Goal: Task Accomplishment & Management: Manage account settings

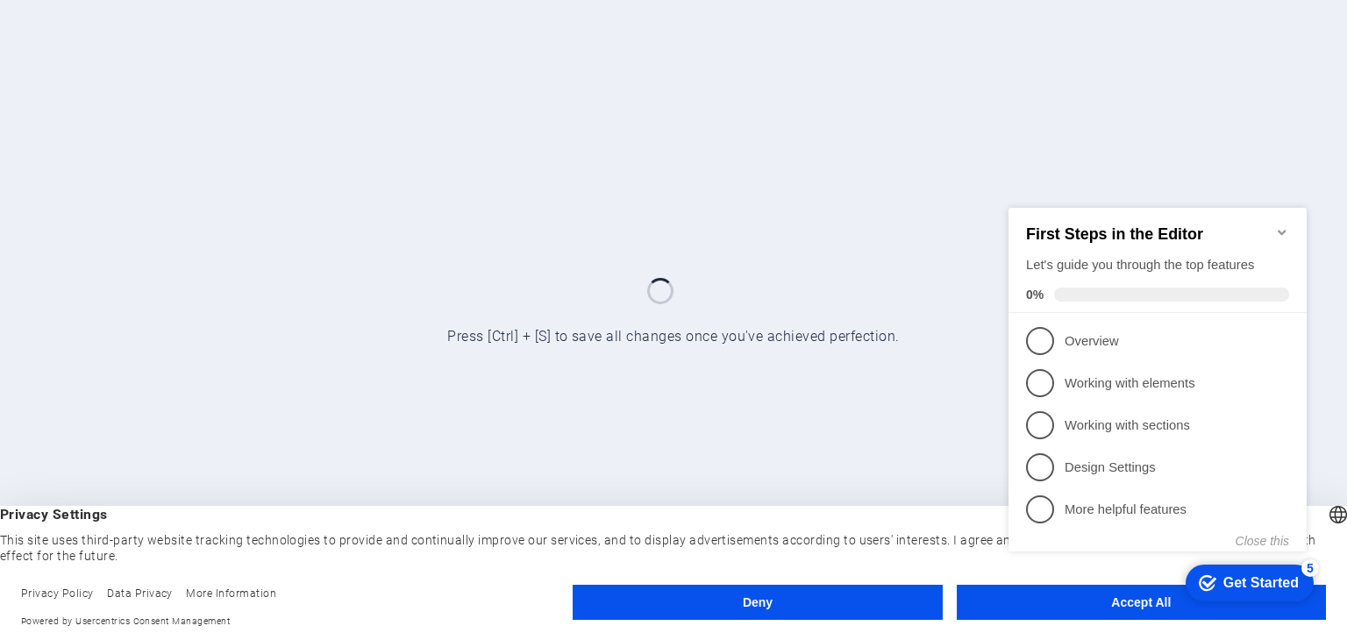
click div "checkmark Get Started 5 First Steps in the Editor Let's guide you through the t…"
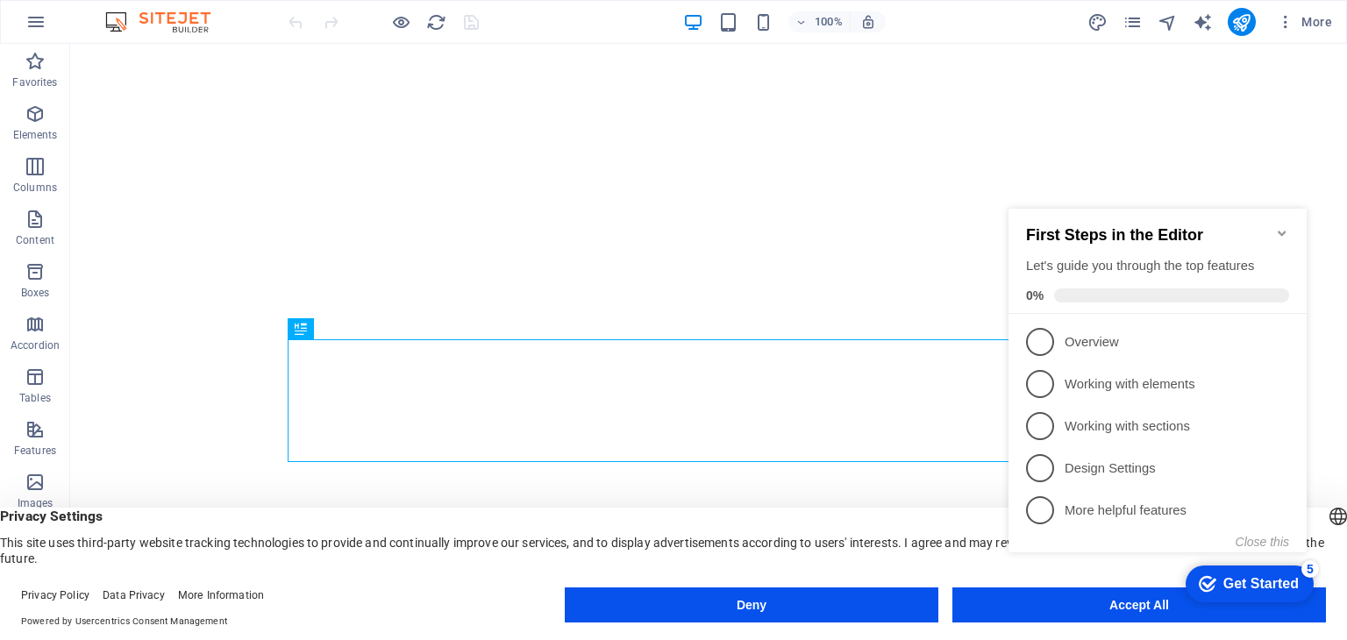
click div "checkmark Get Started 5 First Steps in the Editor Let's guide you through the t…"
click at [1212, 575] on div "checkmark Get Started 5" at bounding box center [1248, 584] width 100 height 18
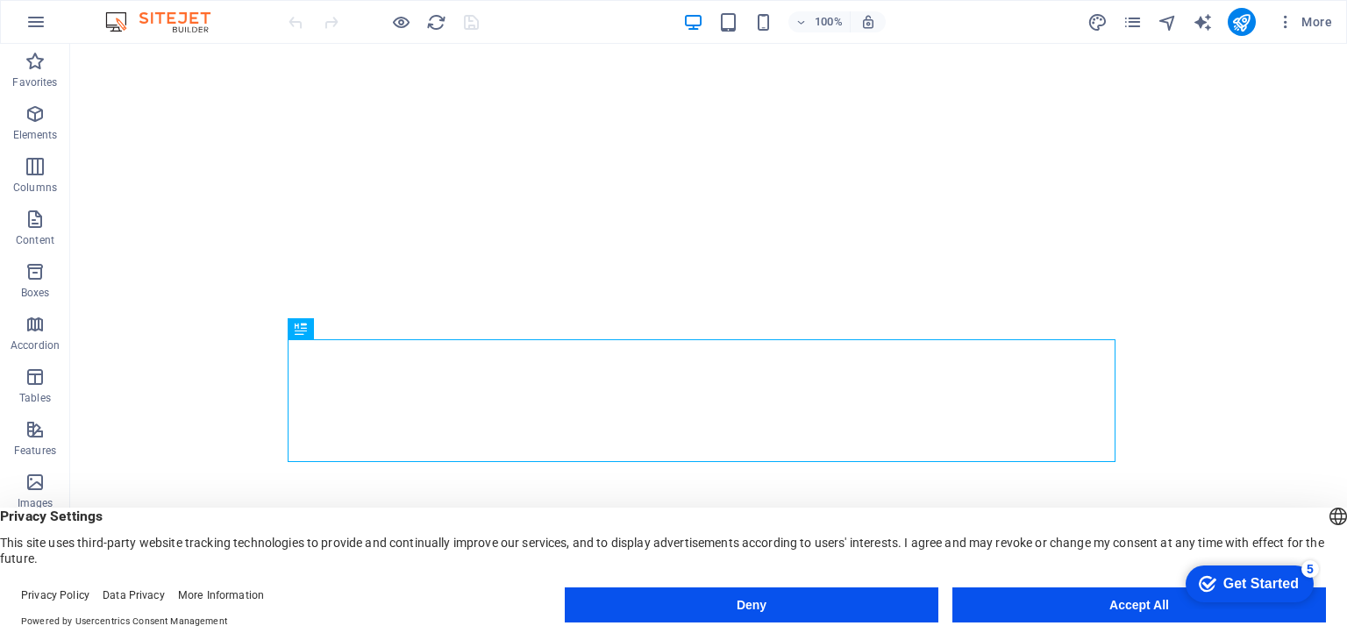
click div "checkmark Get Started 5 First Steps in the Editor Let's guide you through the t…"
drag, startPoint x: 1121, startPoint y: 611, endPoint x: 1095, endPoint y: 566, distance: 51.9
click at [1121, 611] on button "Accept All" at bounding box center [1138, 604] width 373 height 35
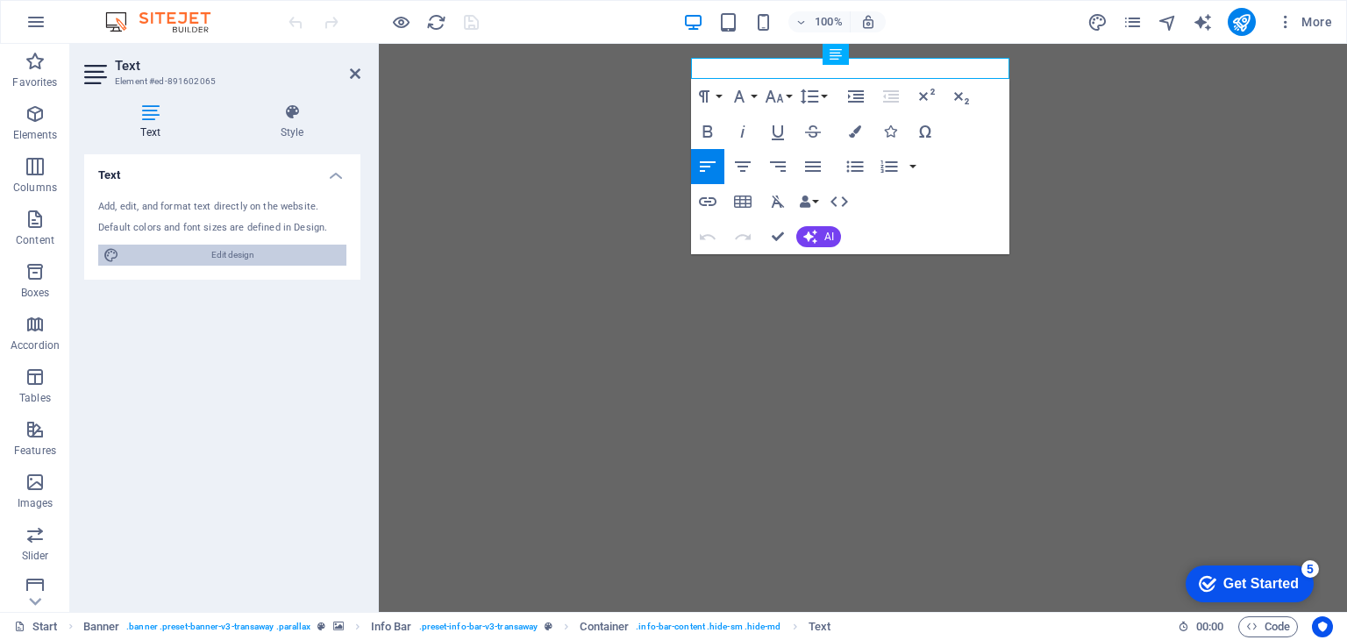
click at [228, 256] on span "Edit design" at bounding box center [232, 255] width 217 height 21
select select "px"
select select "400"
select select "px"
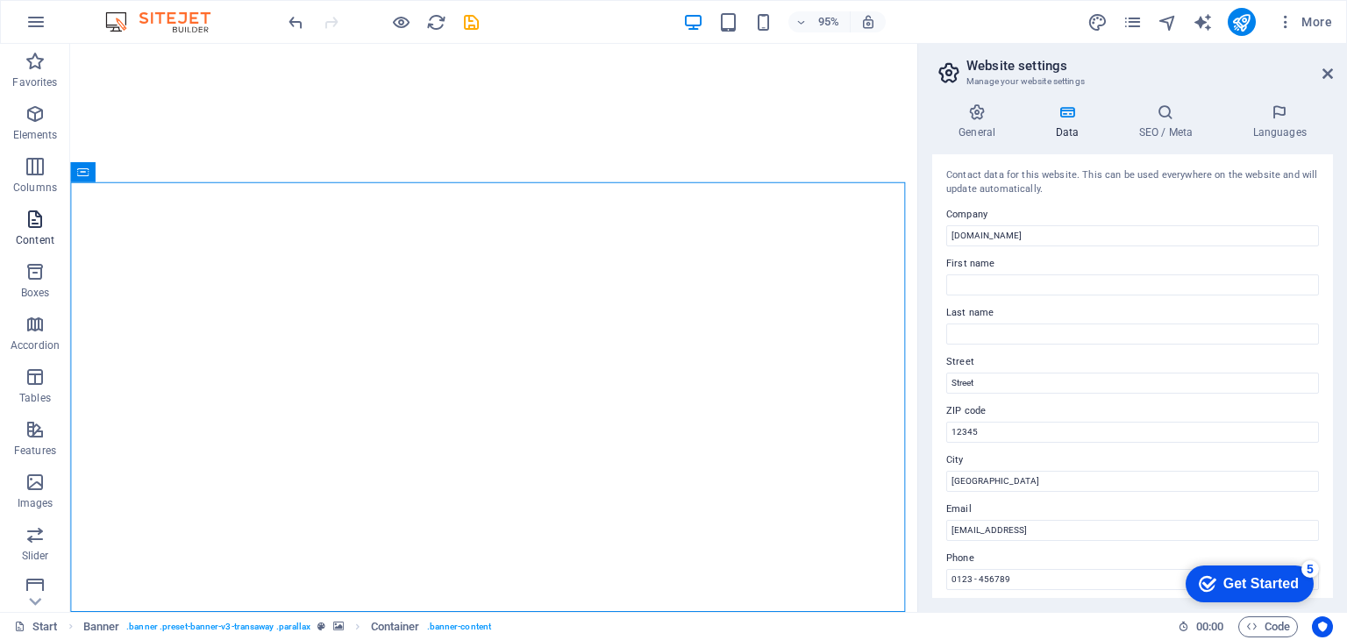
click at [42, 217] on icon "button" at bounding box center [35, 219] width 21 height 21
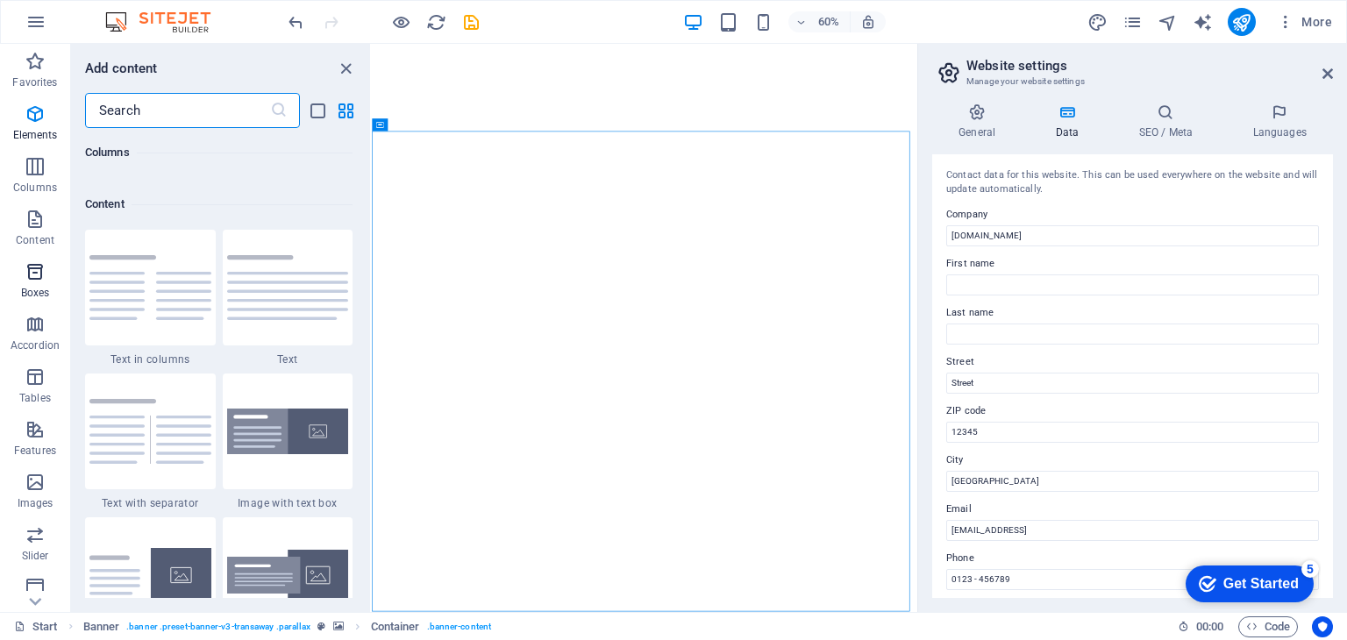
scroll to position [3068, 0]
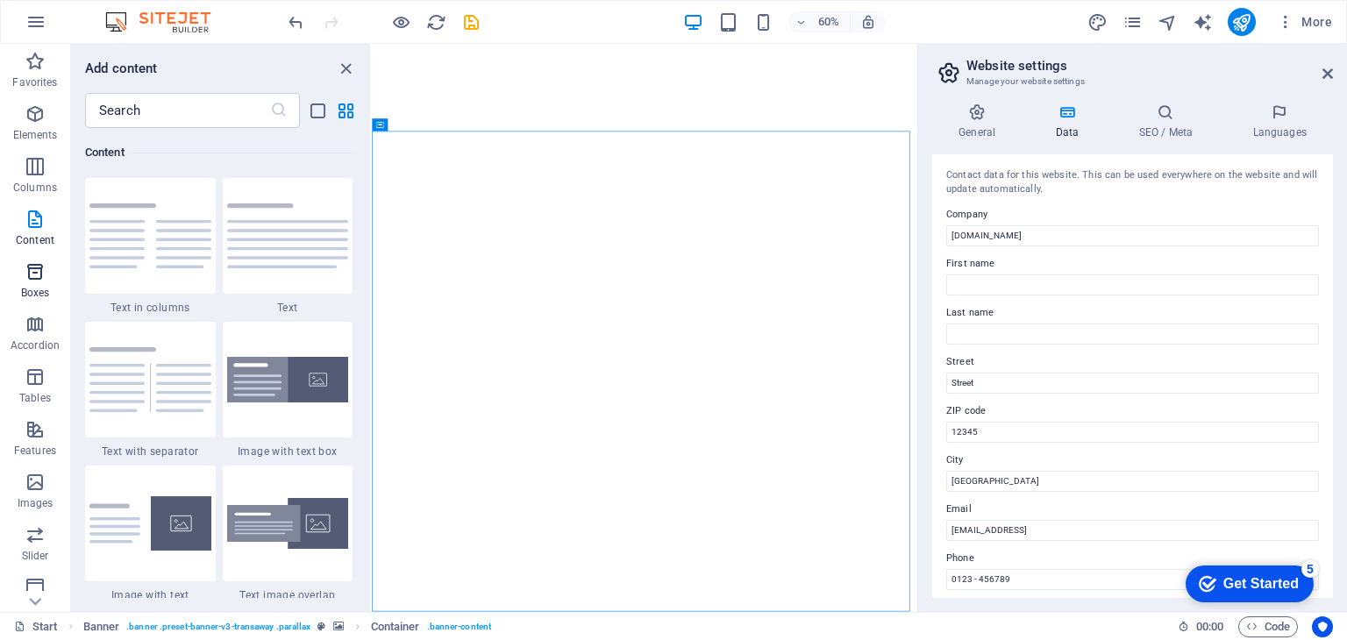
click at [43, 279] on icon "button" at bounding box center [35, 271] width 21 height 21
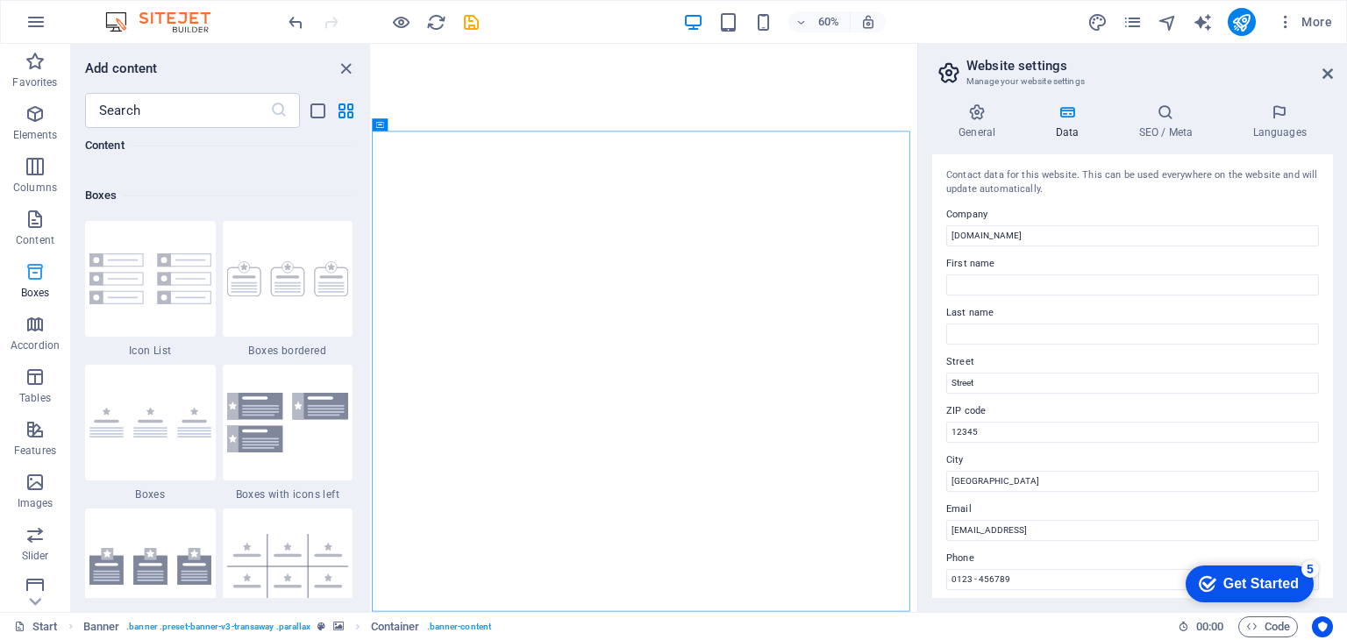
scroll to position [4836, 0]
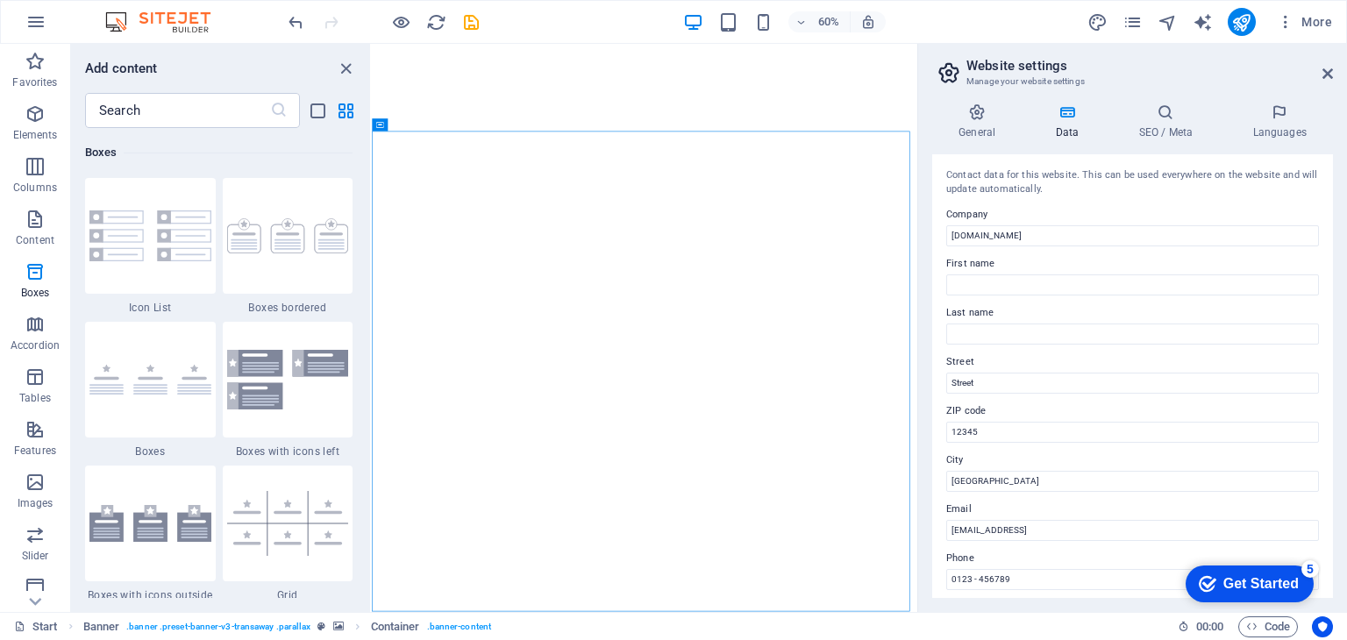
click at [137, 68] on h6 "Add content" at bounding box center [121, 68] width 73 height 21
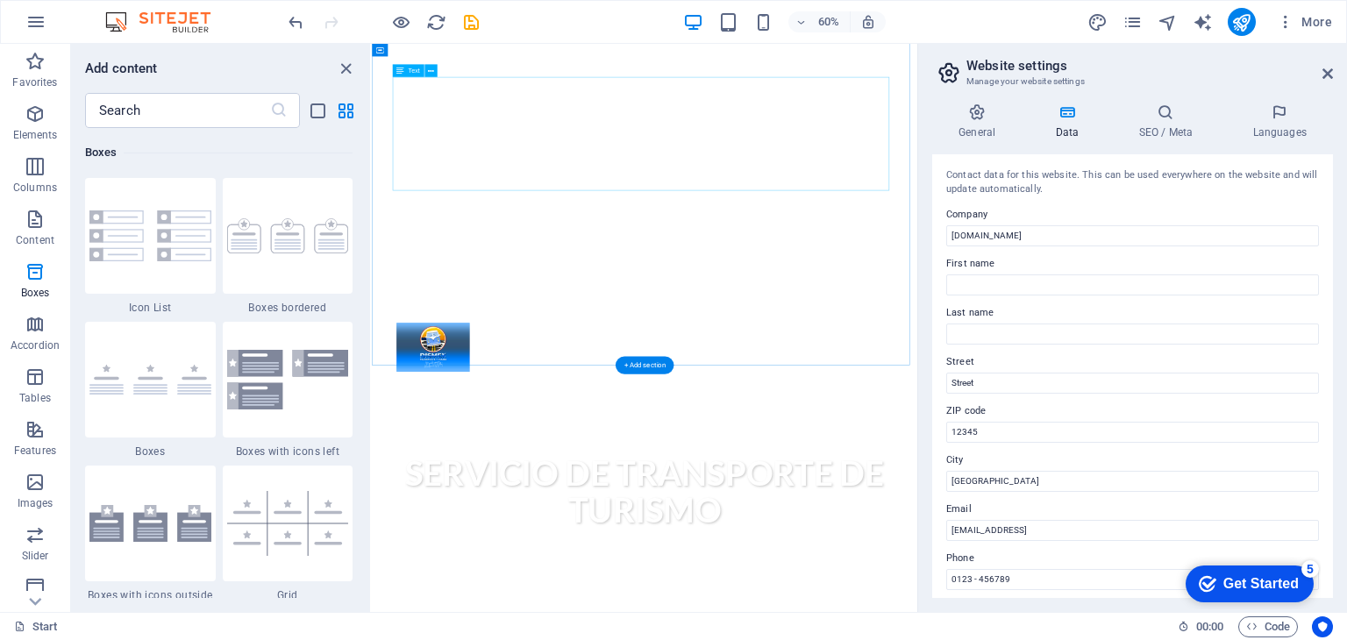
scroll to position [526, 0]
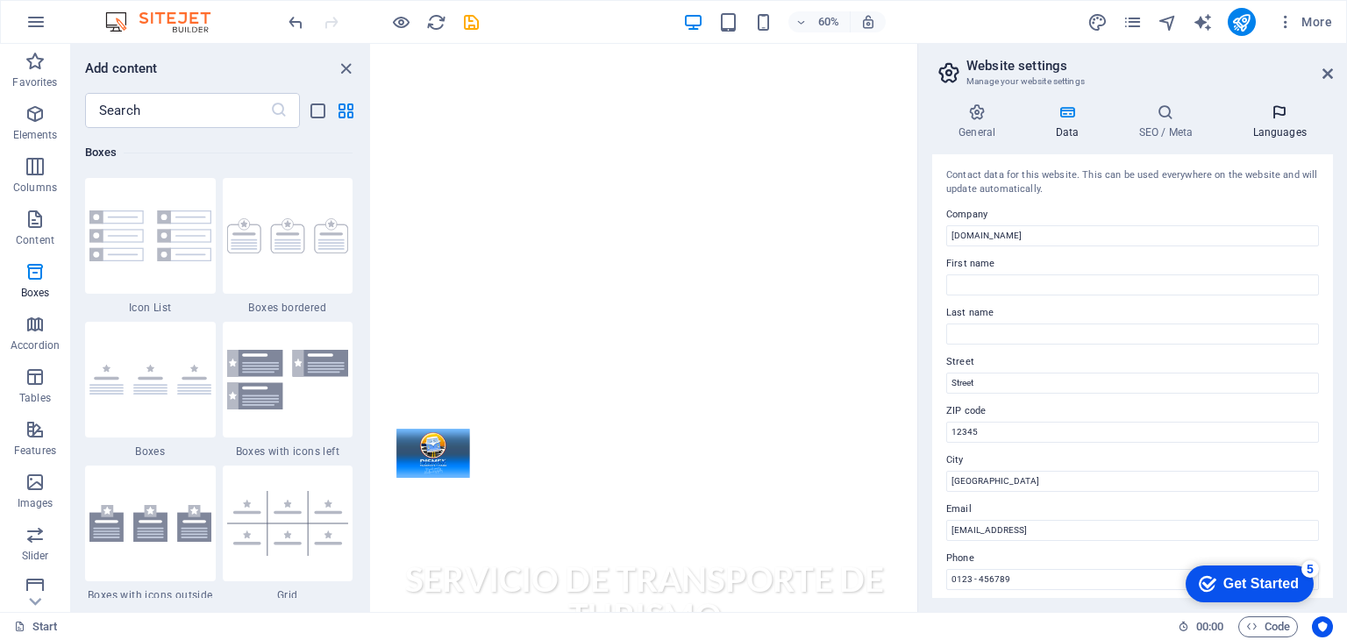
click at [1295, 113] on icon at bounding box center [1279, 112] width 107 height 18
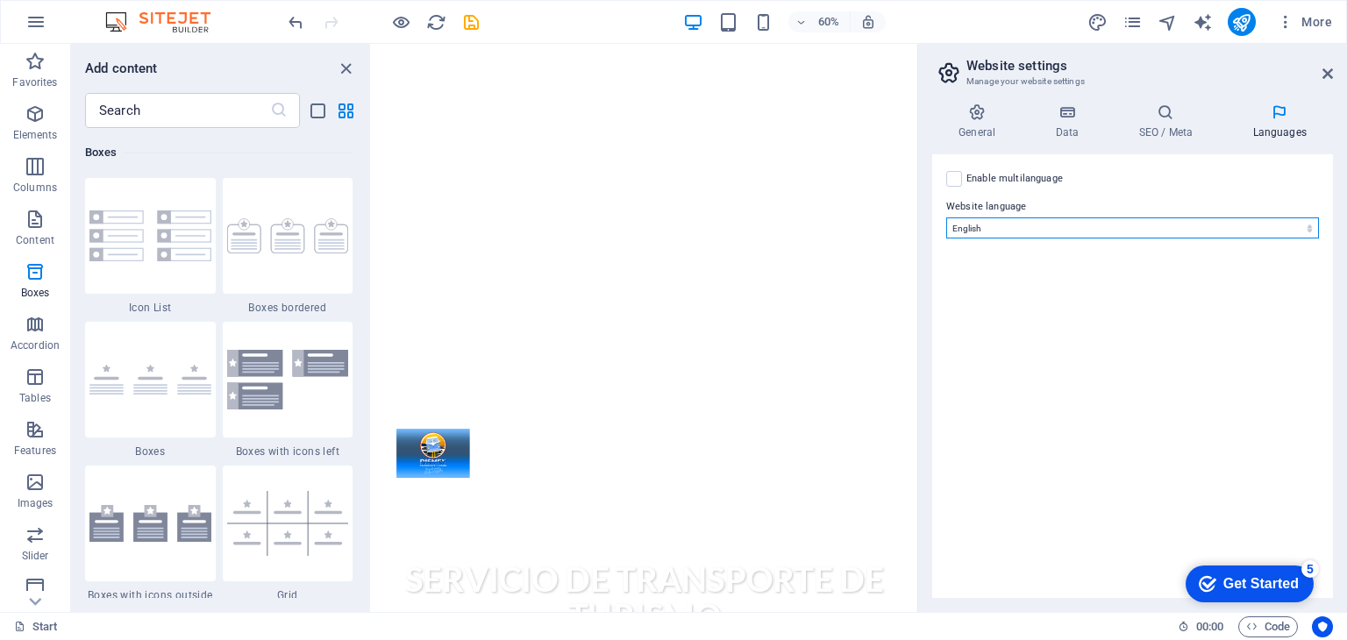
click at [982, 236] on select "Abkhazian Afar Afrikaans Akan Albanian Amharic Arabic Aragonese Armenian Assame…" at bounding box center [1132, 227] width 373 height 21
select select "148"
click at [946, 217] on select "Abkhazian Afar Afrikaans Akan Albanian Amharic Arabic Aragonese Armenian Assame…" at bounding box center [1132, 227] width 373 height 21
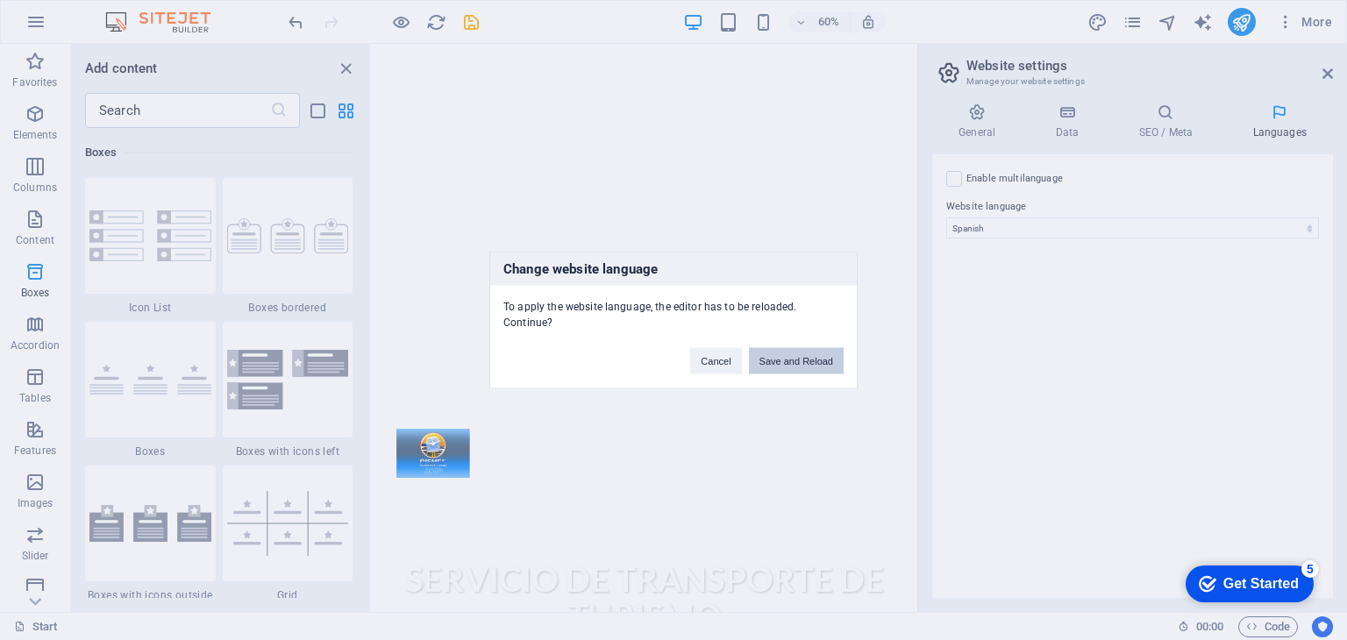
click at [818, 352] on button "Save and Reload" at bounding box center [796, 361] width 95 height 26
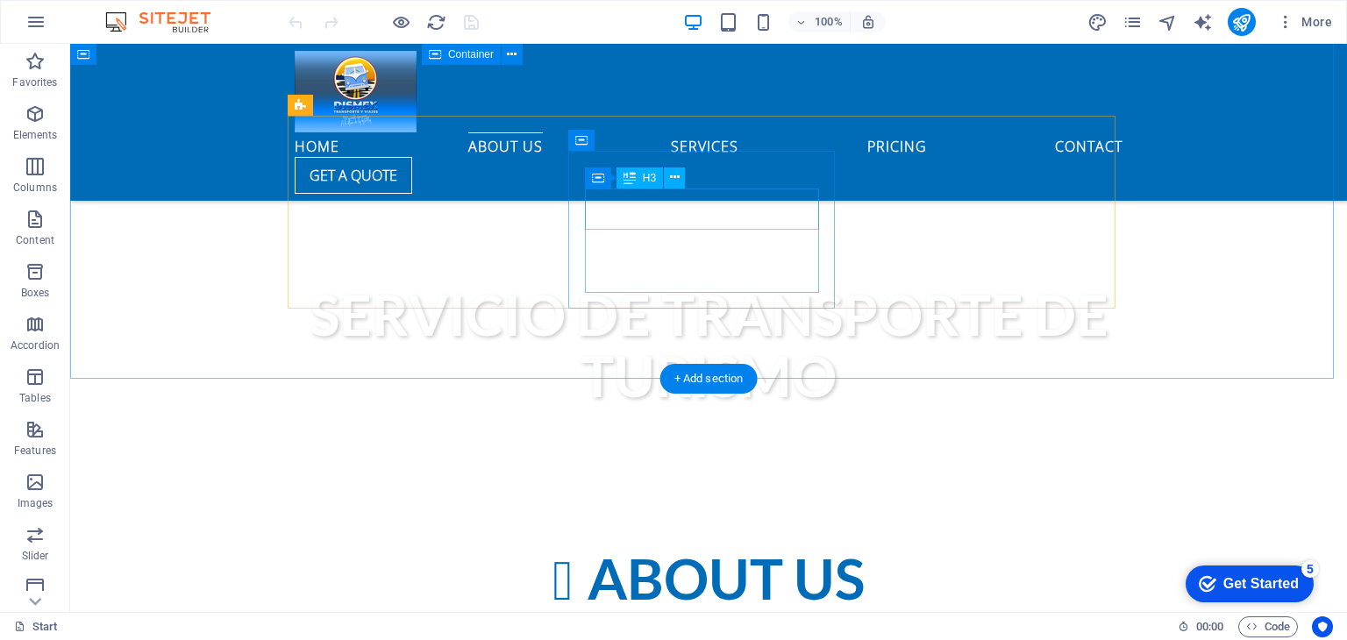
scroll to position [877, 0]
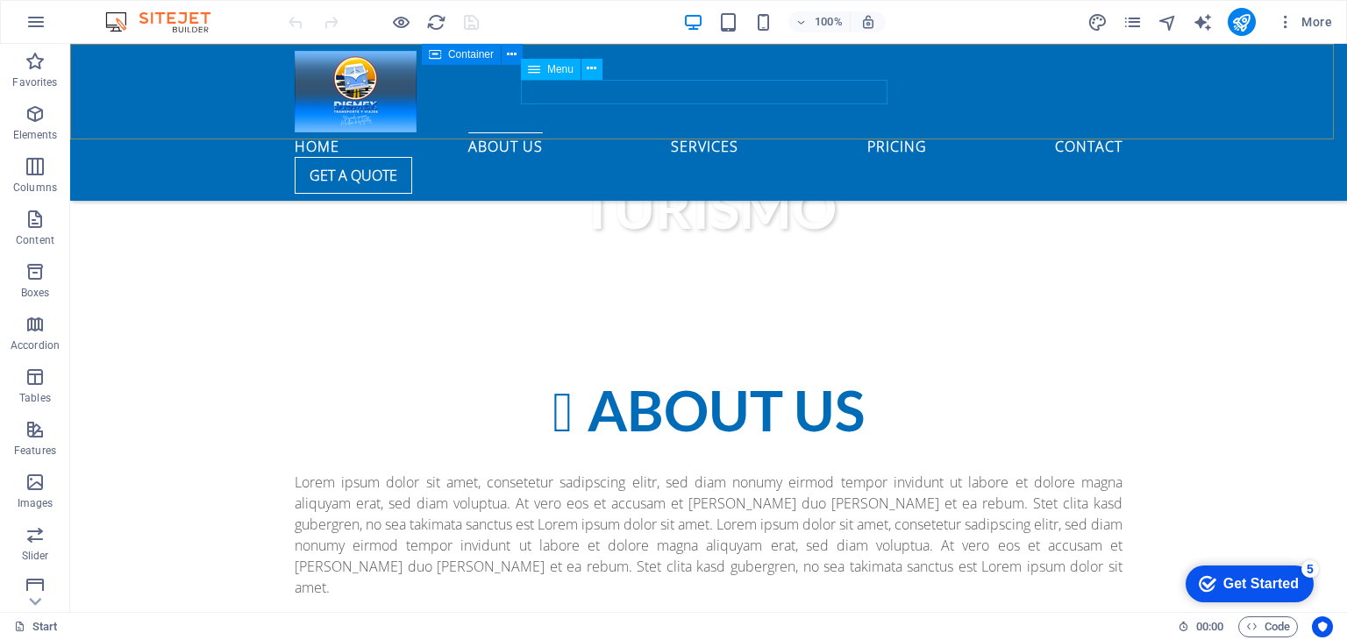
click at [696, 132] on nav "Home About us Services Pricing Contact" at bounding box center [709, 144] width 828 height 25
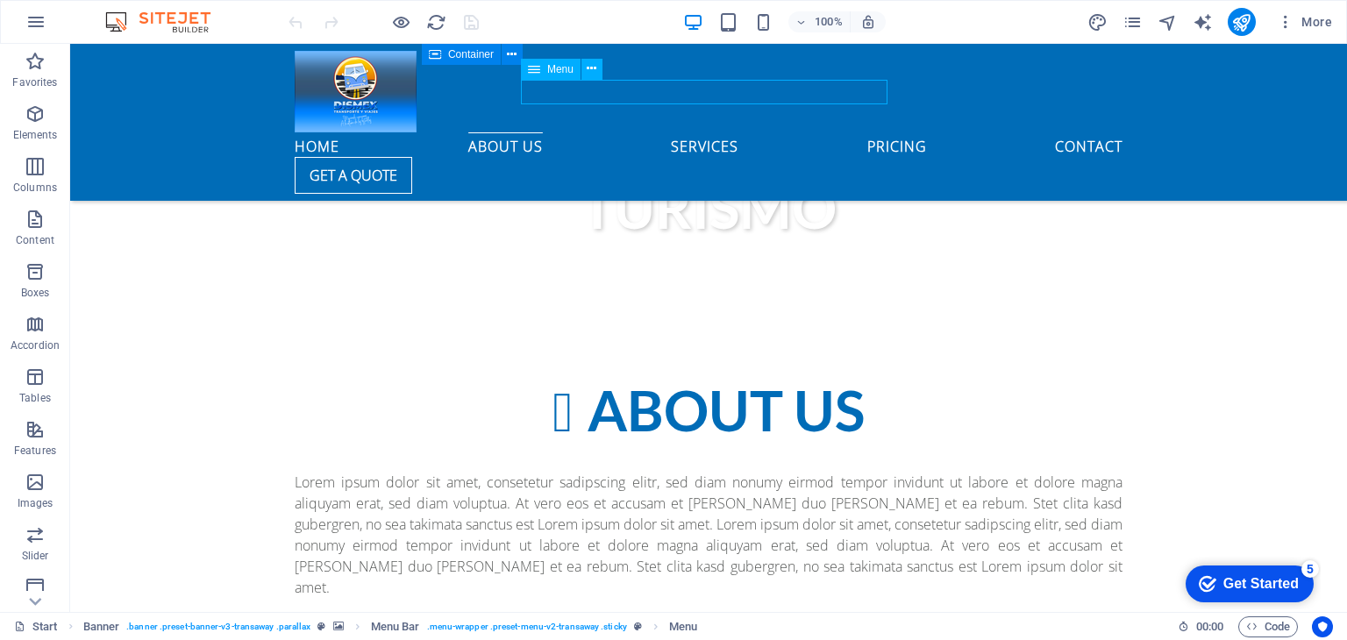
click at [779, 132] on nav "Home About us Services Pricing Contact" at bounding box center [709, 144] width 828 height 25
click at [33, 113] on icon "button" at bounding box center [35, 113] width 21 height 21
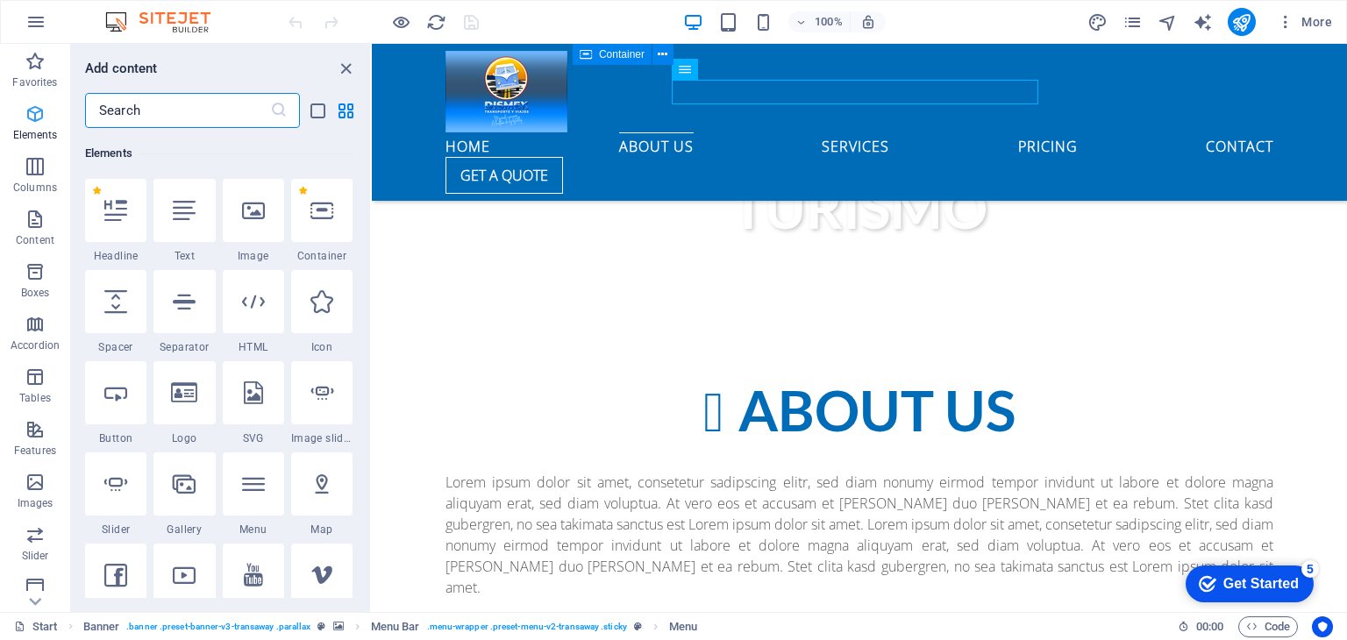
scroll to position [186, 0]
click at [39, 175] on icon "button" at bounding box center [35, 166] width 21 height 21
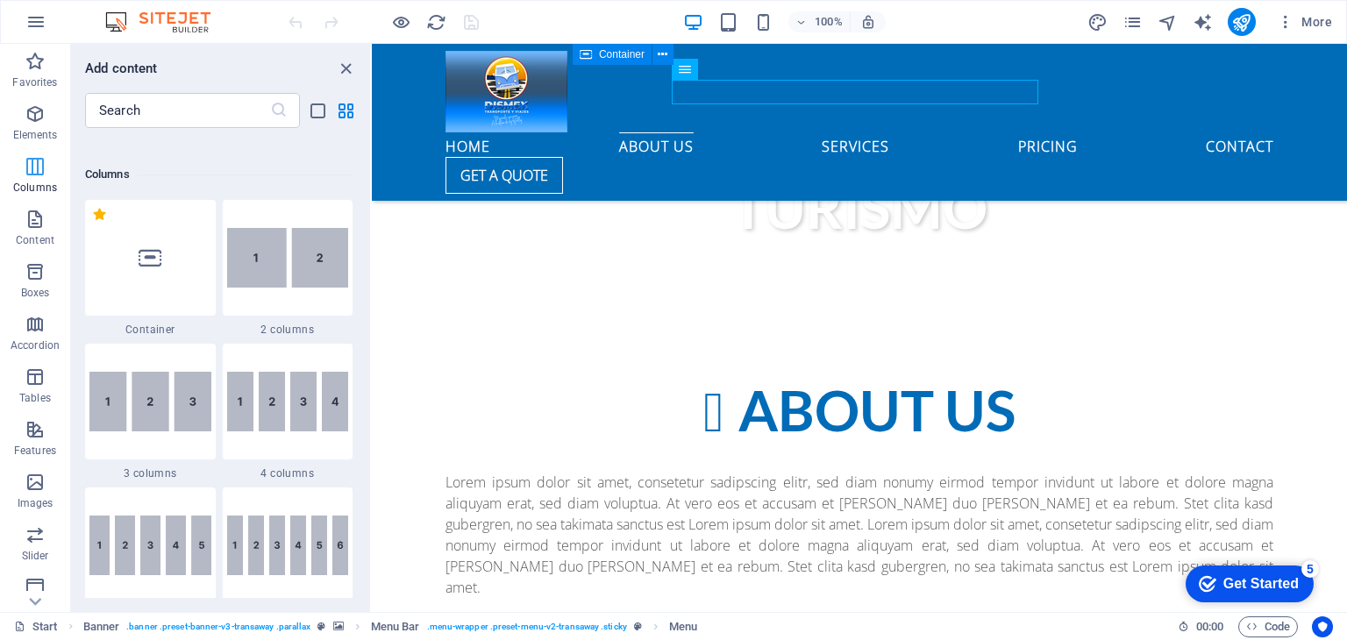
scroll to position [867, 0]
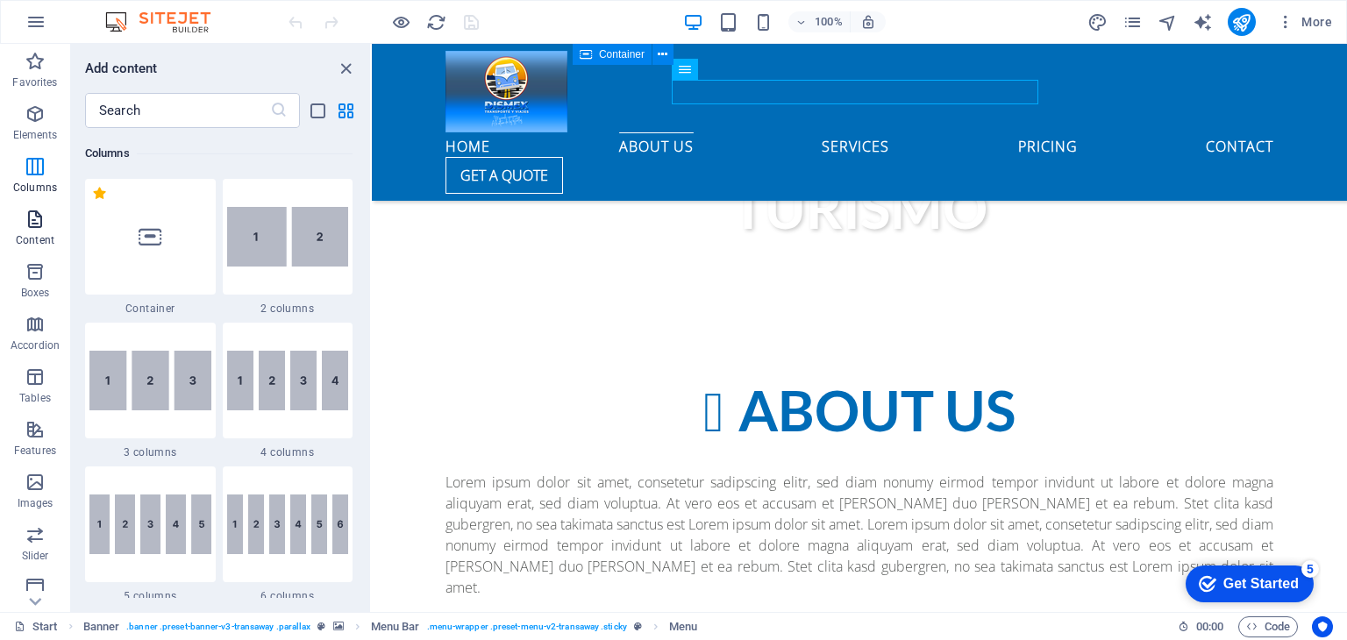
click at [29, 235] on p "Content" at bounding box center [35, 240] width 39 height 14
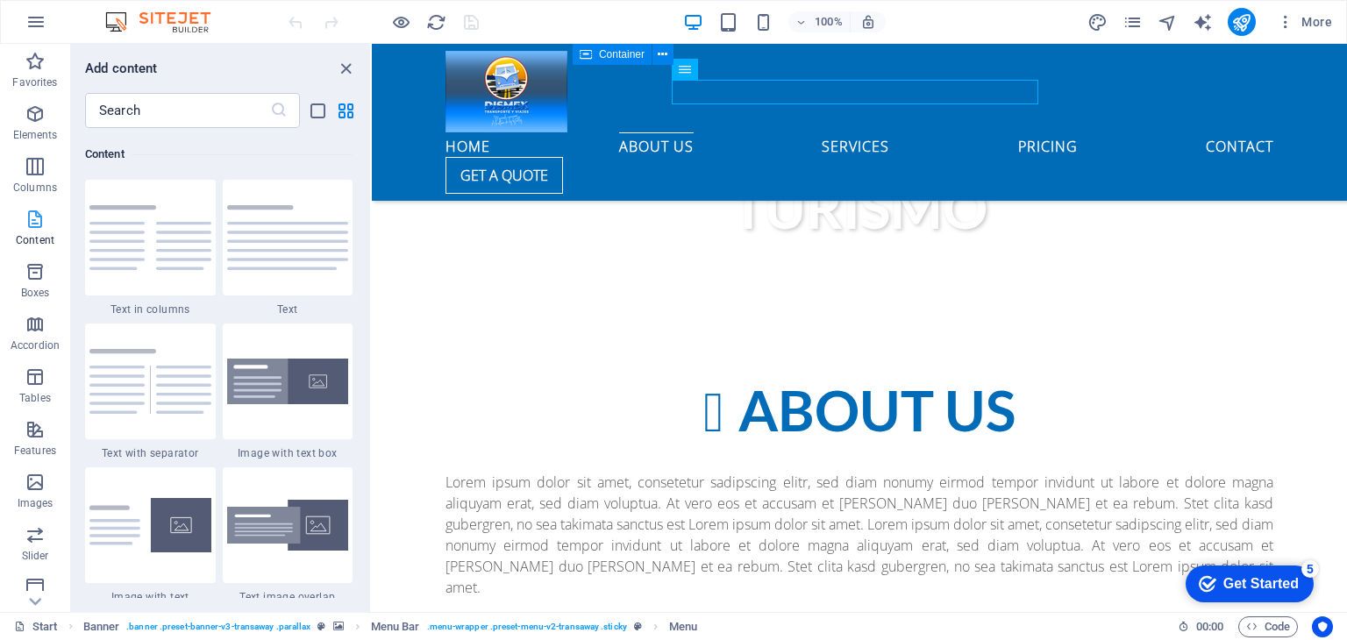
scroll to position [3067, 0]
click at [50, 345] on p "Accordion" at bounding box center [35, 345] width 49 height 14
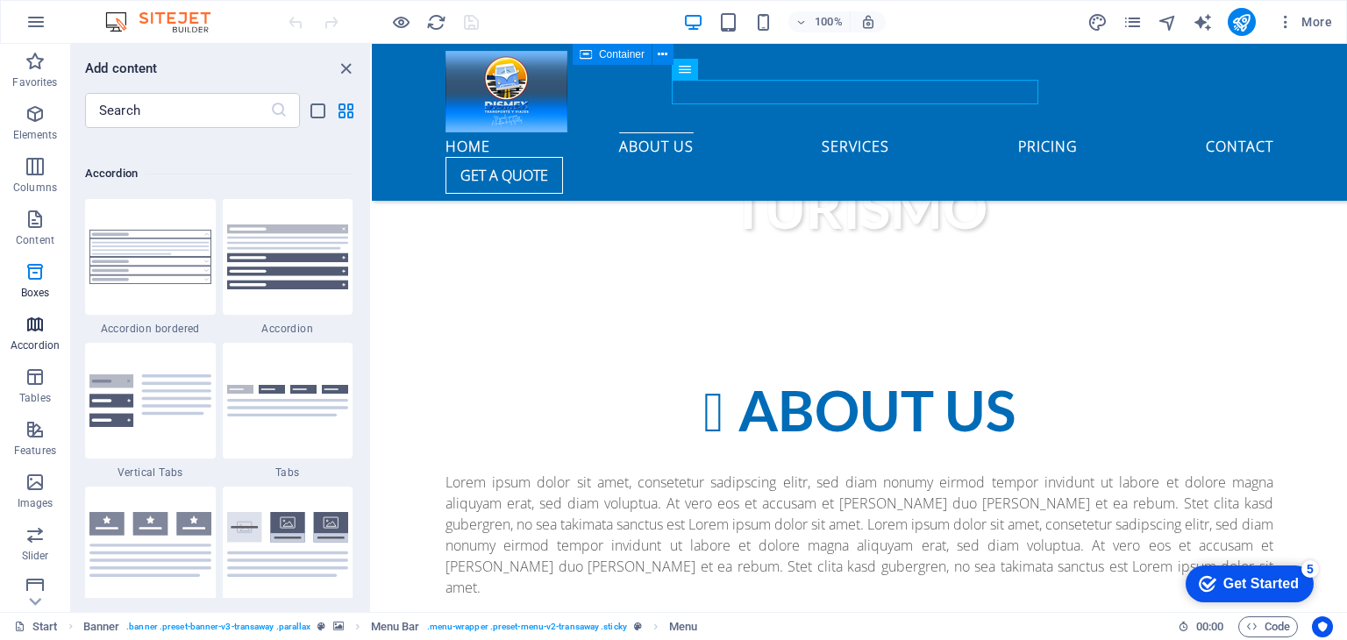
scroll to position [5598, 0]
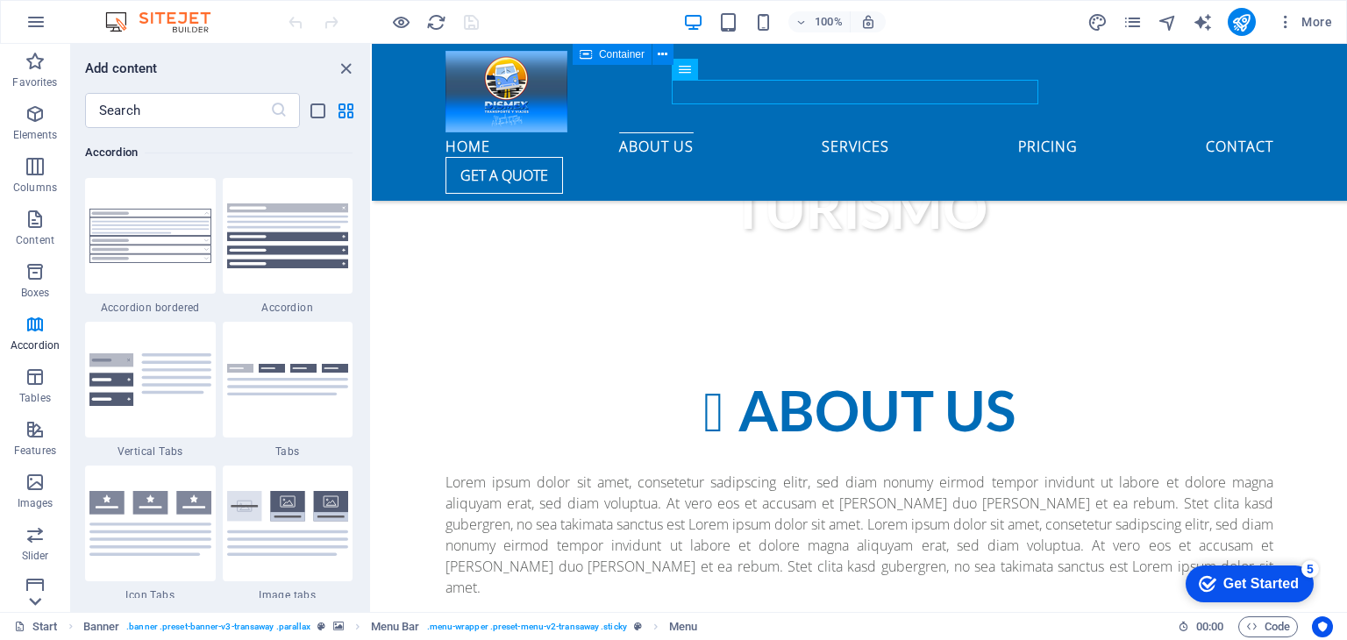
click at [32, 58] on icon at bounding box center [36, 54] width 12 height 8
click at [32, 601] on p "Collections" at bounding box center [34, 598] width 53 height 14
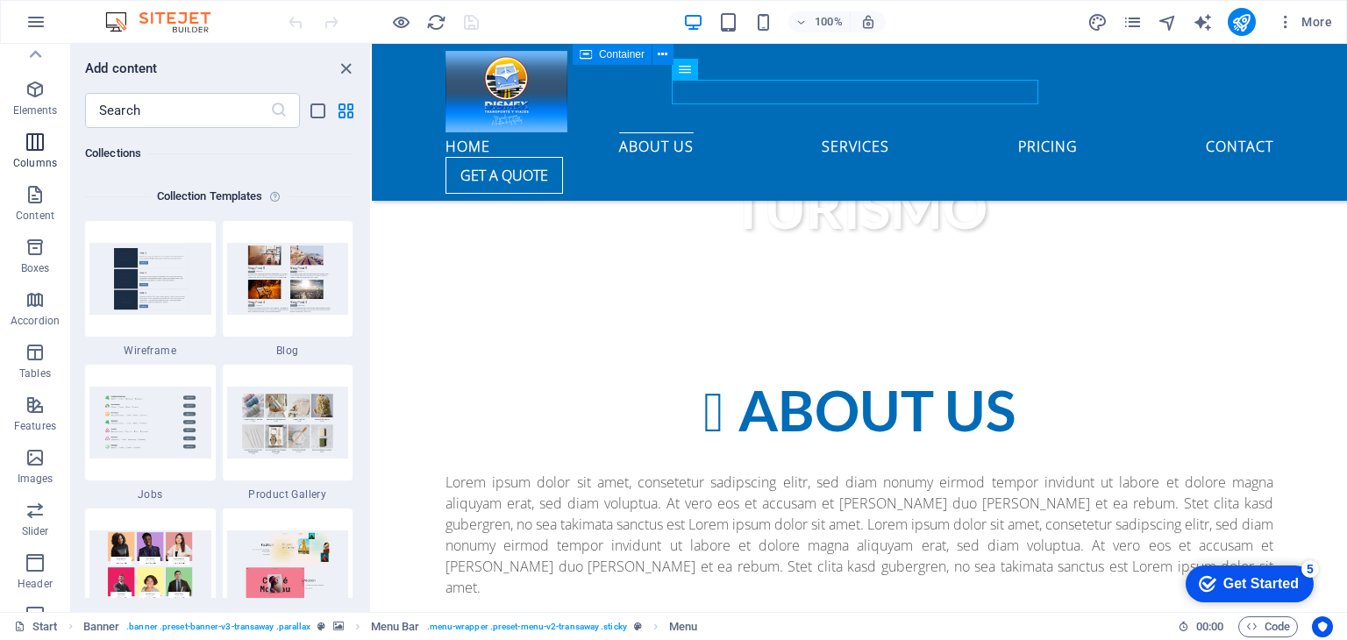
scroll to position [0, 0]
click at [47, 9] on button "button" at bounding box center [36, 22] width 42 height 42
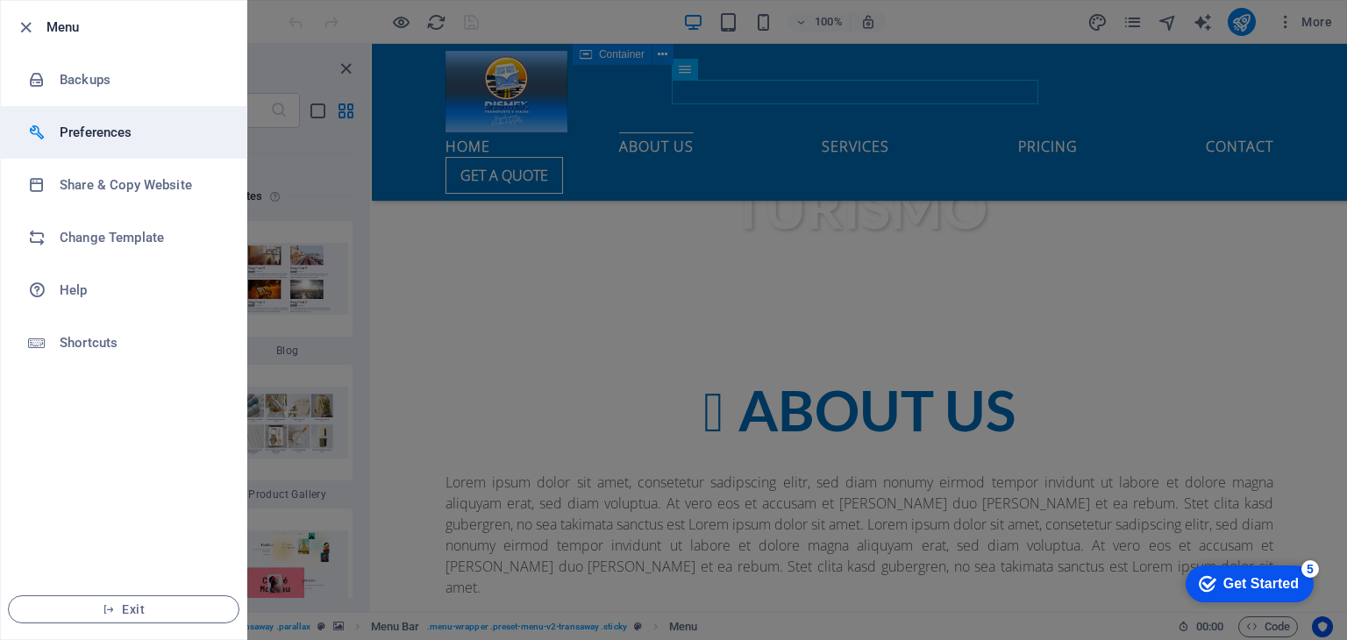
click at [108, 124] on h6 "Preferences" at bounding box center [141, 132] width 162 height 21
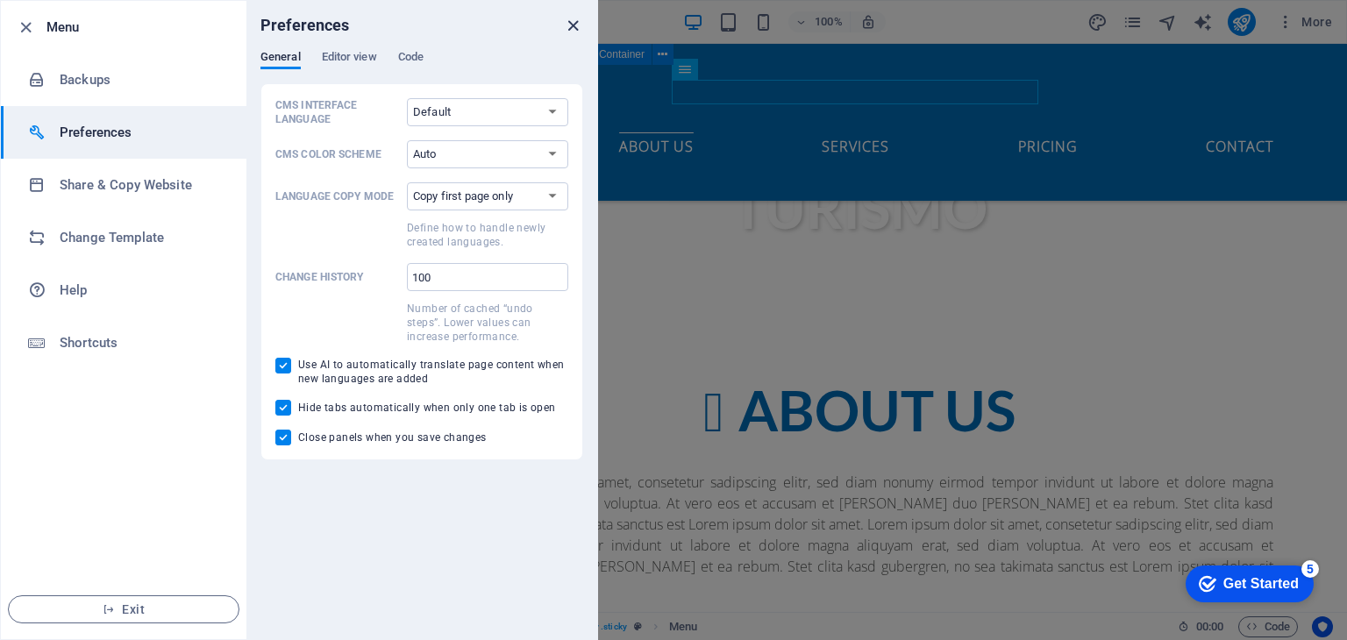
click at [581, 20] on icon "close" at bounding box center [573, 26] width 20 height 20
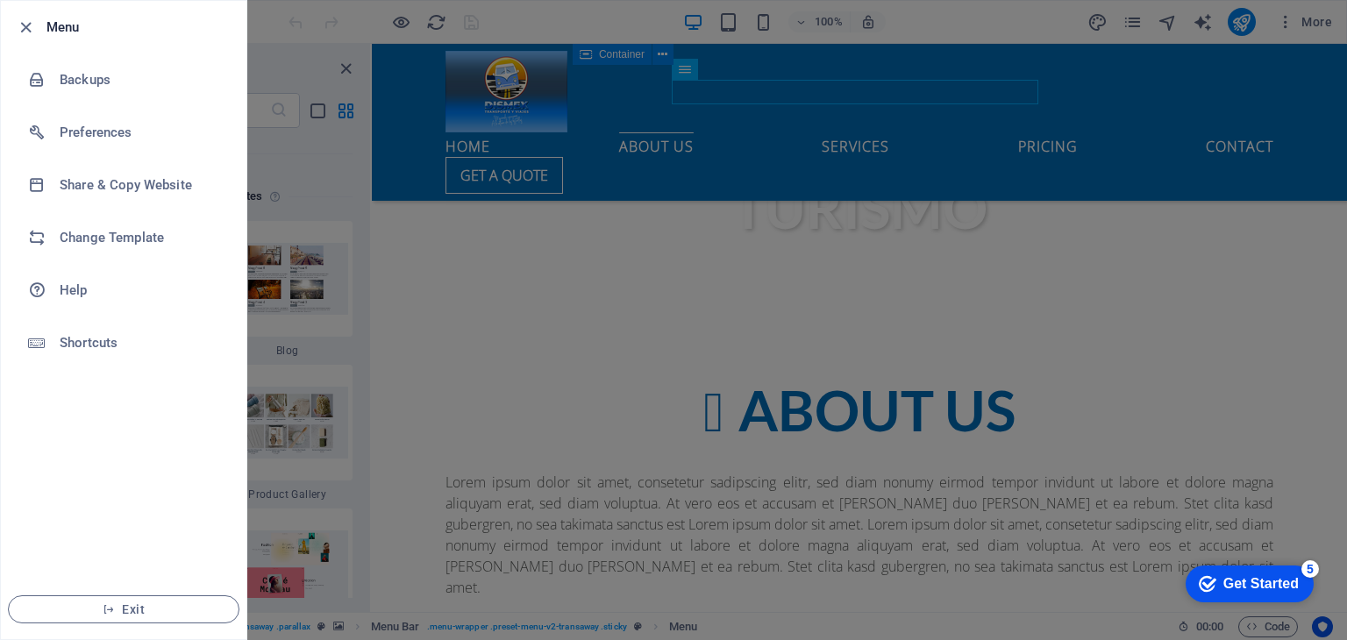
click at [1203, 159] on div at bounding box center [673, 320] width 1347 height 640
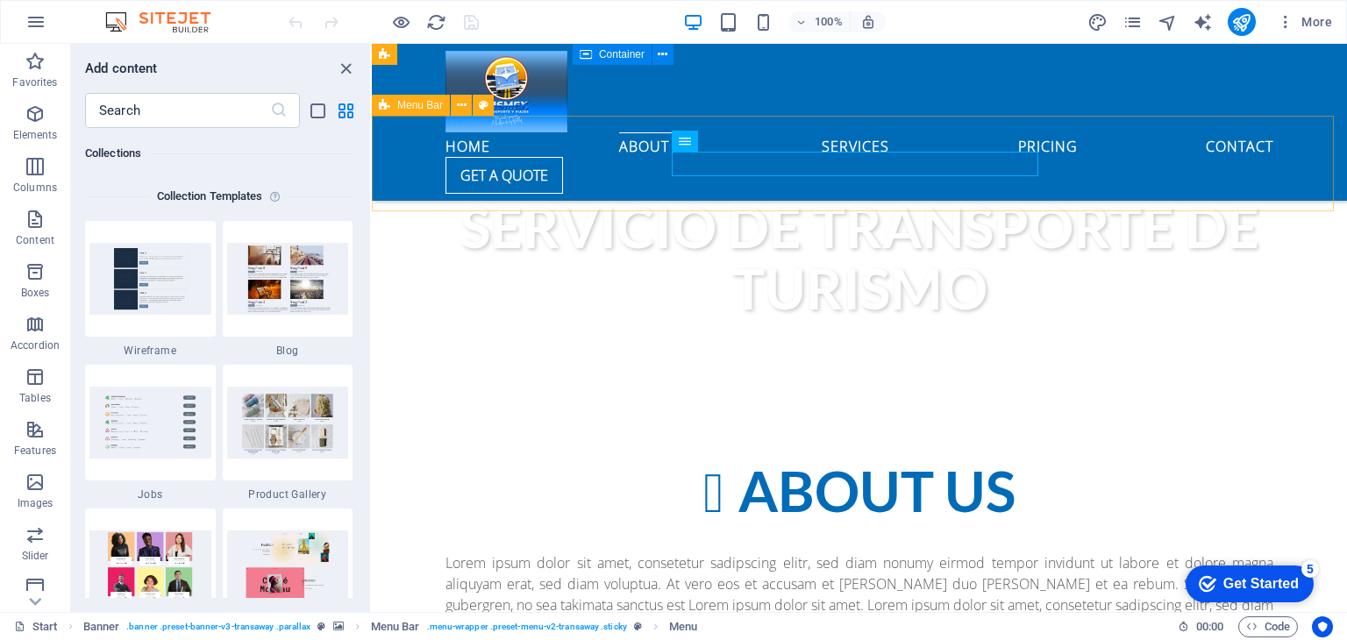
scroll to position [789, 0]
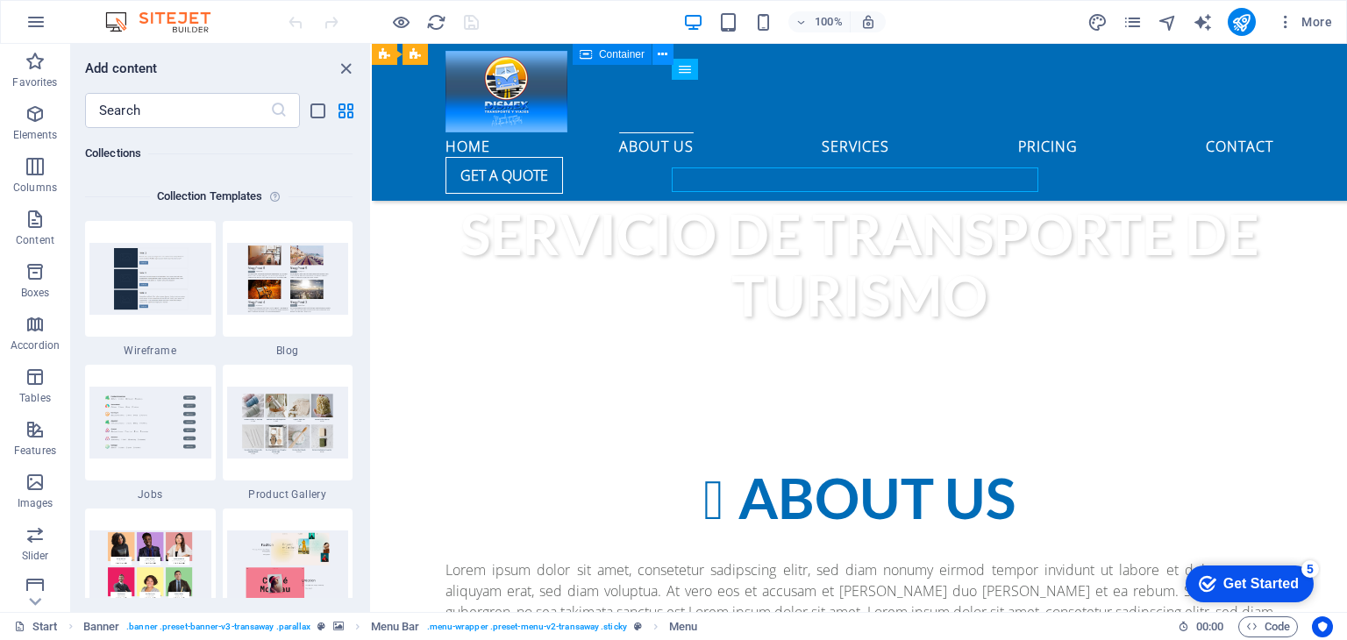
click at [662, 50] on icon at bounding box center [663, 55] width 10 height 18
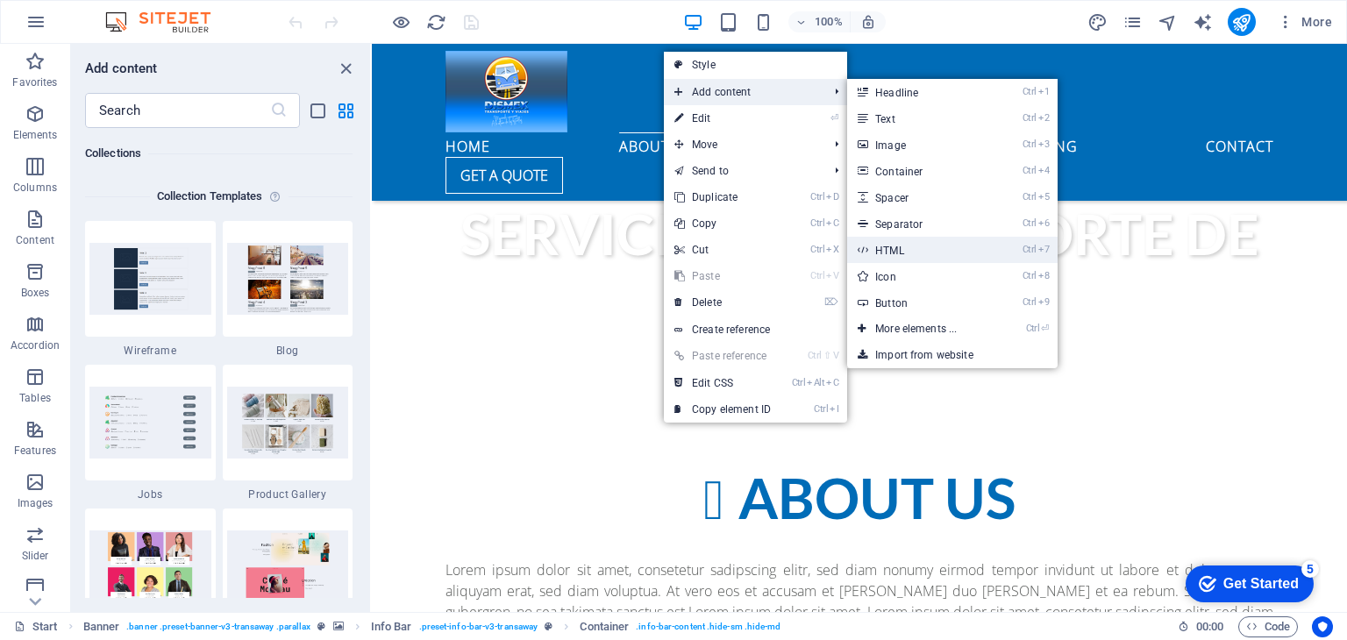
click at [903, 249] on link "Ctrl 7 HTML" at bounding box center [919, 250] width 145 height 26
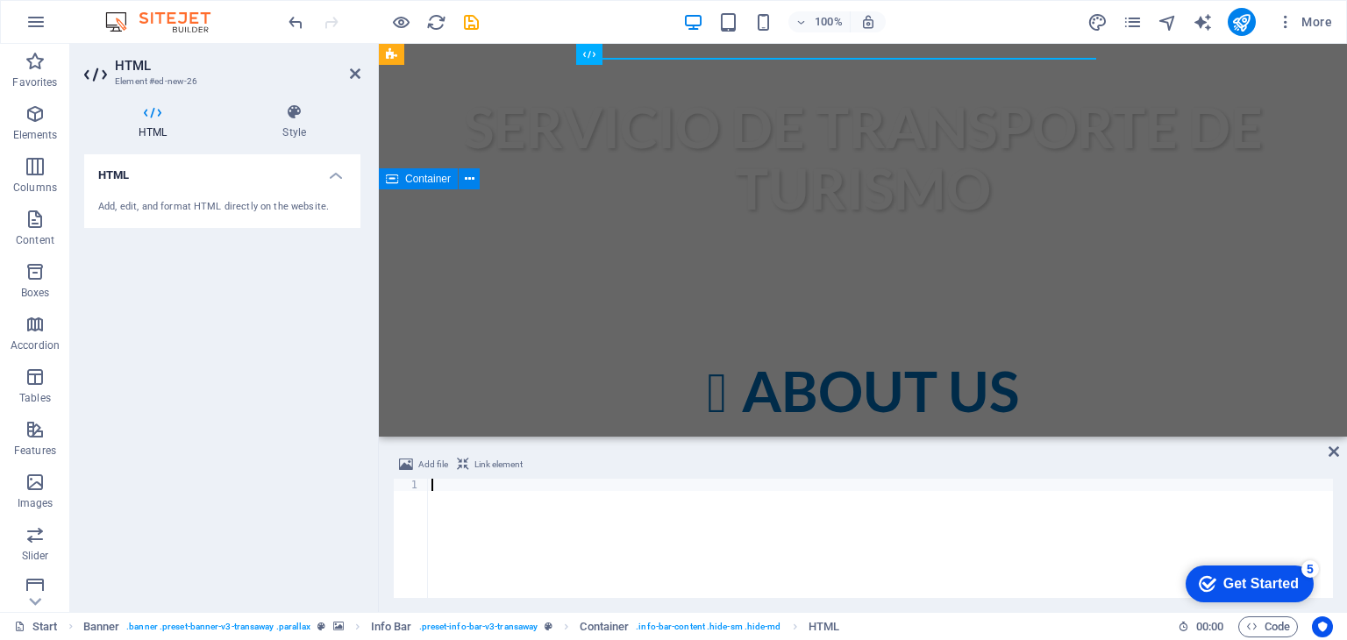
scroll to position [0, 0]
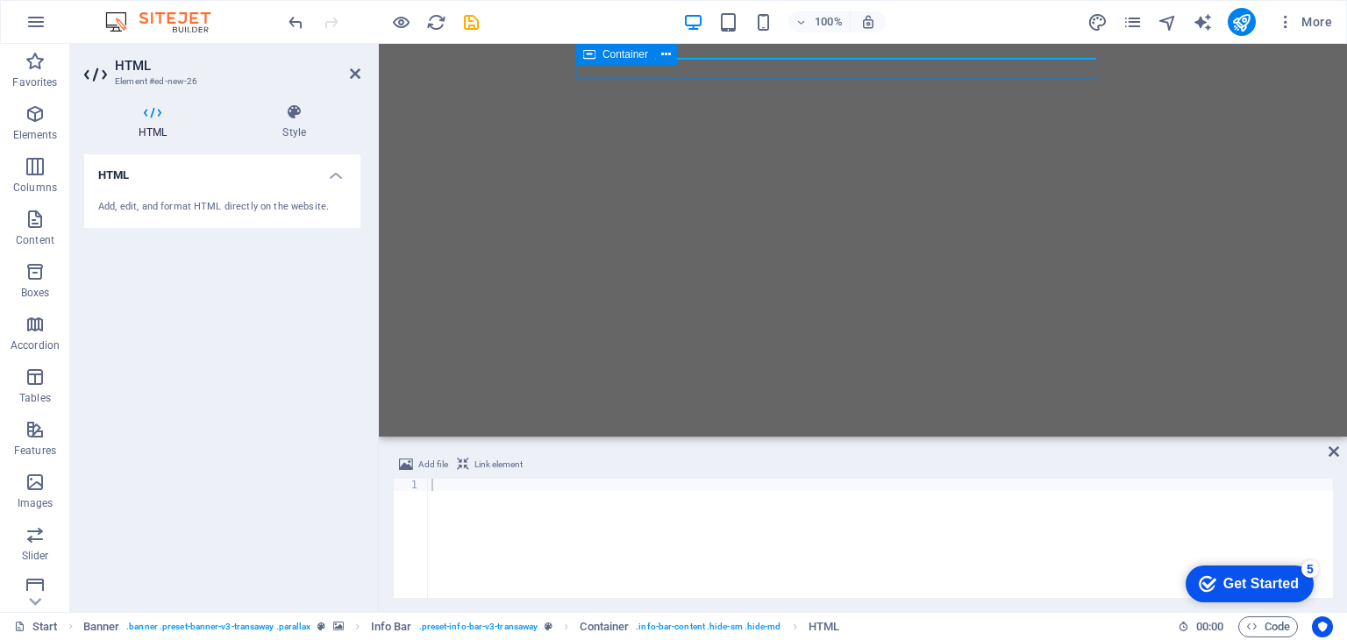
click at [251, 193] on div "Add, edit, and format HTML directly on the website." at bounding box center [222, 207] width 276 height 43
click at [123, 188] on div "Add, edit, and format HTML directly on the website." at bounding box center [222, 207] width 276 height 43
click at [118, 174] on h4 "HTML" at bounding box center [222, 170] width 276 height 32
click at [339, 165] on h4 "HTML" at bounding box center [222, 175] width 276 height 42
click at [236, 183] on h4 "HTML" at bounding box center [222, 170] width 276 height 32
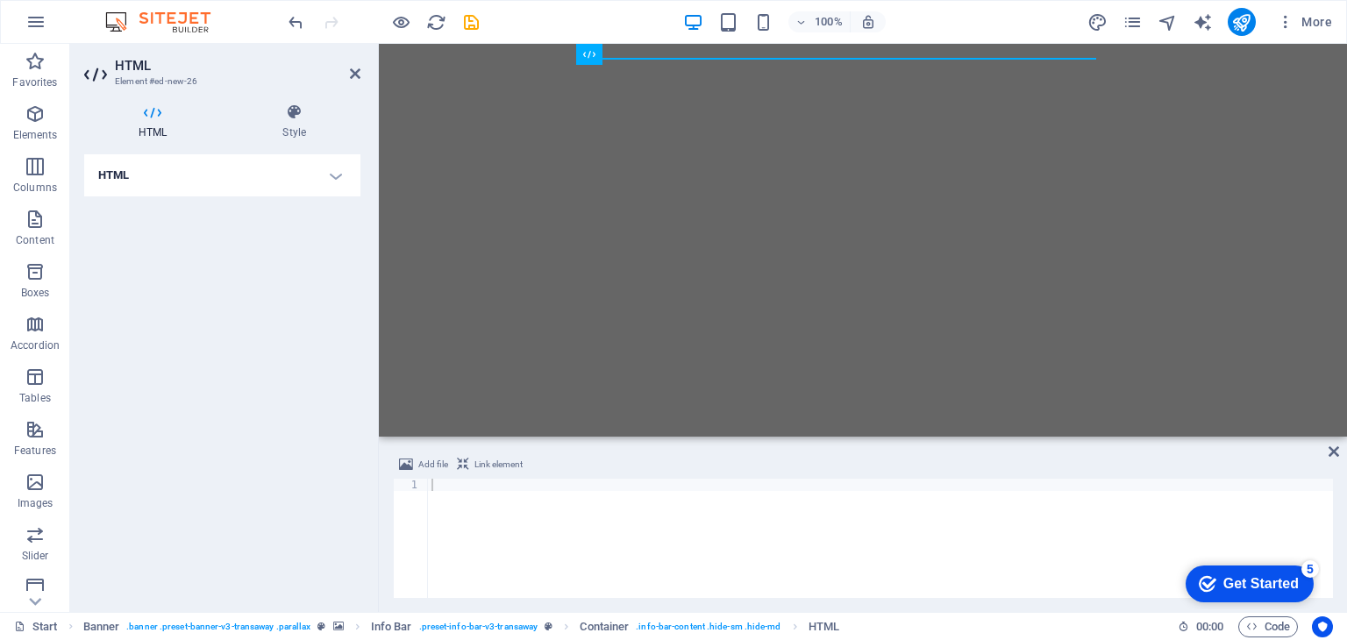
click at [236, 183] on h4 "HTML" at bounding box center [222, 175] width 276 height 42
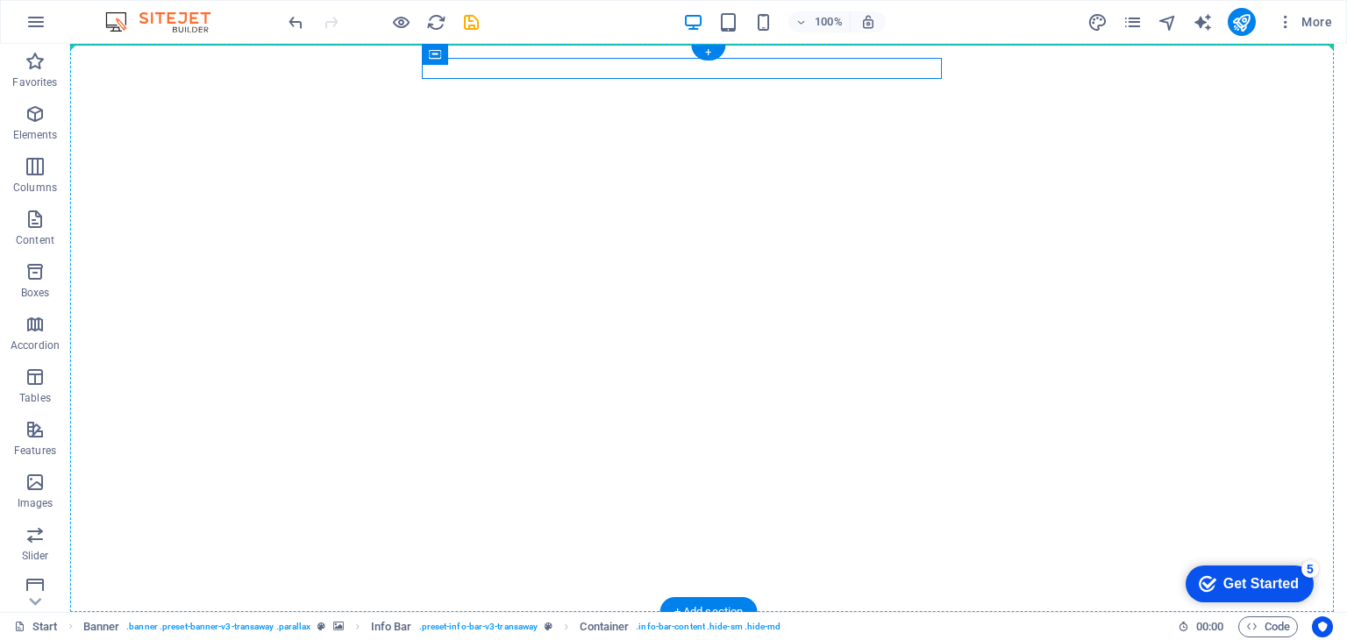
drag, startPoint x: 607, startPoint y: 117, endPoint x: 588, endPoint y: 232, distance: 116.3
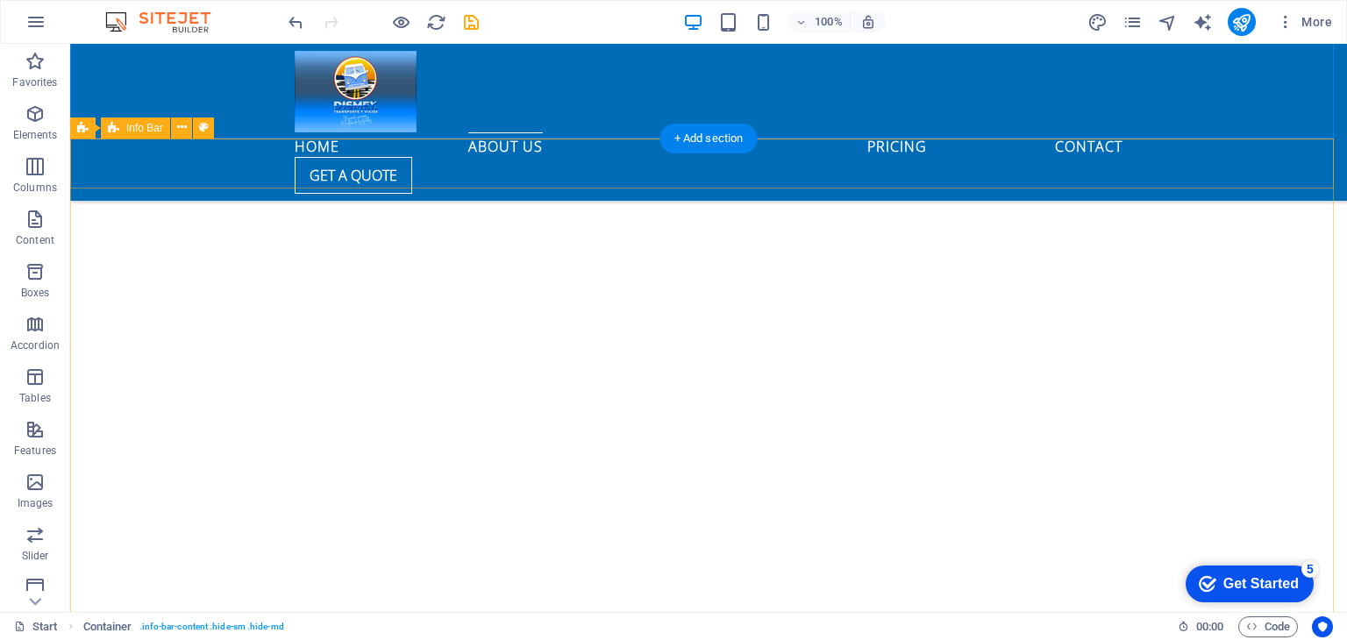
scroll to position [877, 0]
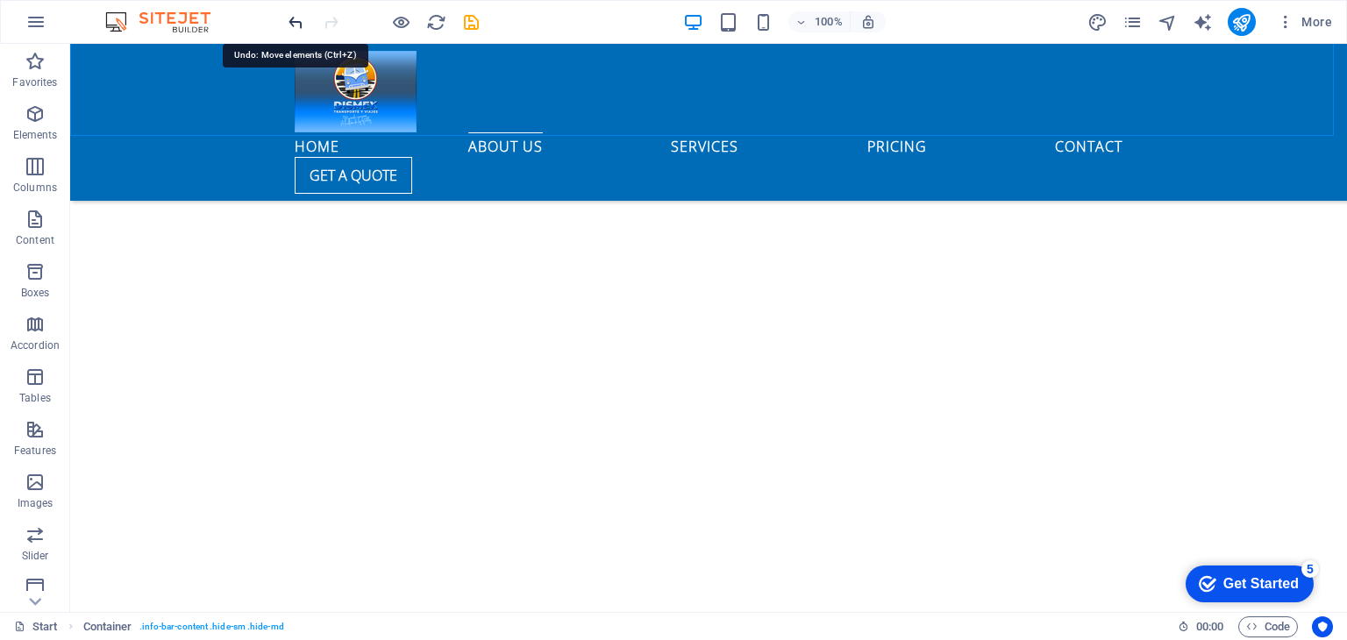
click at [296, 19] on icon "undo" at bounding box center [296, 22] width 20 height 20
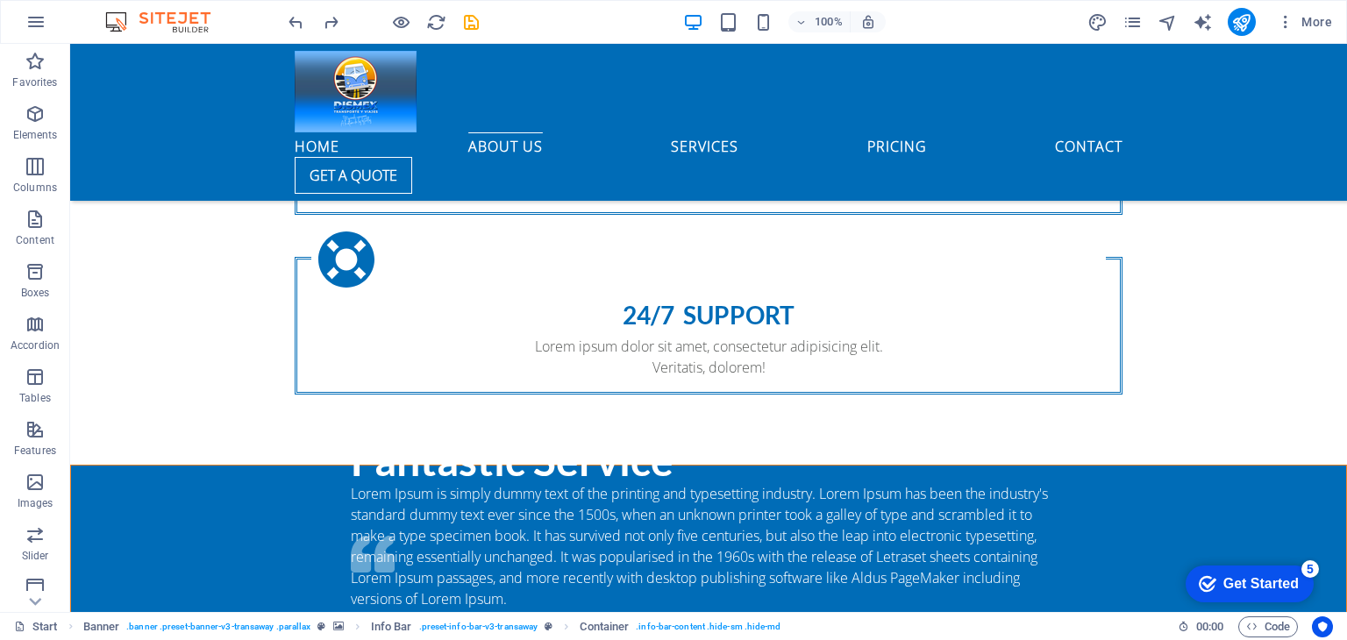
scroll to position [1753, 0]
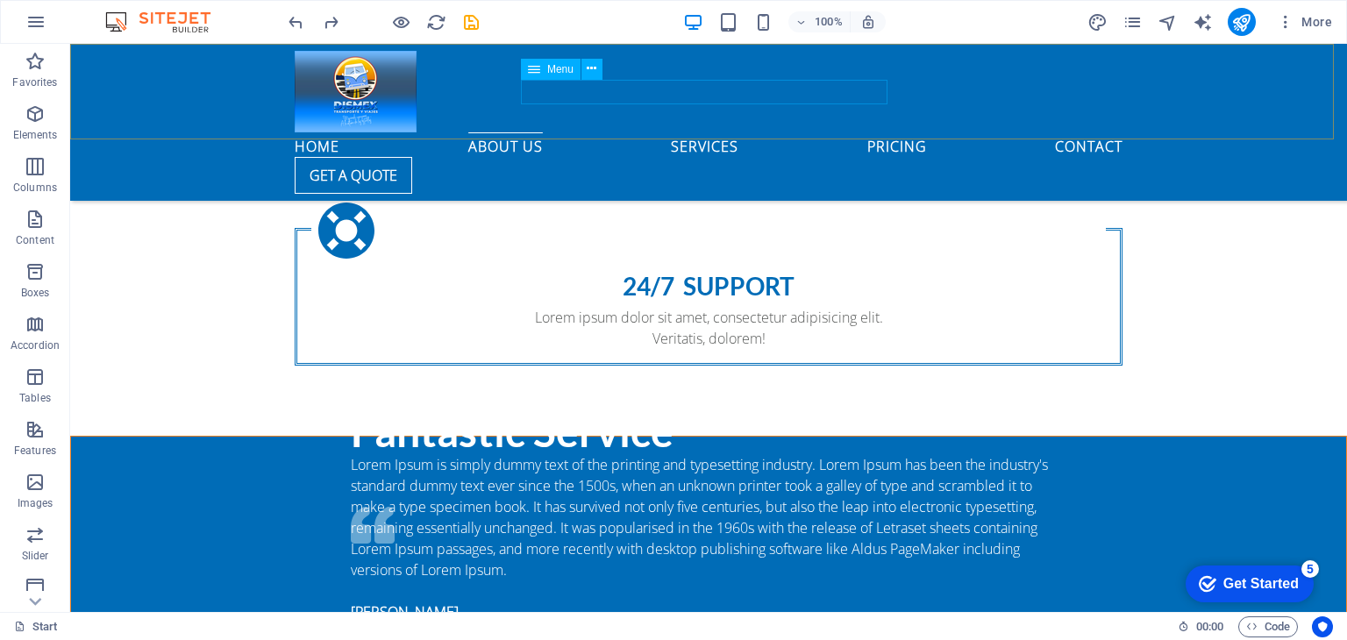
click at [715, 132] on nav "Home About us Services Pricing Contact" at bounding box center [709, 144] width 828 height 25
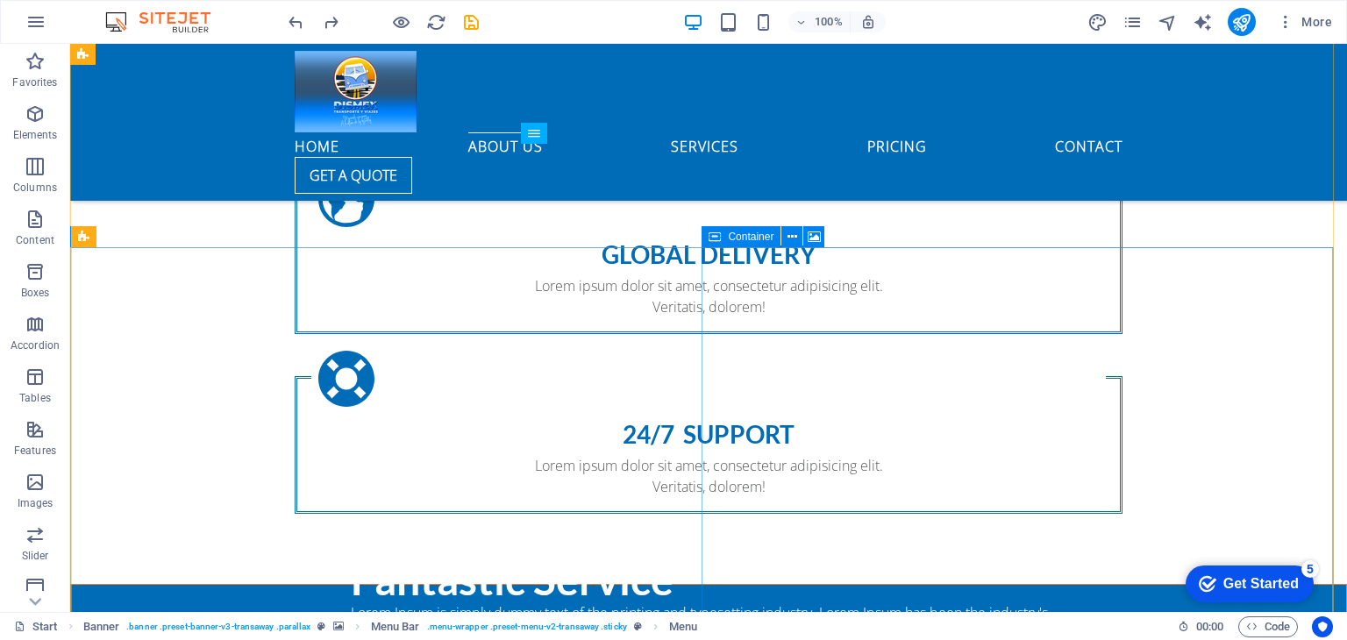
scroll to position [1403, 0]
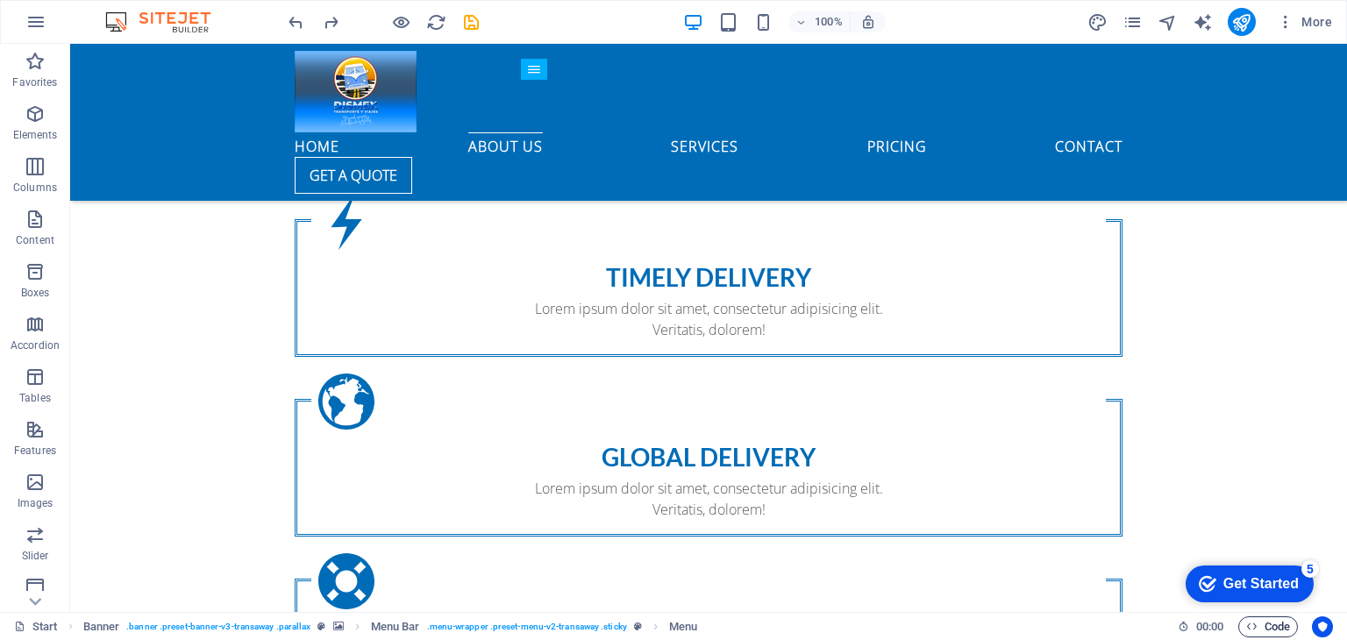
click at [1283, 629] on span "Code" at bounding box center [1268, 626] width 44 height 21
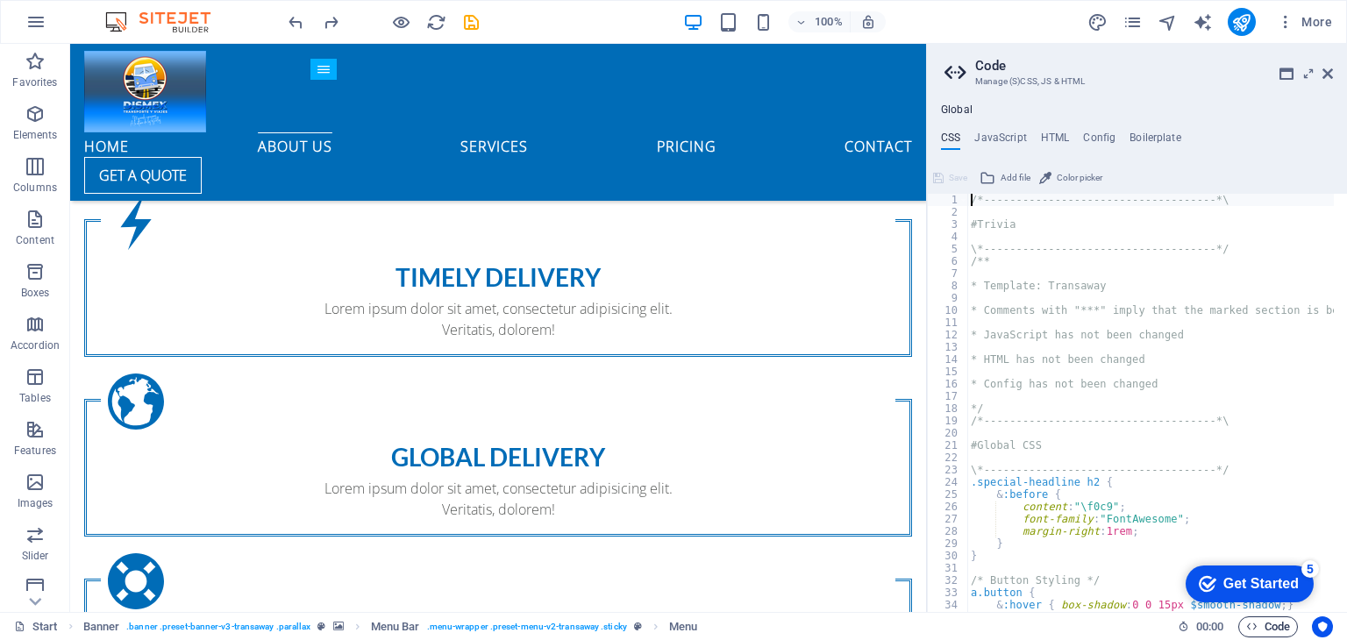
scroll to position [1448, 0]
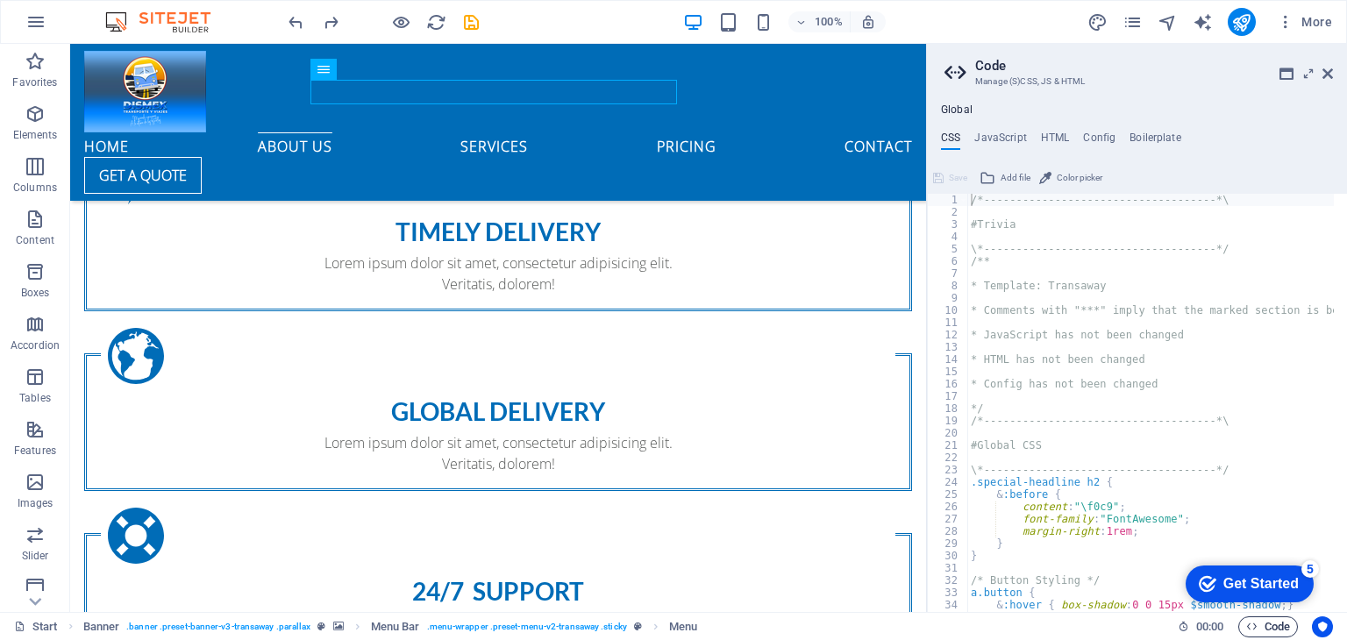
click at [1283, 629] on span "Code" at bounding box center [1268, 626] width 44 height 21
click at [1326, 67] on icon at bounding box center [1327, 74] width 11 height 14
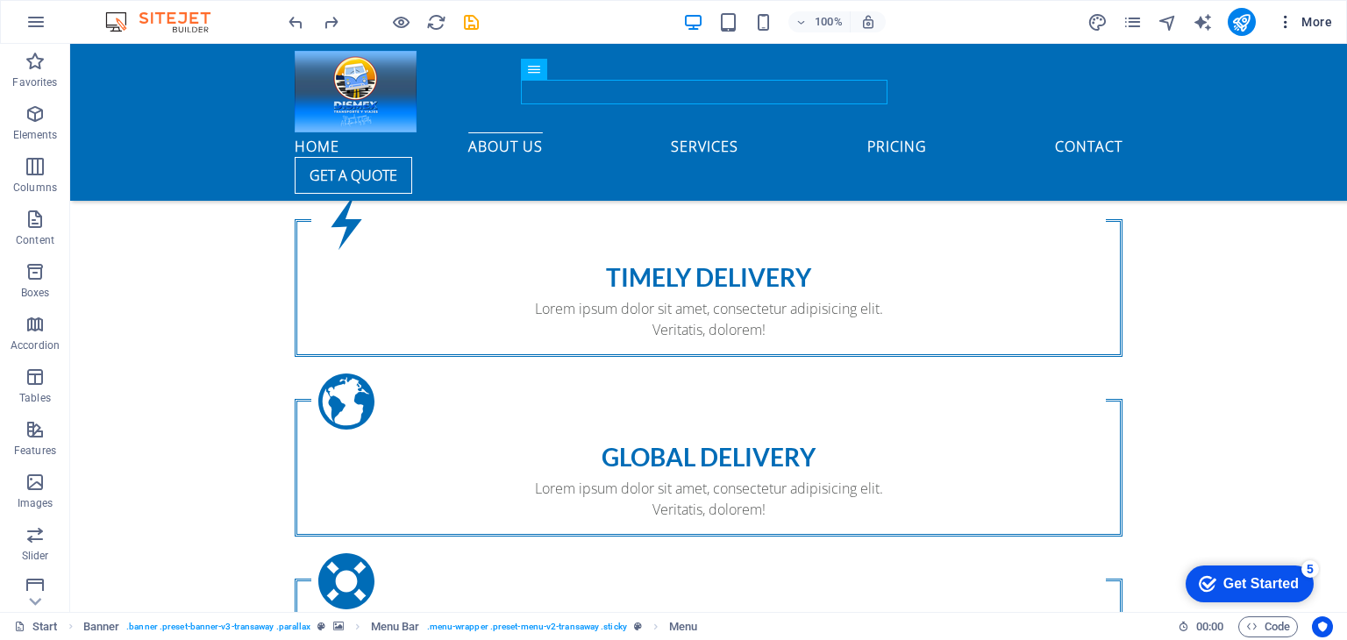
click at [1290, 22] on icon "button" at bounding box center [1285, 22] width 18 height 18
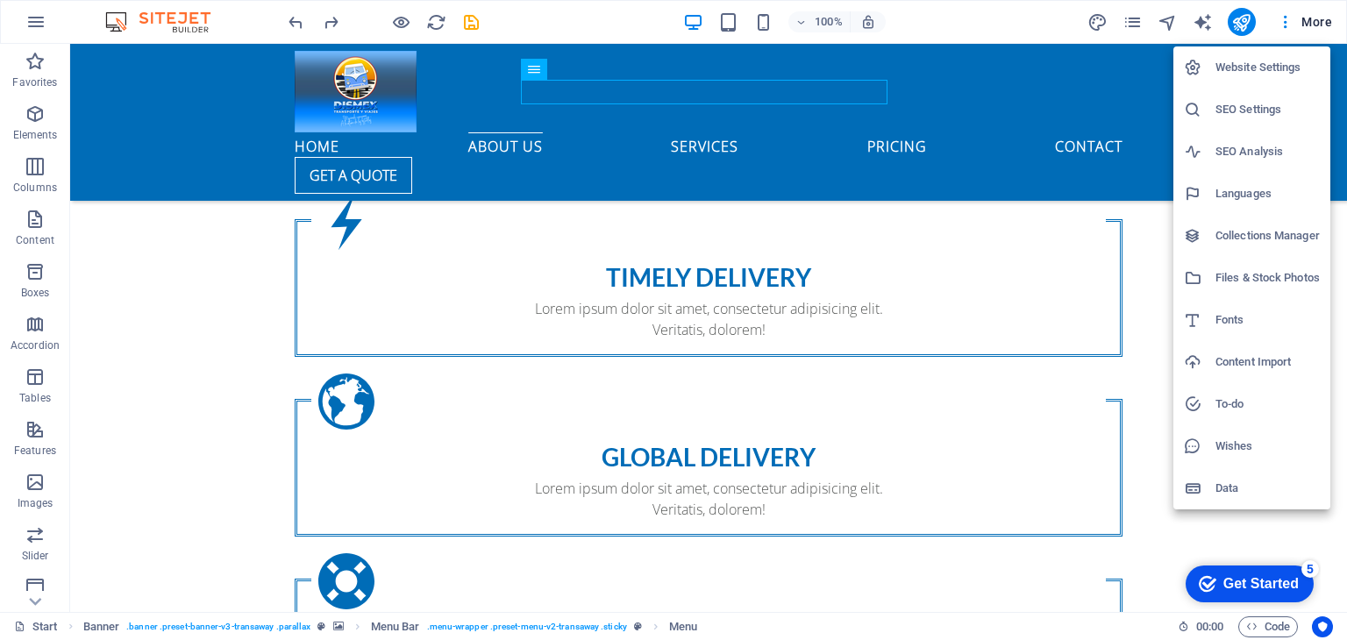
click at [1166, 18] on div at bounding box center [673, 320] width 1347 height 640
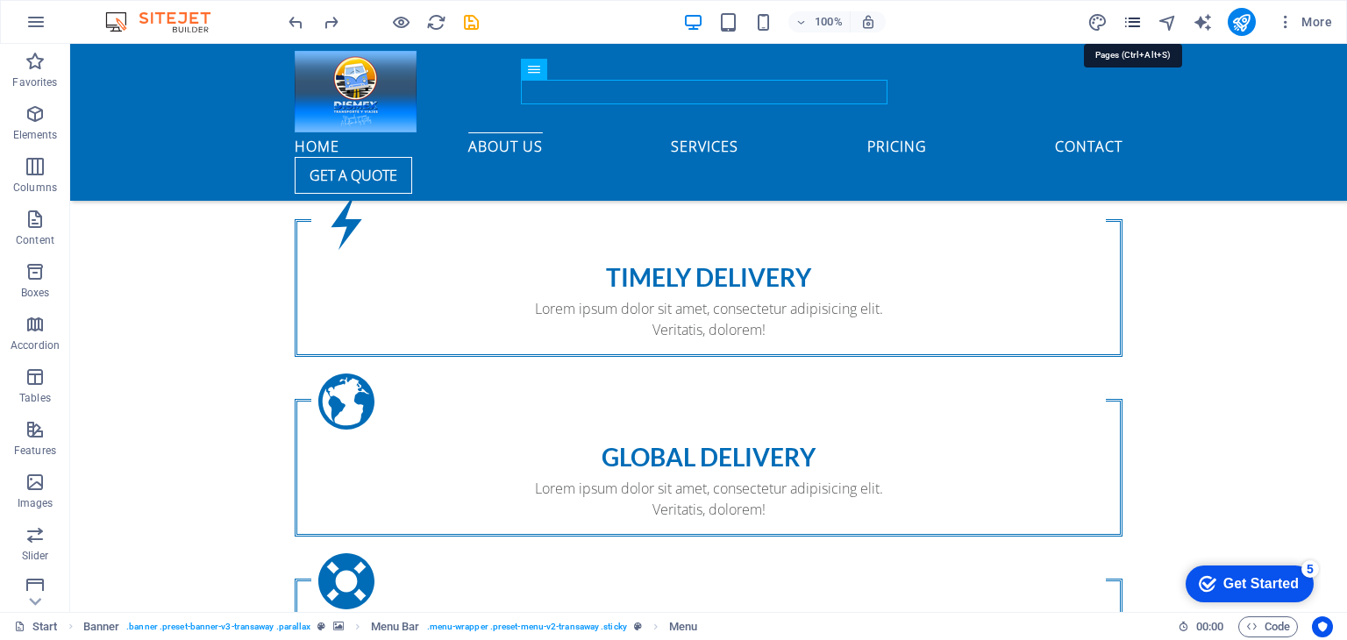
click at [1125, 19] on icon "pages" at bounding box center [1132, 22] width 20 height 20
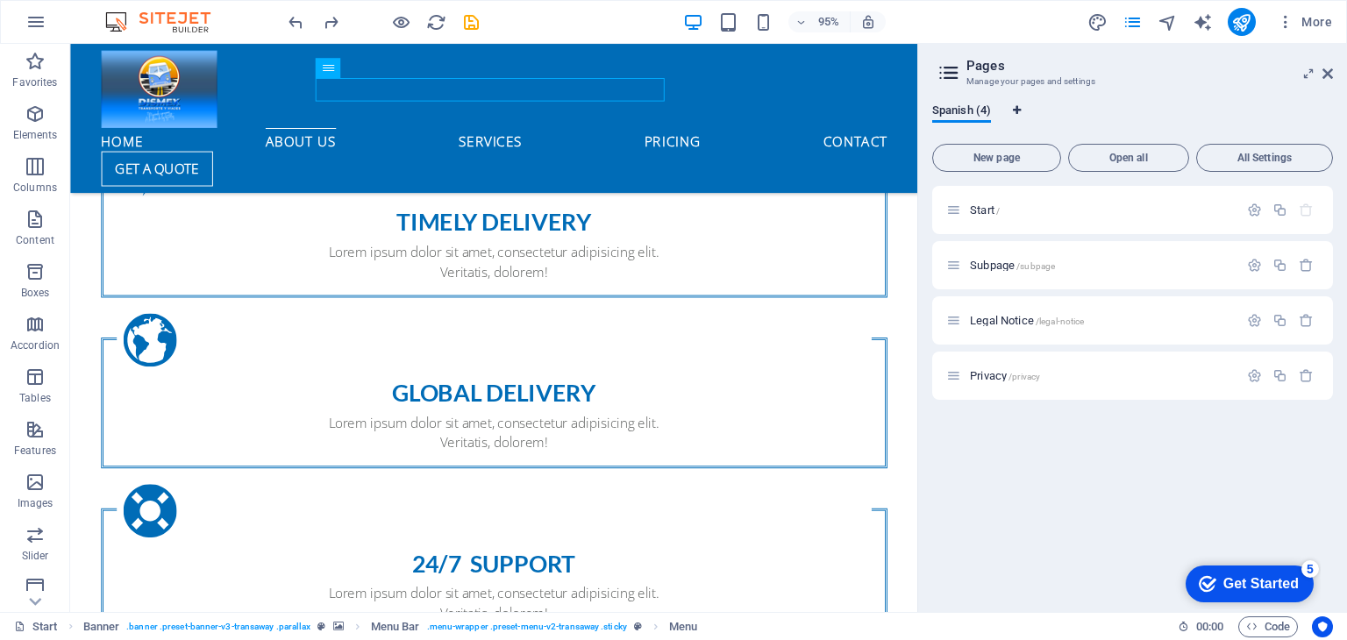
click at [1015, 106] on icon "Language Tabs" at bounding box center [1017, 110] width 8 height 11
select select "148"
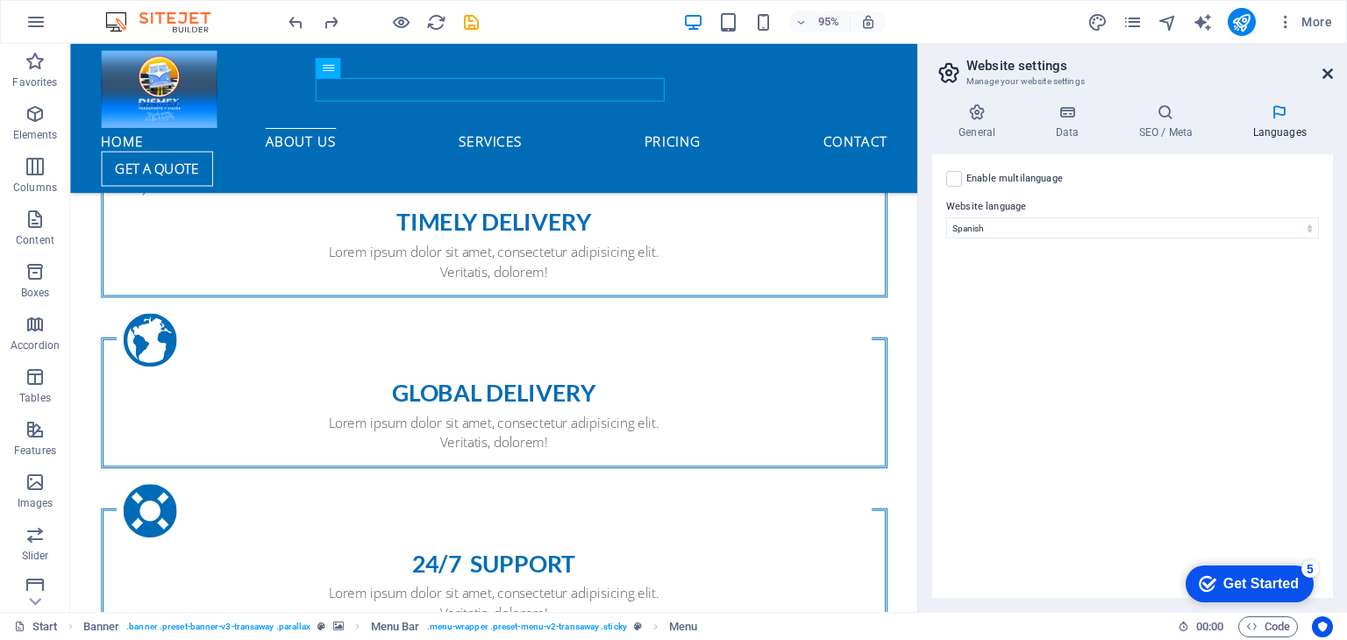
click at [1326, 72] on icon at bounding box center [1327, 74] width 11 height 14
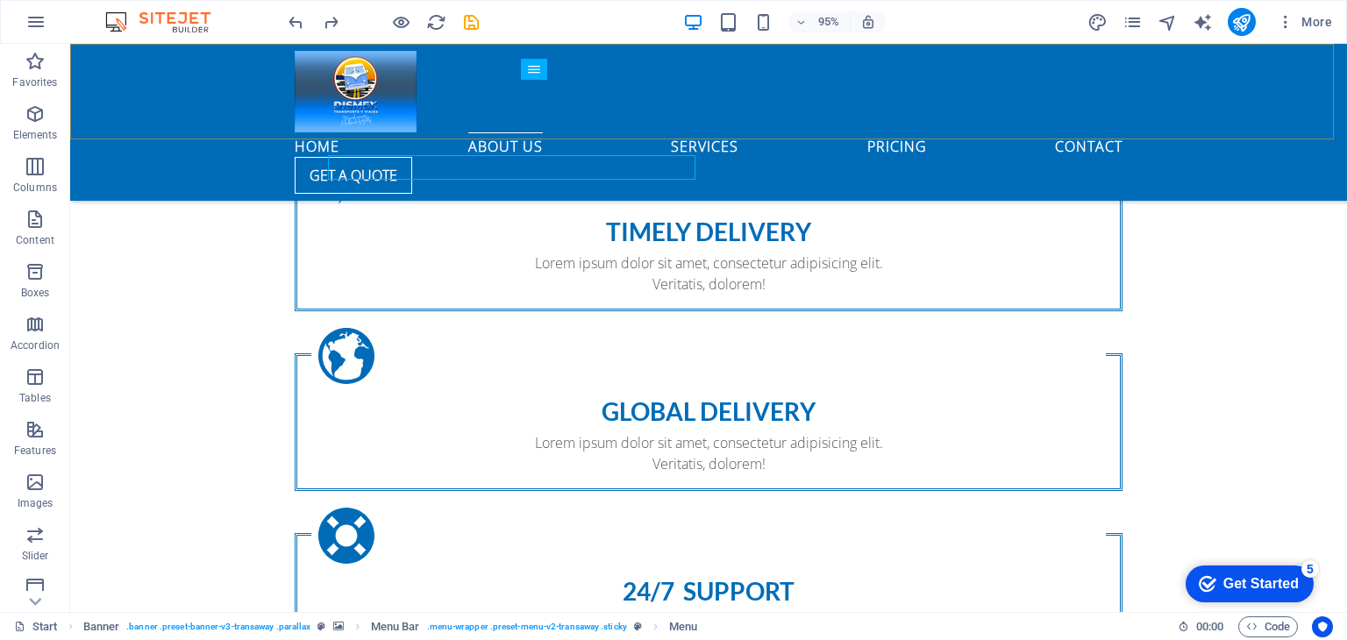
scroll to position [1403, 0]
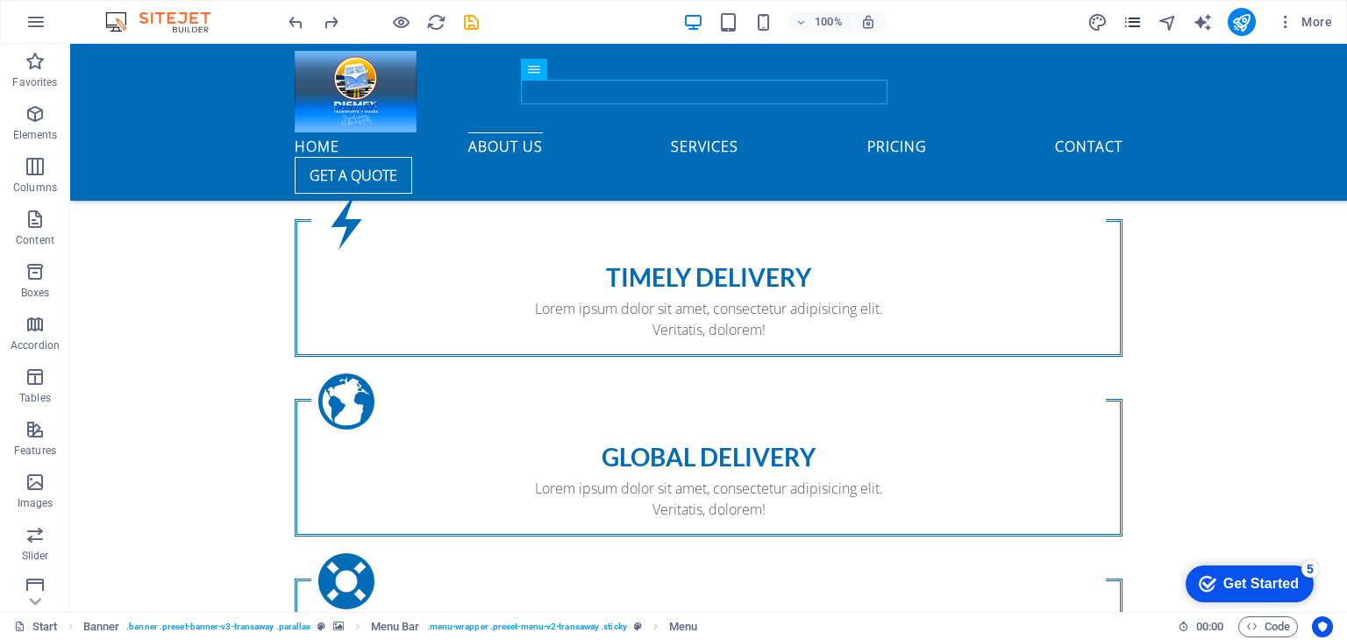
click at [1127, 25] on icon "pages" at bounding box center [1132, 22] width 20 height 20
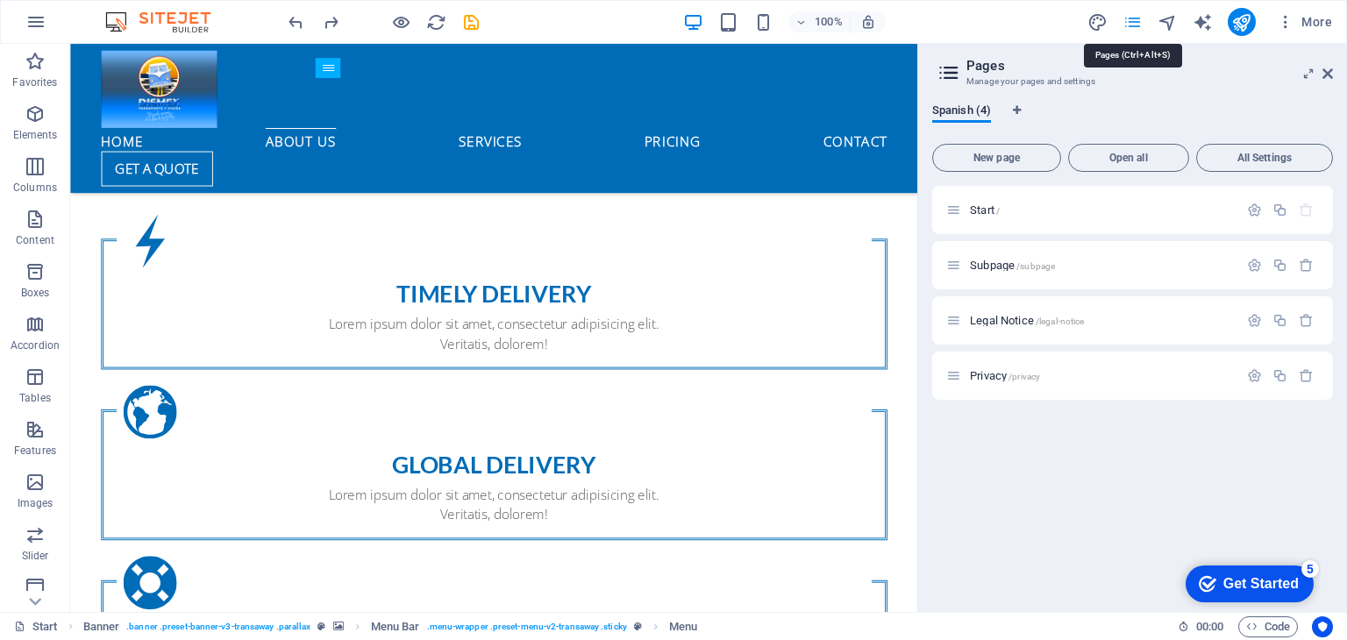
scroll to position [1478, 0]
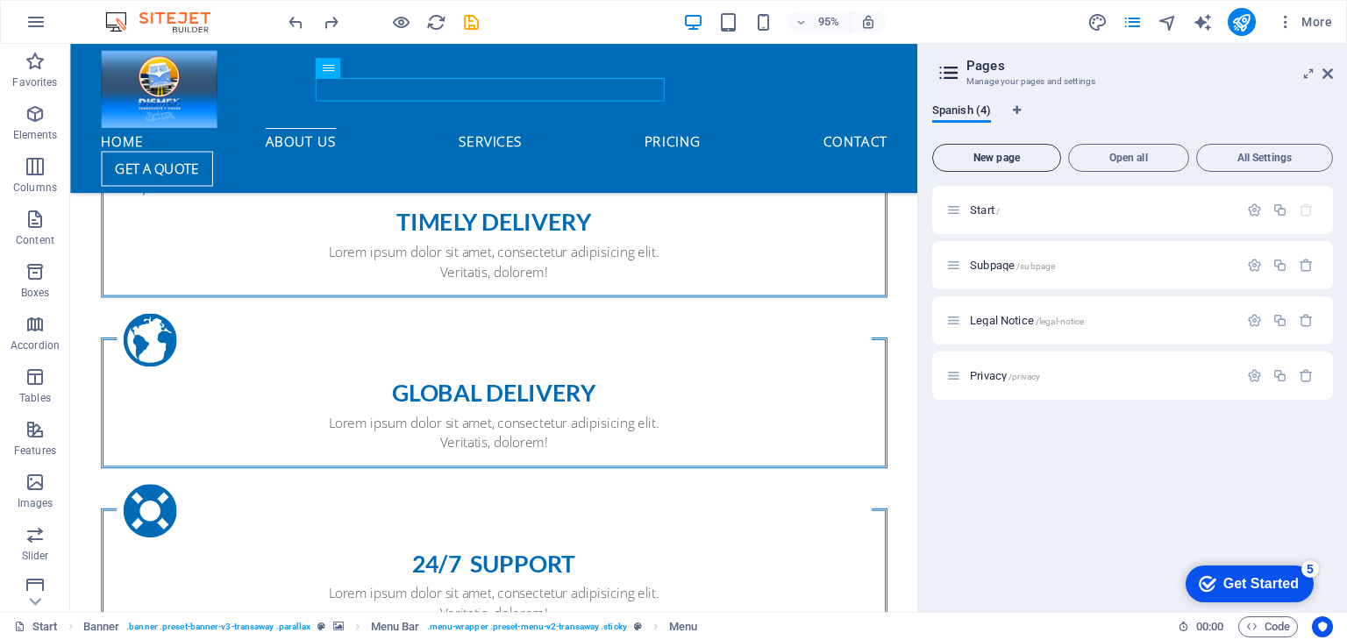
click at [1000, 153] on span "New page" at bounding box center [996, 158] width 113 height 11
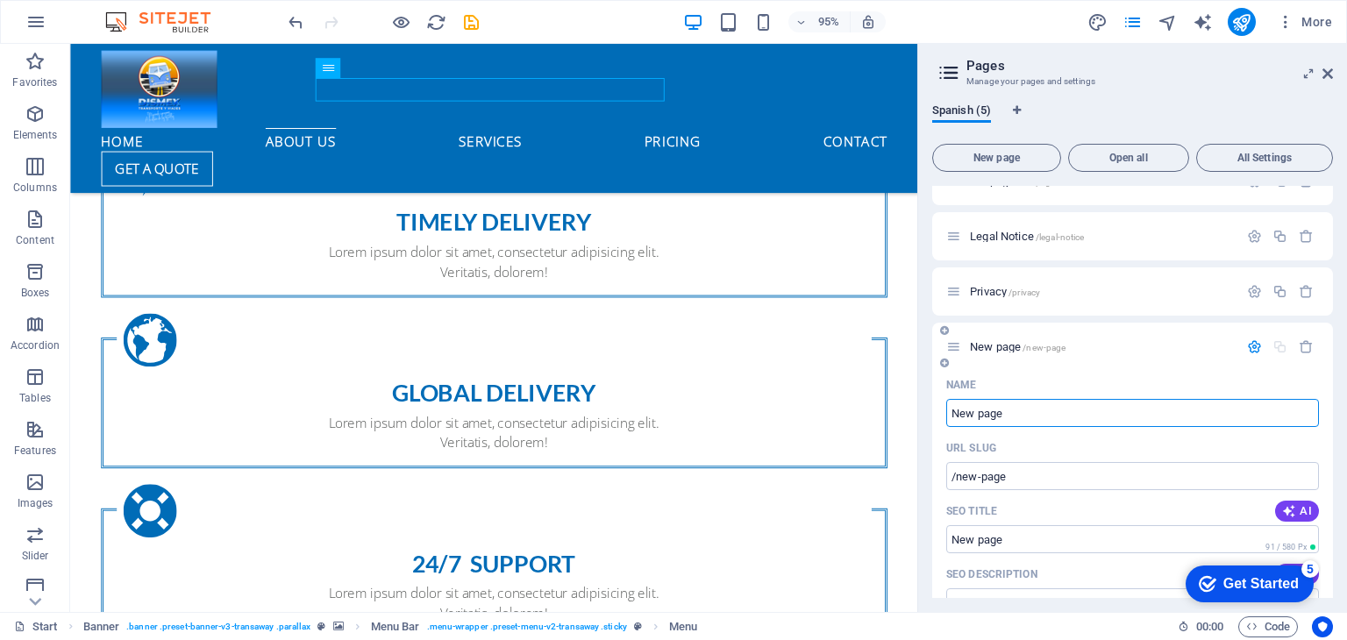
scroll to position [88, 0]
type input "cot"
type input "/coti"
type input "c"
type input "COTIZ"
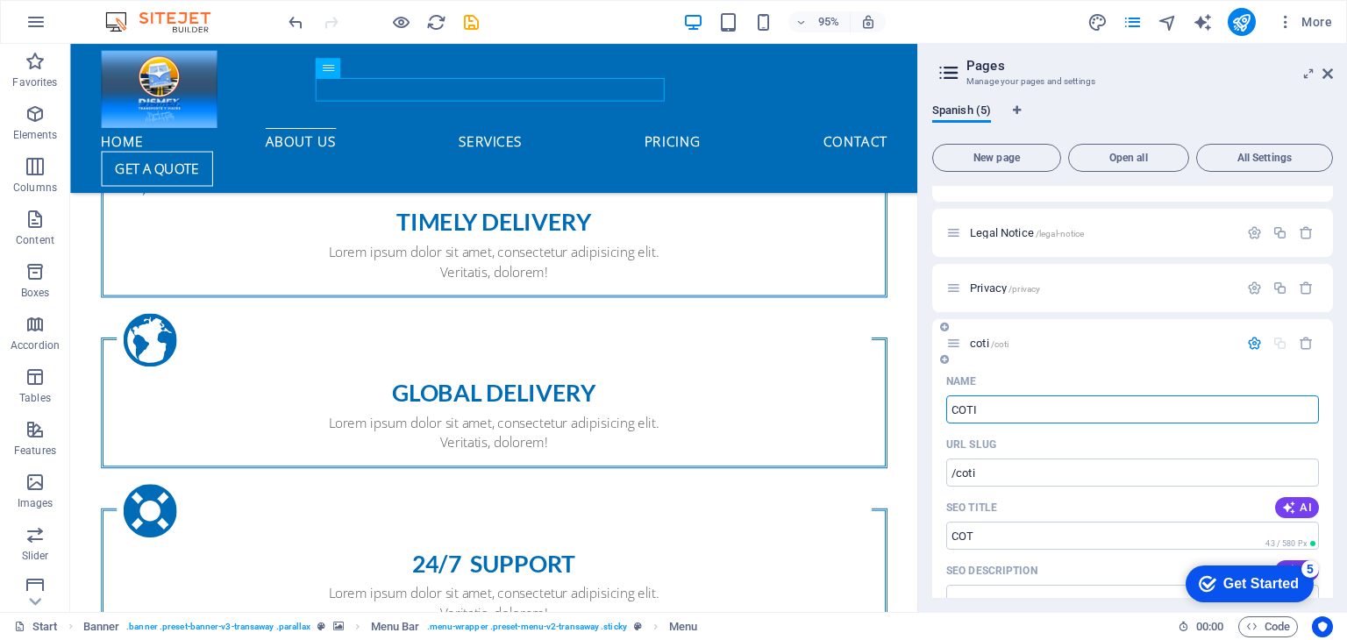
type input "/cot"
type input "COTIZADOR"
type input "/cotizador"
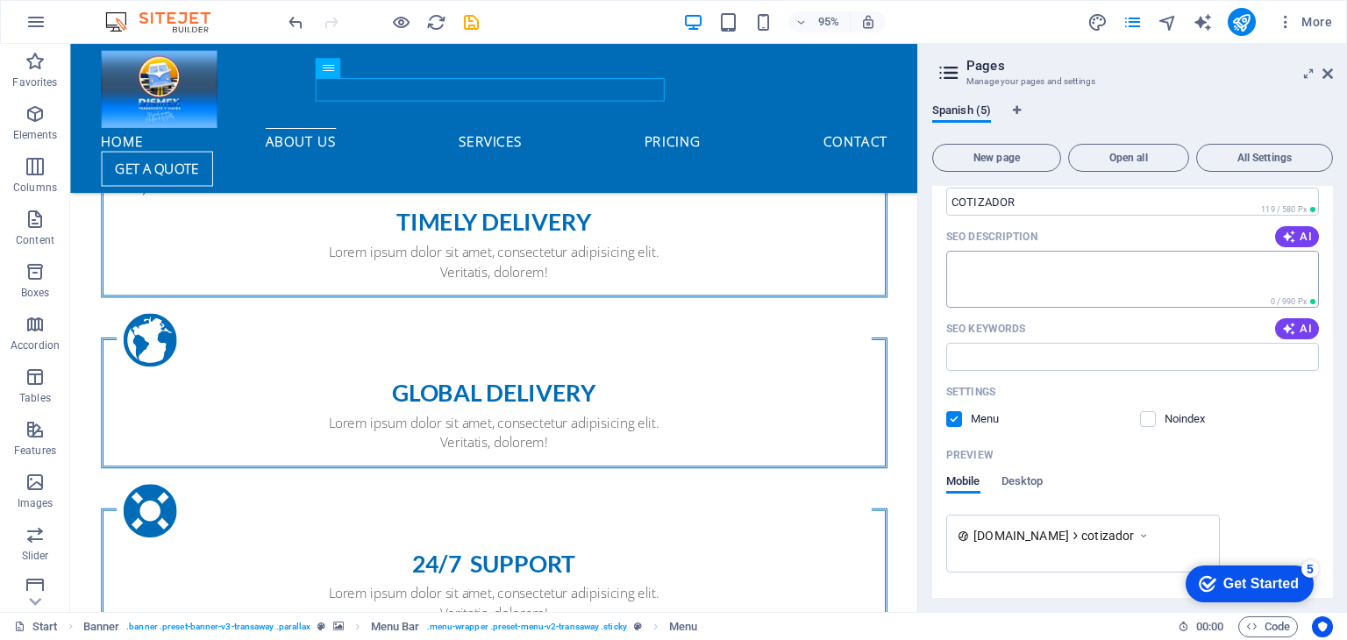
scroll to position [124, 0]
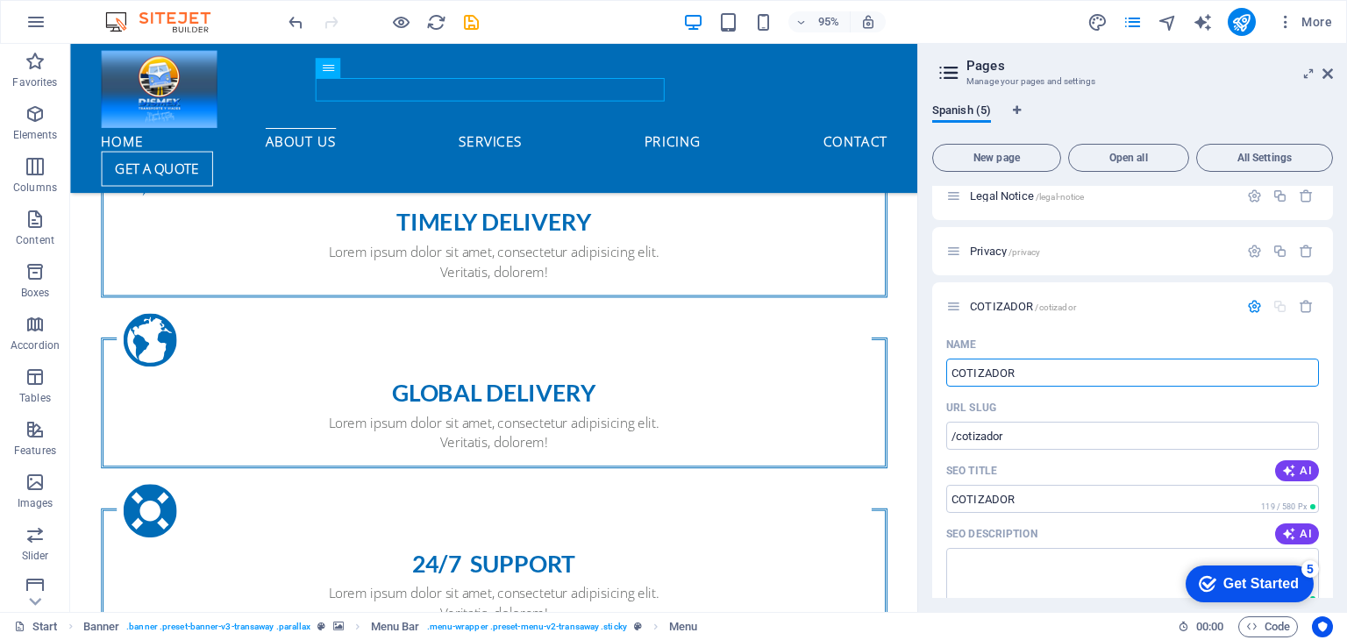
type input "COTIZADOR"
click at [1237, 586] on div "Get Started" at bounding box center [1260, 584] width 75 height 16
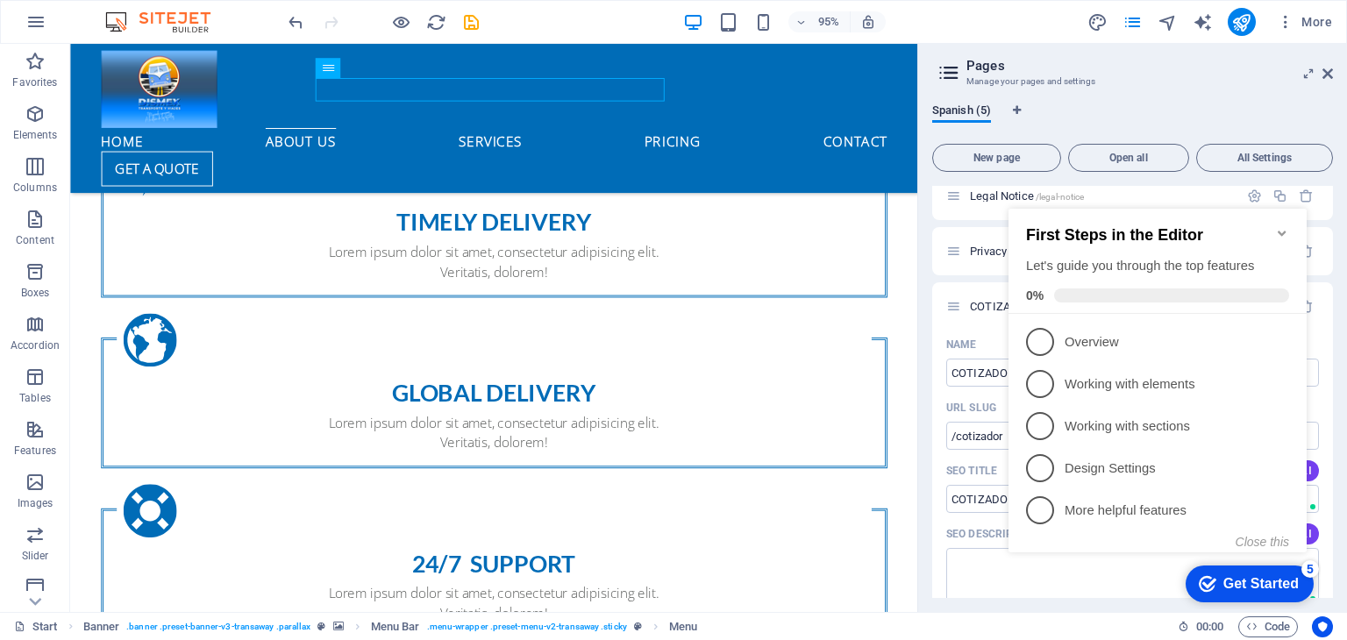
click at [1237, 586] on div "Get Started" at bounding box center [1260, 584] width 75 height 16
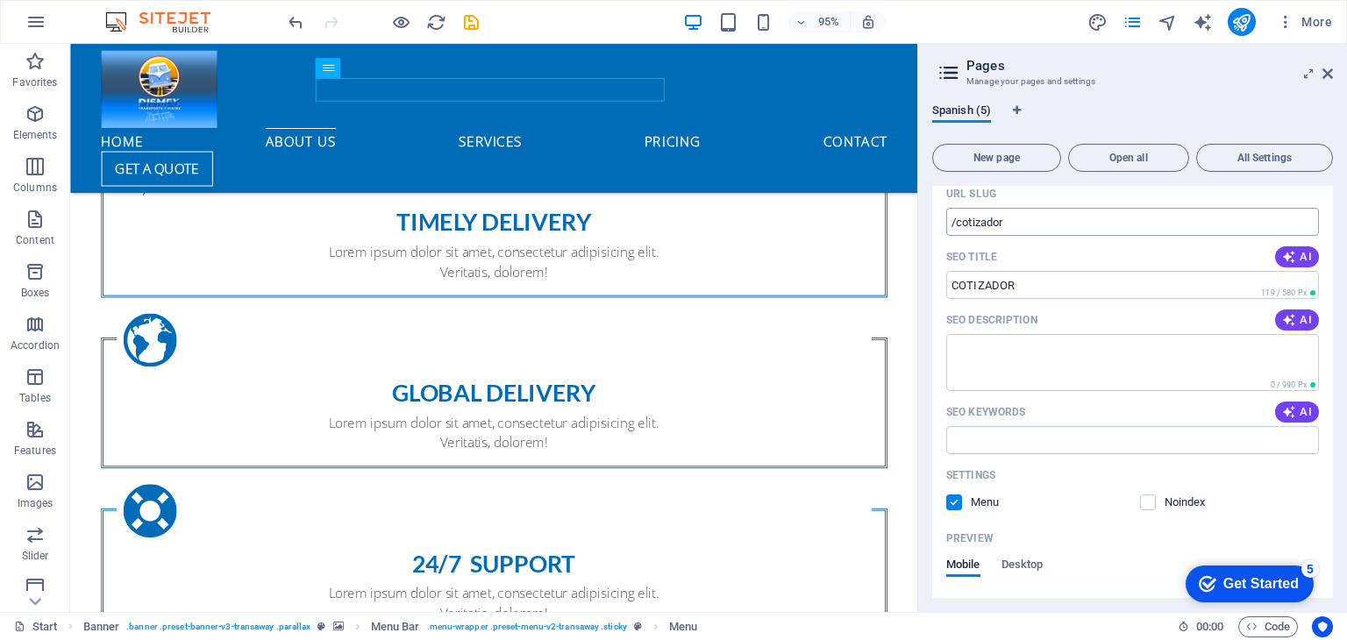
scroll to position [475, 0]
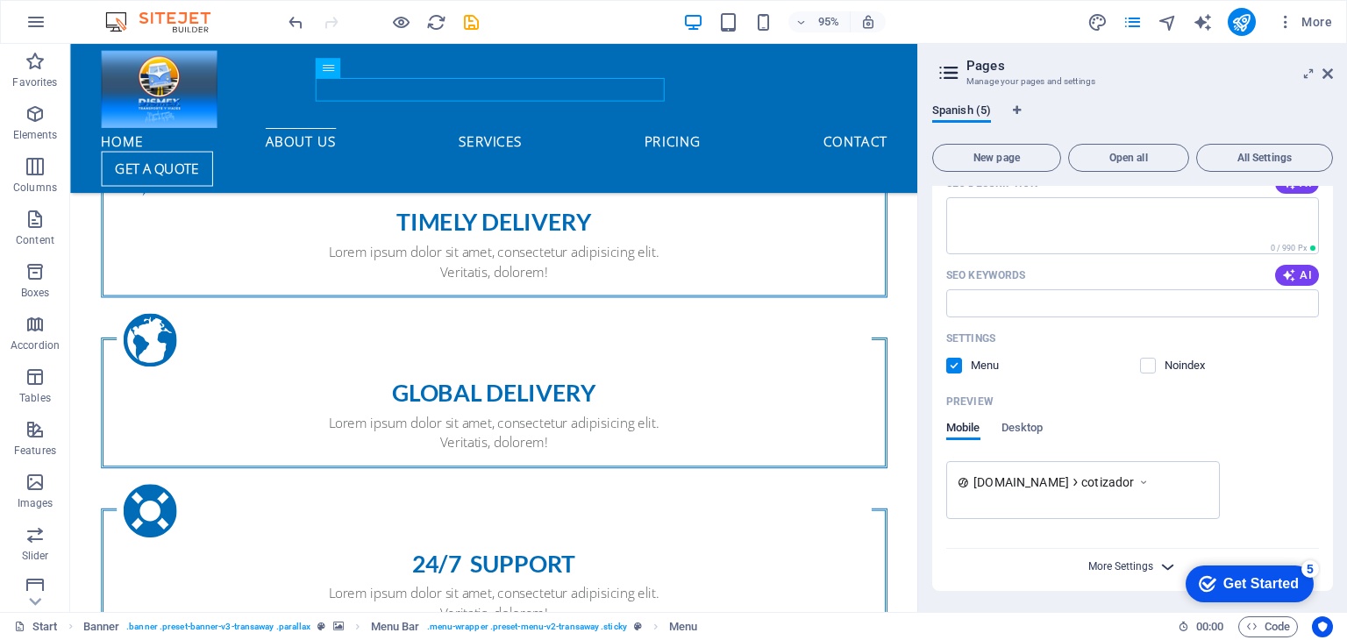
click at [1123, 569] on span "More Settings" at bounding box center [1120, 566] width 65 height 12
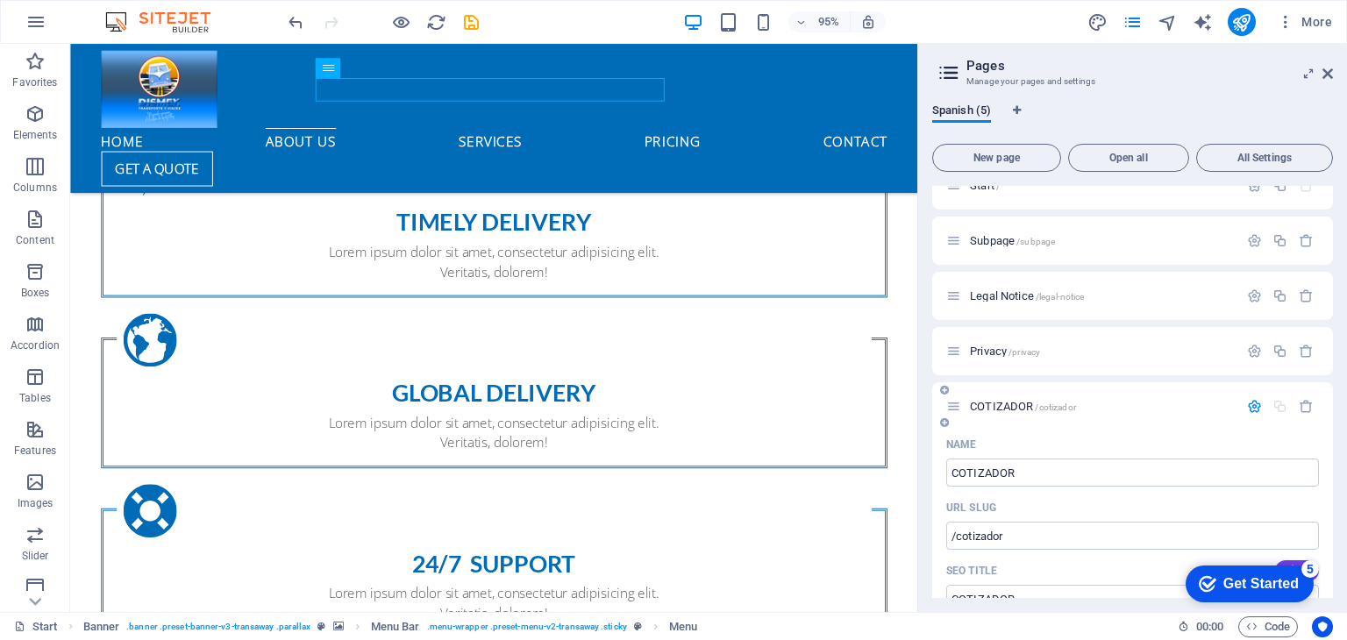
scroll to position [0, 0]
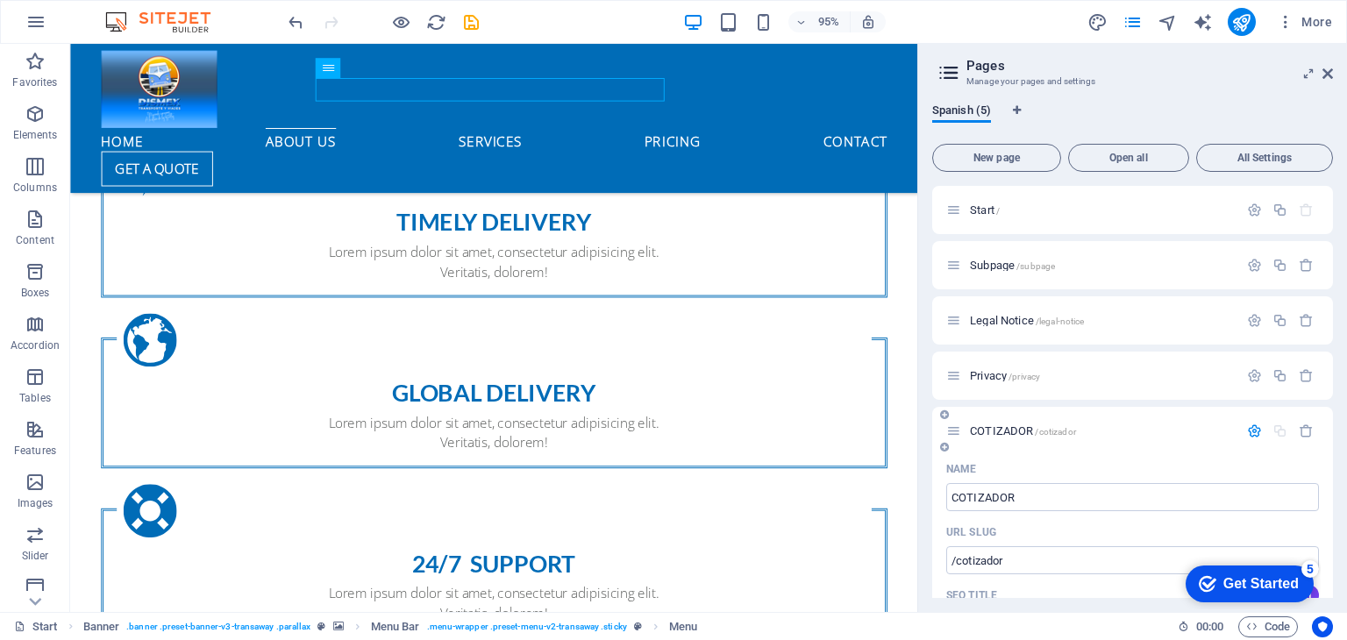
click at [1248, 434] on icon "button" at bounding box center [1254, 430] width 15 height 15
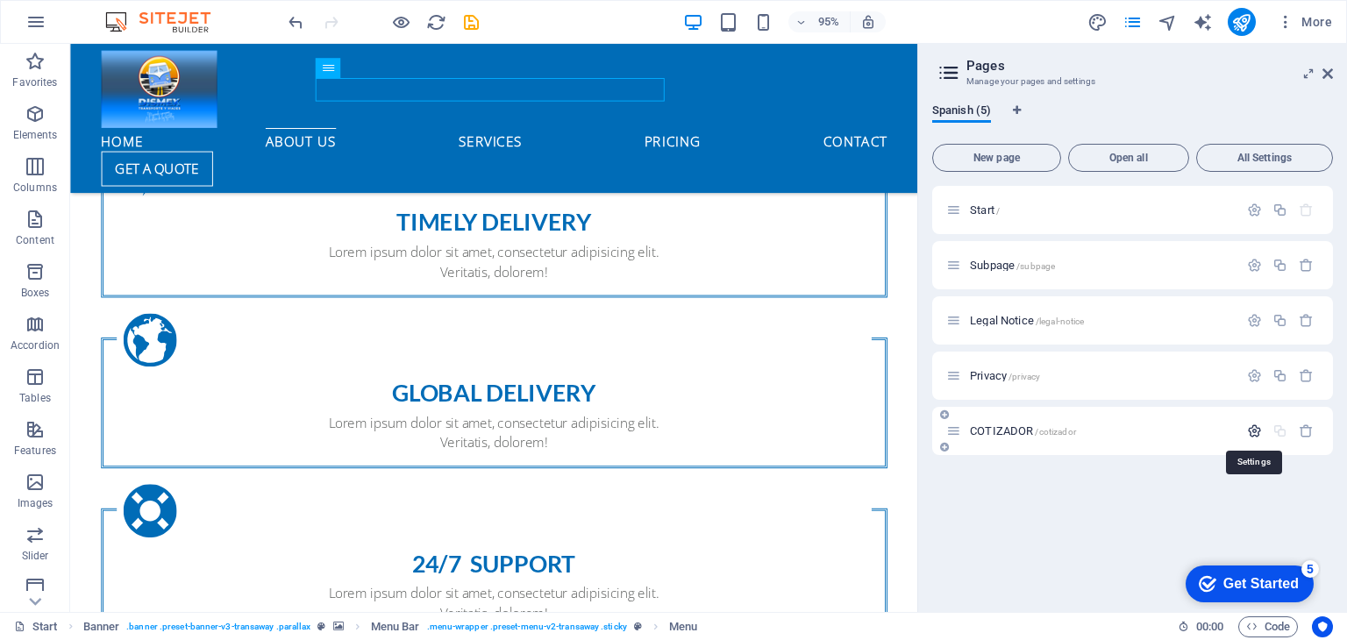
click at [1248, 434] on icon "button" at bounding box center [1254, 430] width 15 height 15
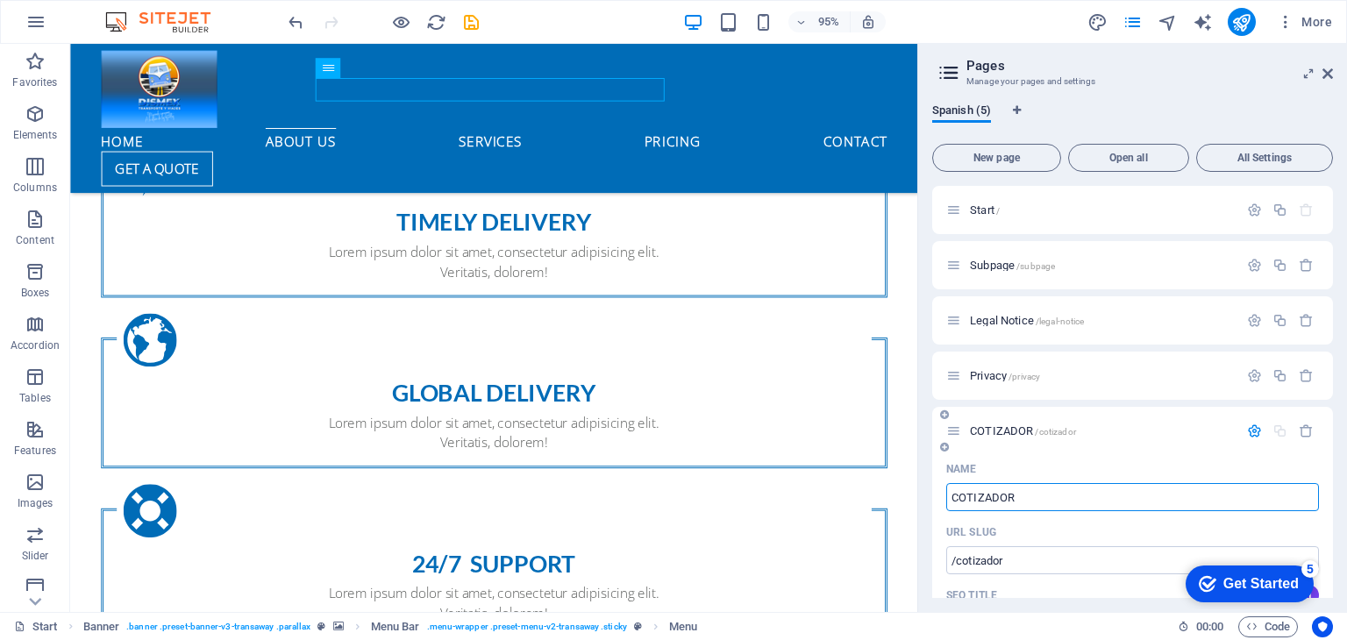
click at [950, 436] on icon at bounding box center [953, 430] width 15 height 15
click at [1051, 428] on span "/cotizador" at bounding box center [1055, 432] width 40 height 10
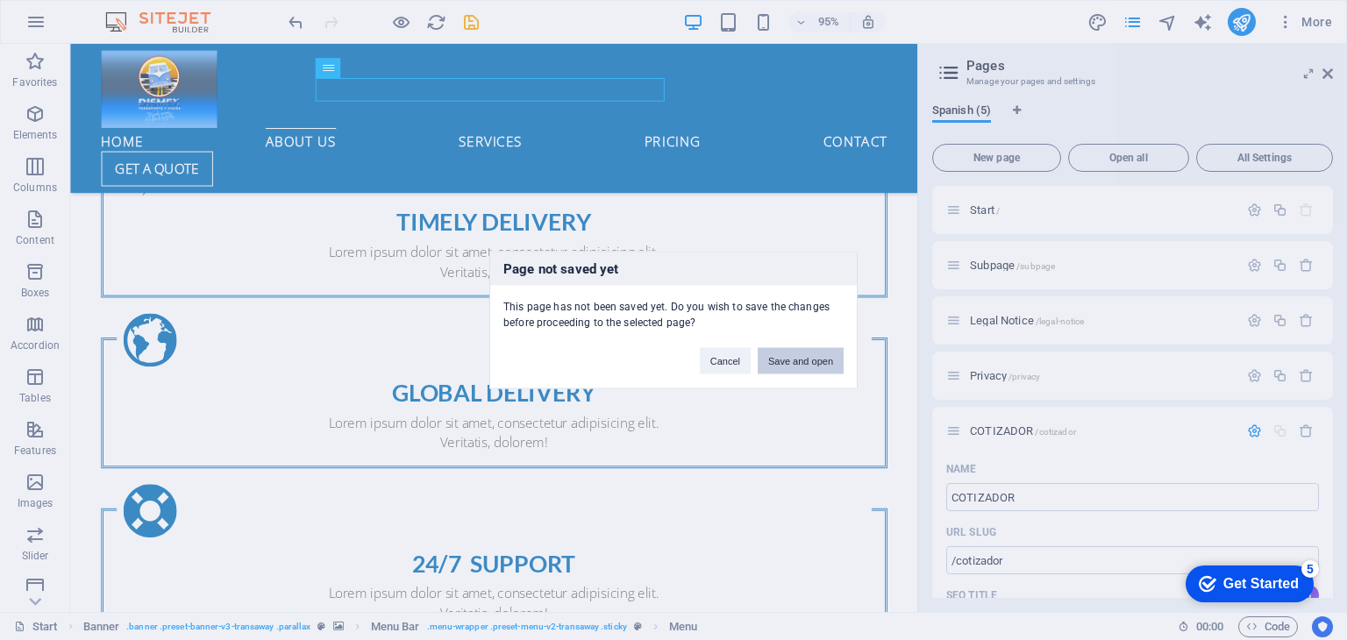
click at [802, 352] on button "Save and open" at bounding box center [800, 361] width 86 height 26
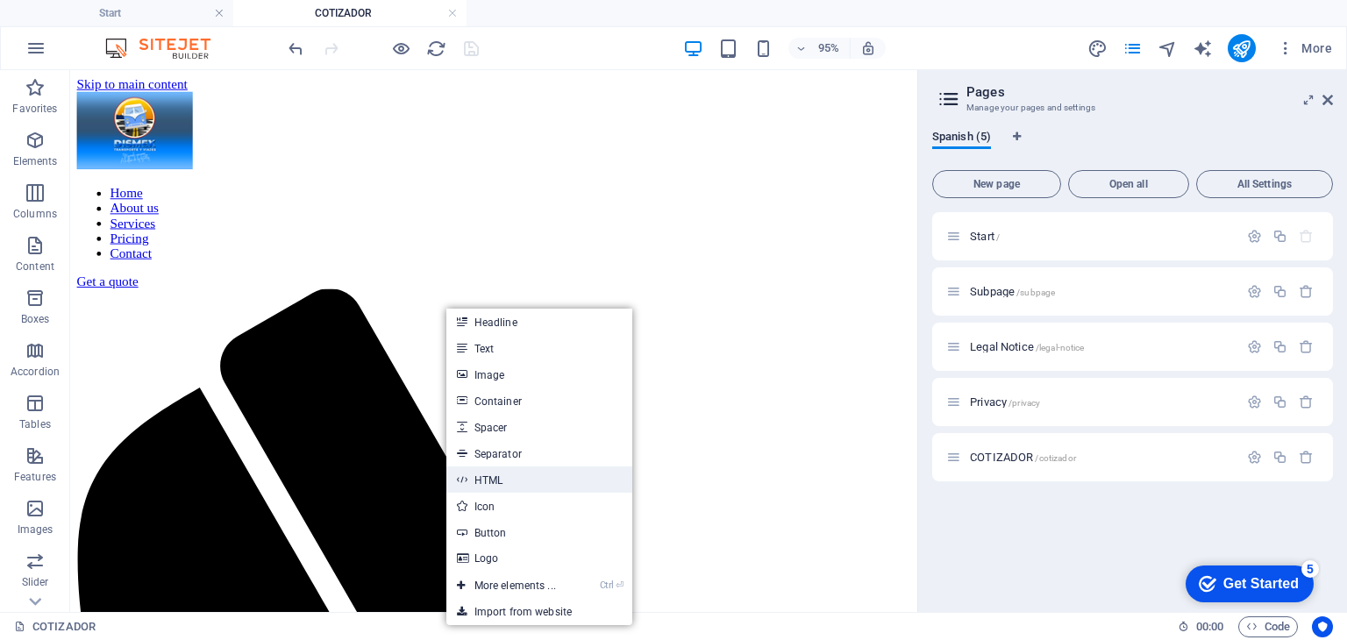
click at [508, 480] on link "HTML" at bounding box center [539, 479] width 186 height 26
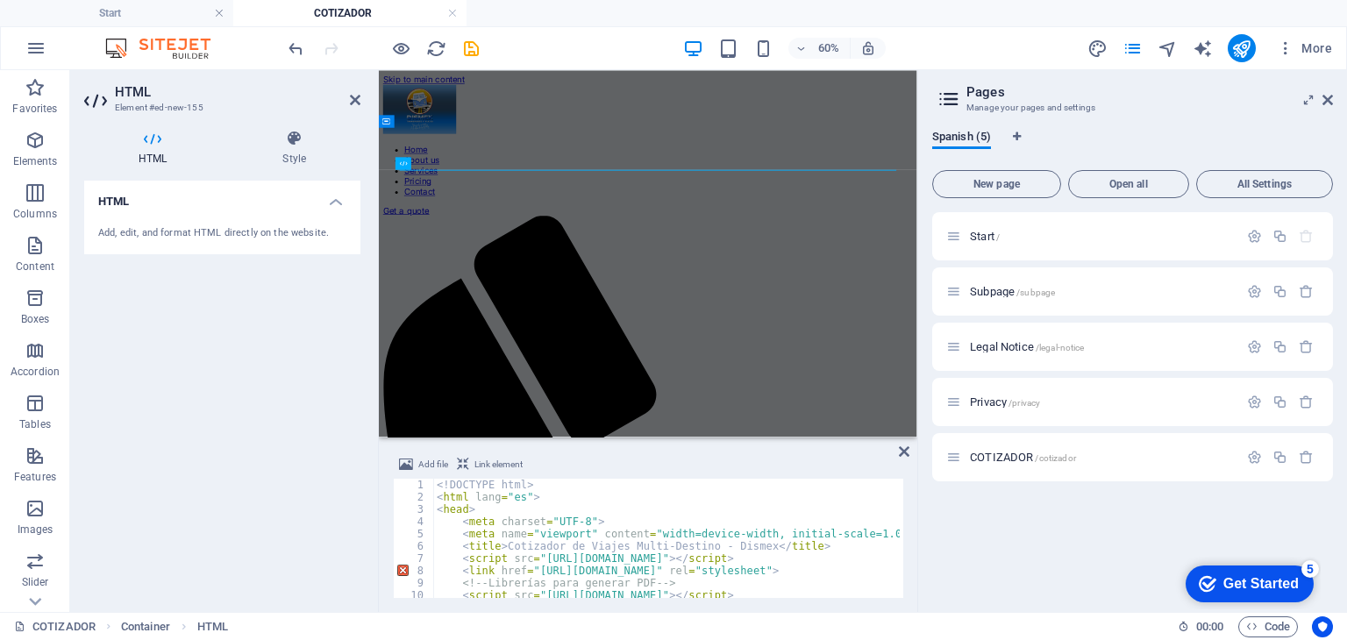
click at [645, 462] on div "Add file Link element" at bounding box center [648, 466] width 510 height 25
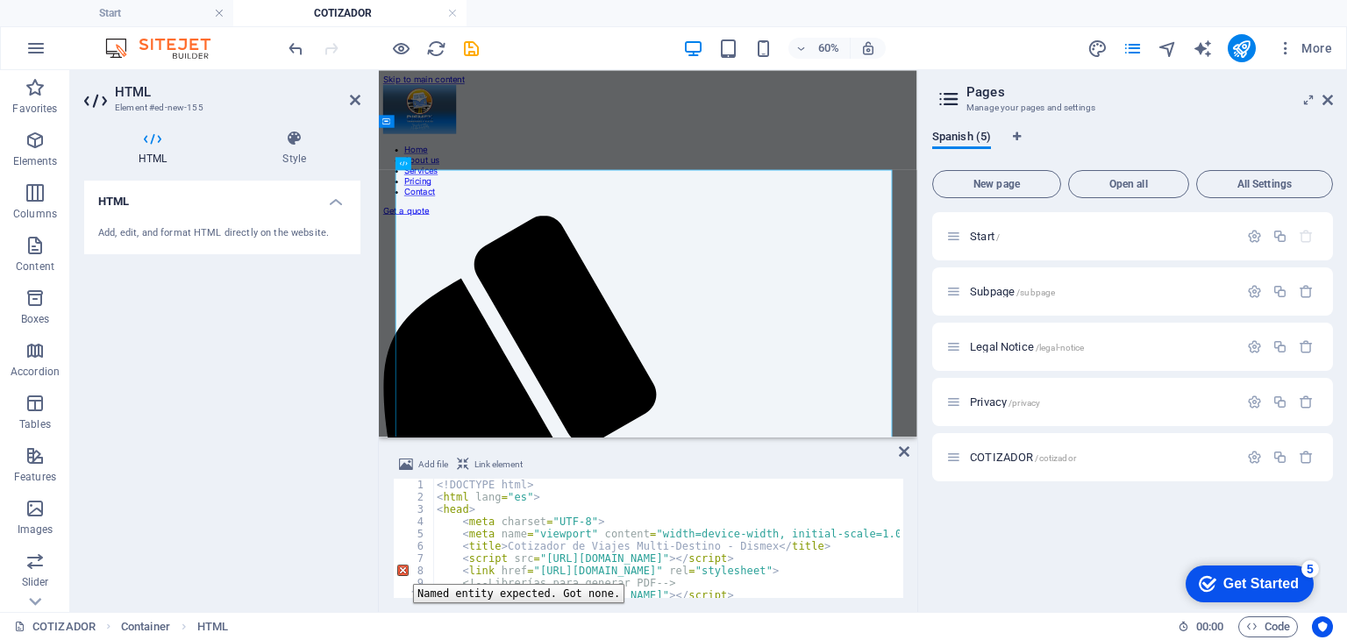
click at [400, 571] on div "8" at bounding box center [414, 571] width 41 height 12
type textarea "<link href="[URL][DOMAIN_NAME]" rel="stylesheet"> <!-- Librerías para generar P…"
click at [400, 571] on div "8" at bounding box center [414, 571] width 41 height 12
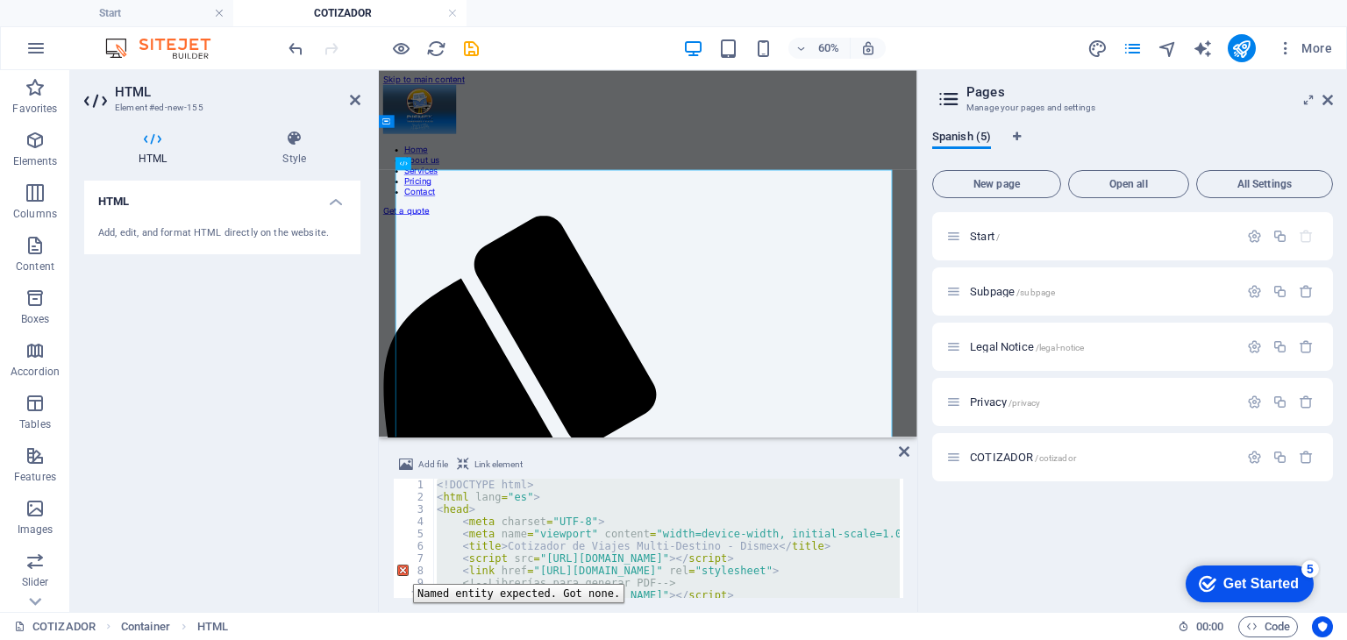
click at [400, 571] on div "8" at bounding box center [414, 571] width 41 height 12
type textarea "<link href="[URL][DOMAIN_NAME]" rel="stylesheet"> <!-- Librerías para generar P…"
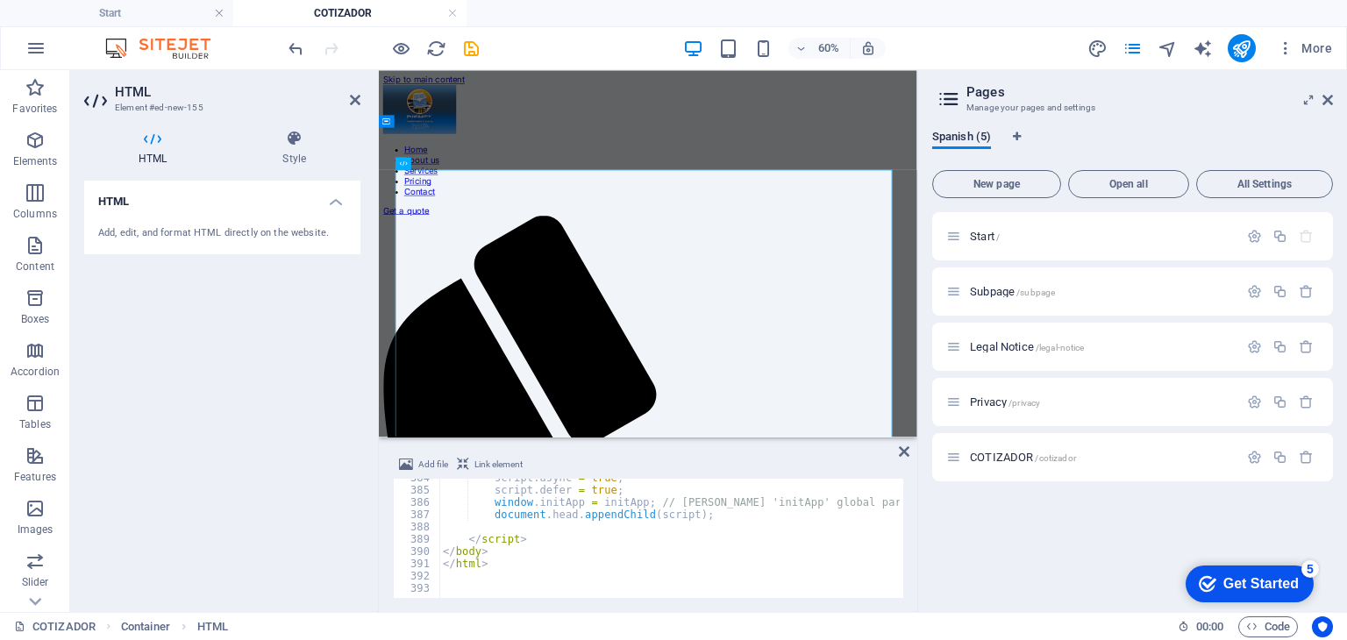
scroll to position [4708, 0]
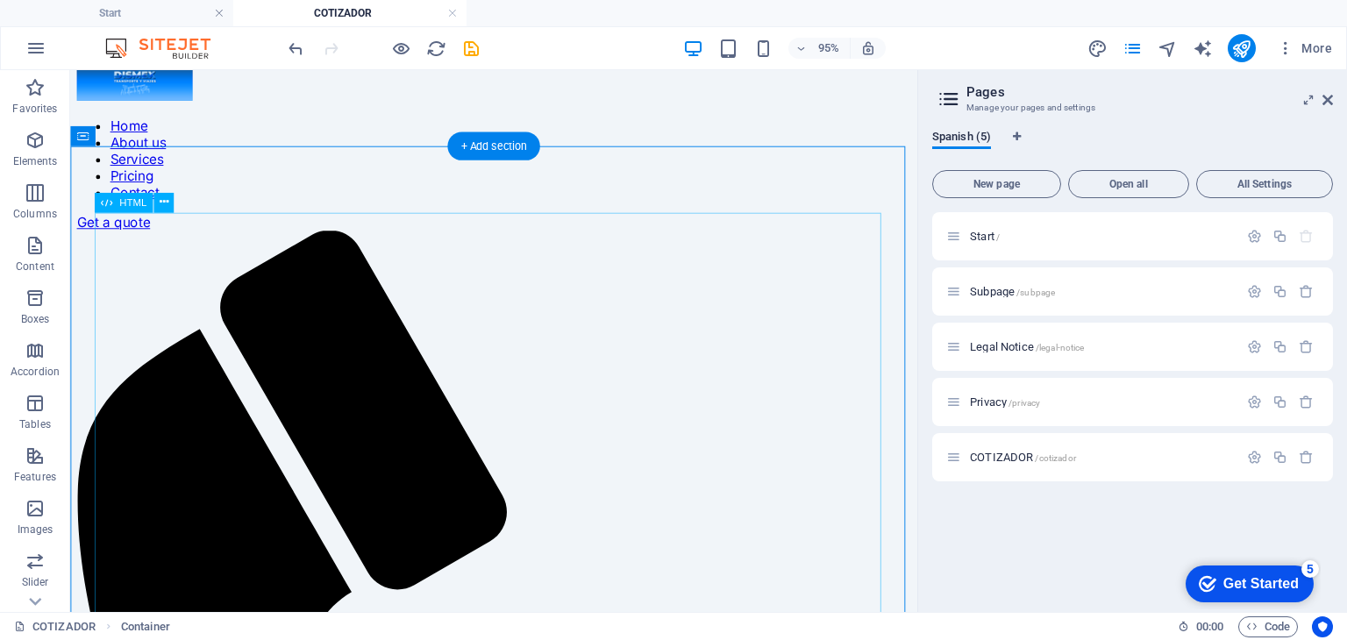
scroll to position [88, 0]
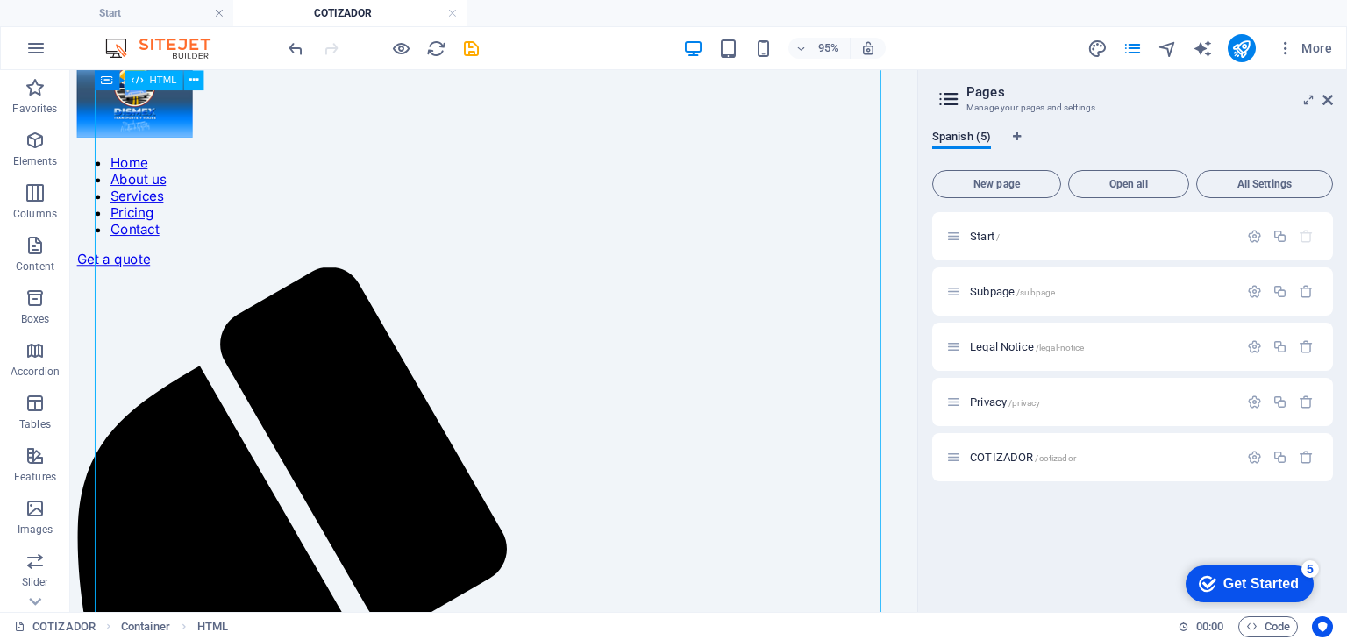
scroll to position [0, 0]
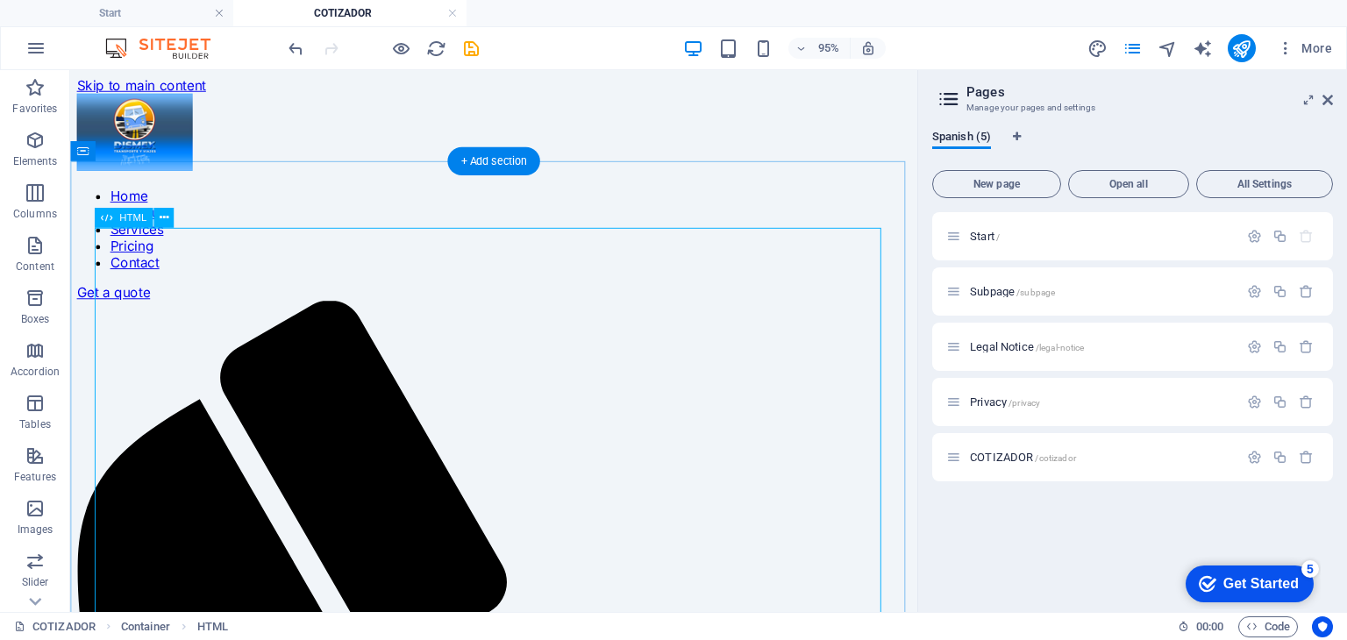
click at [162, 218] on icon at bounding box center [164, 218] width 9 height 18
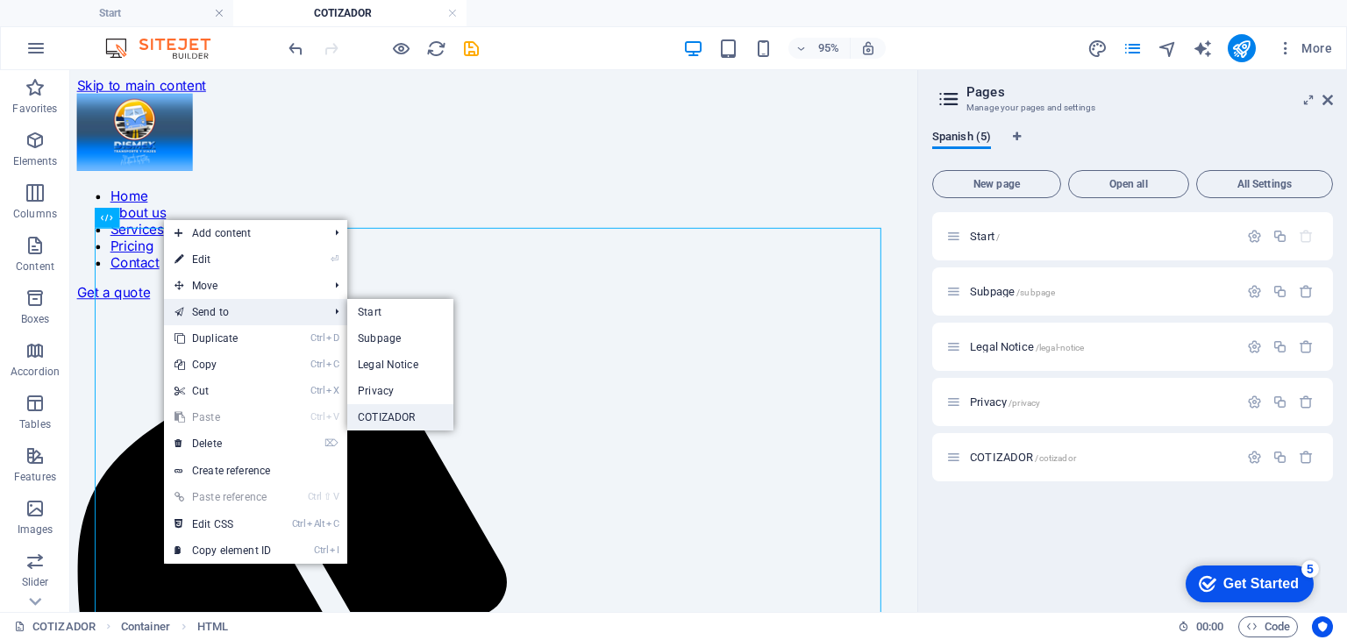
click at [387, 411] on link "COTIZADOR" at bounding box center [400, 417] width 106 height 26
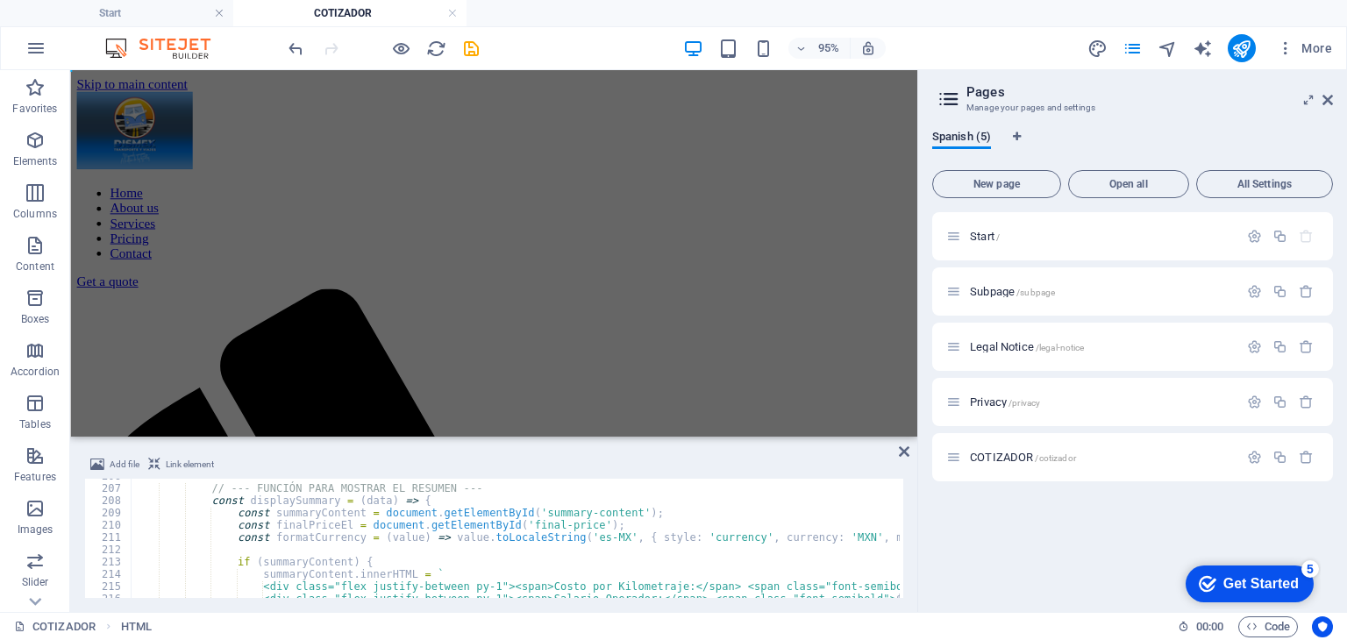
scroll to position [2841, 0]
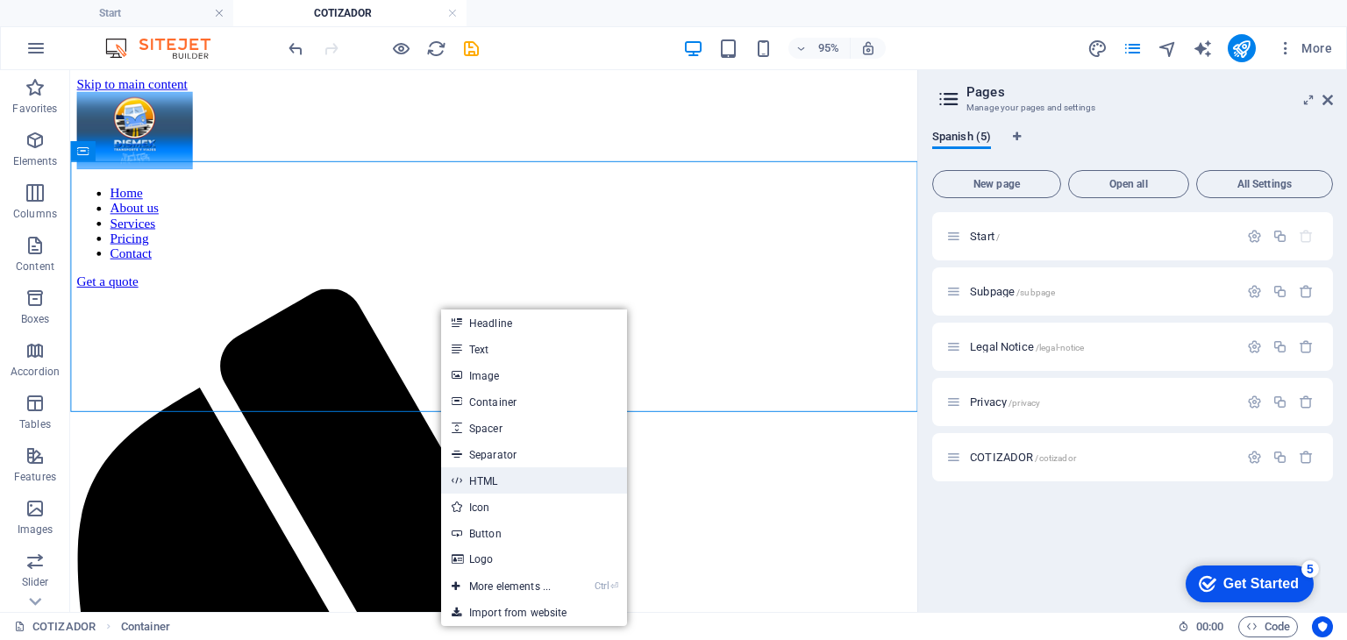
click at [523, 487] on link "HTML" at bounding box center [534, 480] width 186 height 26
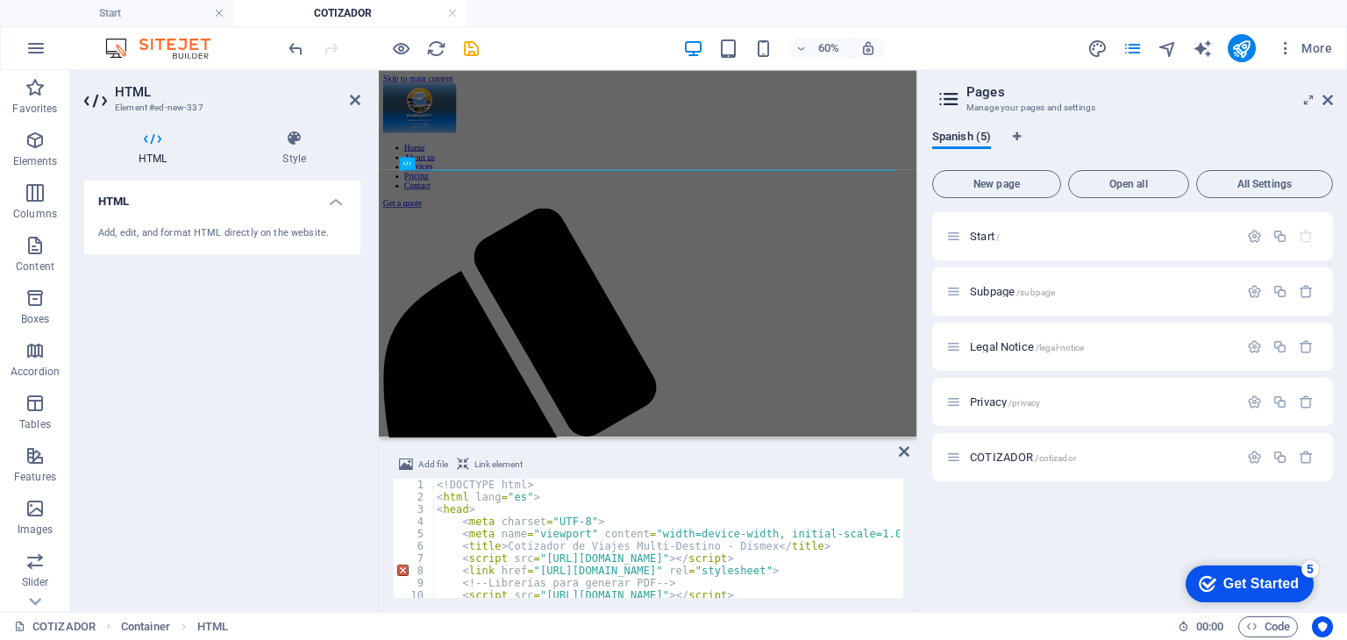
scroll to position [0, 0]
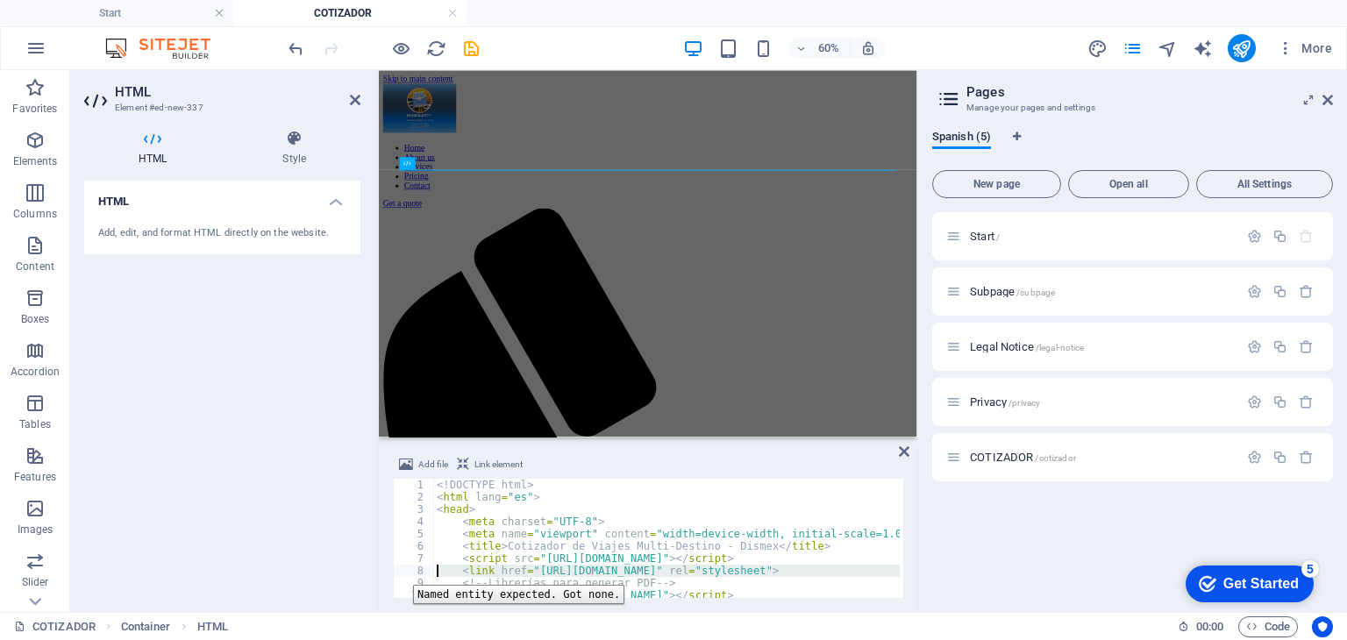
click at [400, 572] on div "8" at bounding box center [414, 571] width 41 height 12
type textarea "<link href="[URL][DOMAIN_NAME]" rel="stylesheet"> <!-- Librerías para generar P…"
click at [538, 457] on div "Add file Link element" at bounding box center [648, 466] width 510 height 25
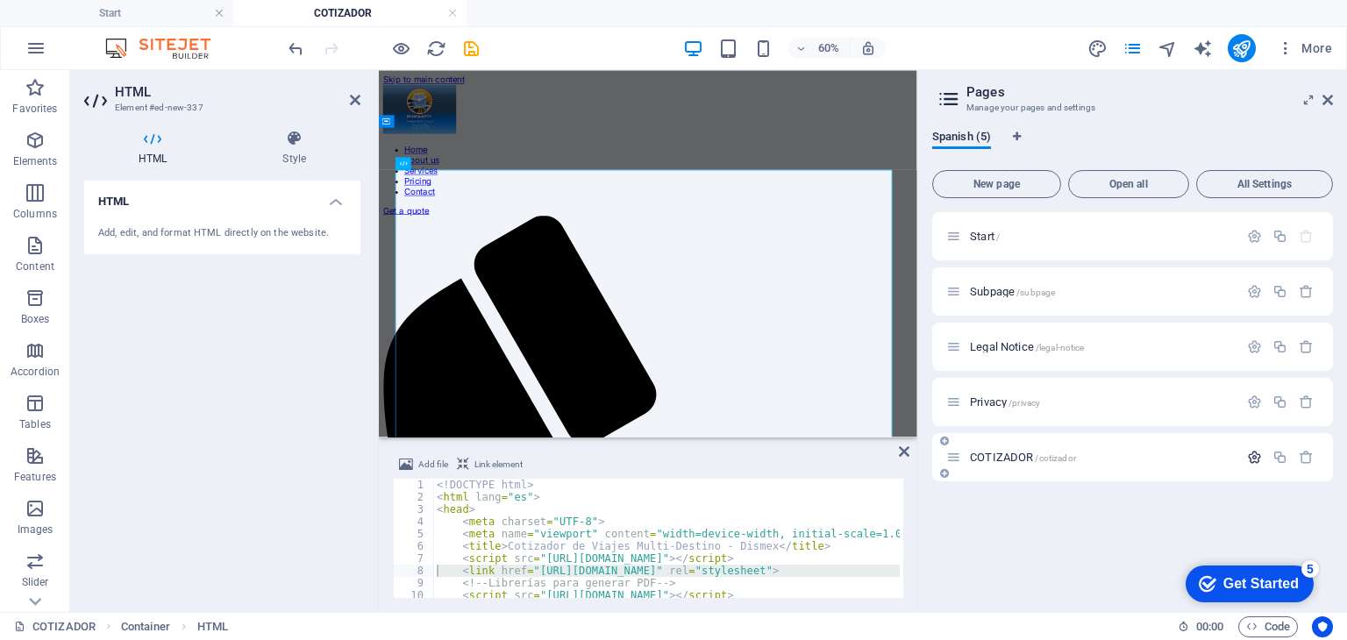
click at [1262, 456] on button "button" at bounding box center [1253, 457] width 25 height 15
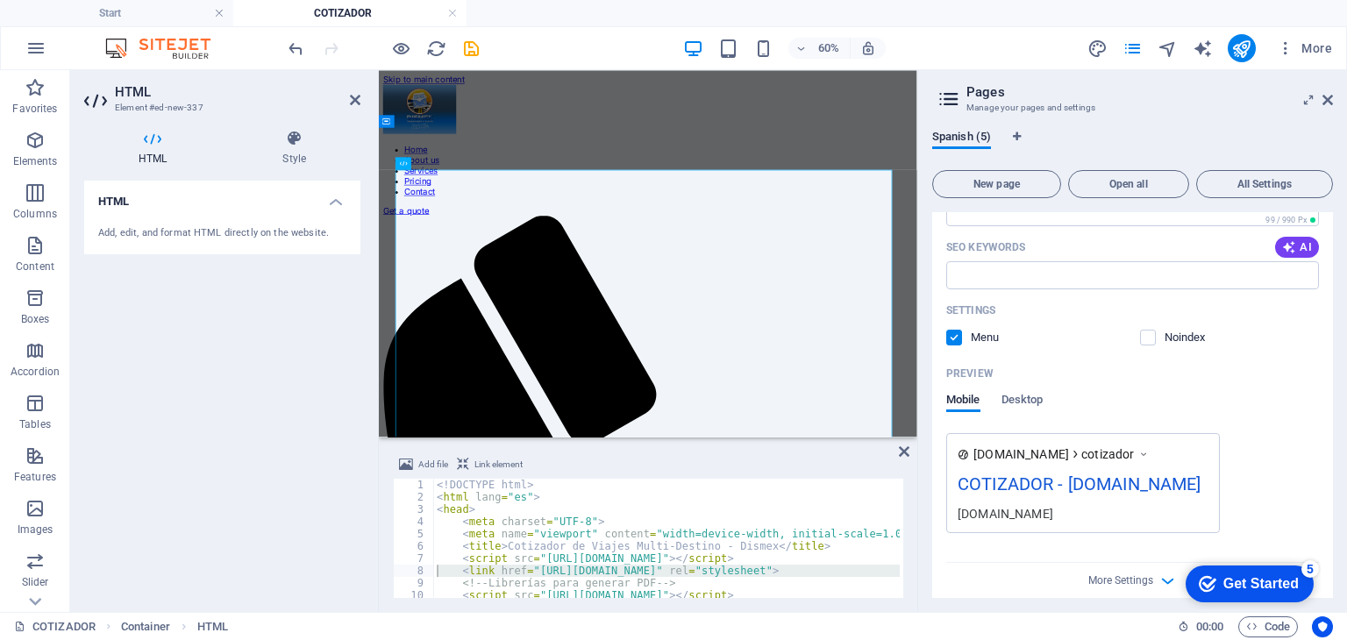
scroll to position [544, 0]
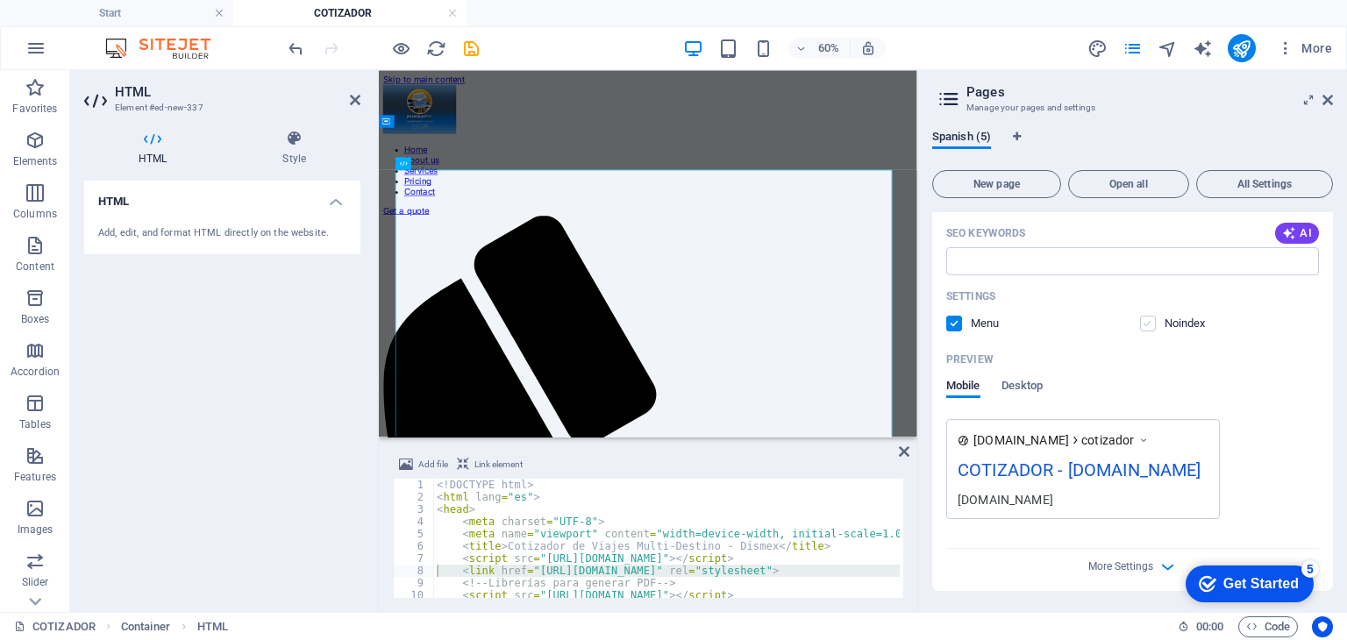
click at [1148, 329] on label at bounding box center [1148, 324] width 16 height 16
click at [0, 0] on input "checkbox" at bounding box center [0, 0] width 0 height 0
click at [952, 317] on label at bounding box center [954, 324] width 16 height 16
click at [0, 0] on input "checkbox" at bounding box center [0, 0] width 0 height 0
click at [1149, 321] on label at bounding box center [1148, 324] width 16 height 16
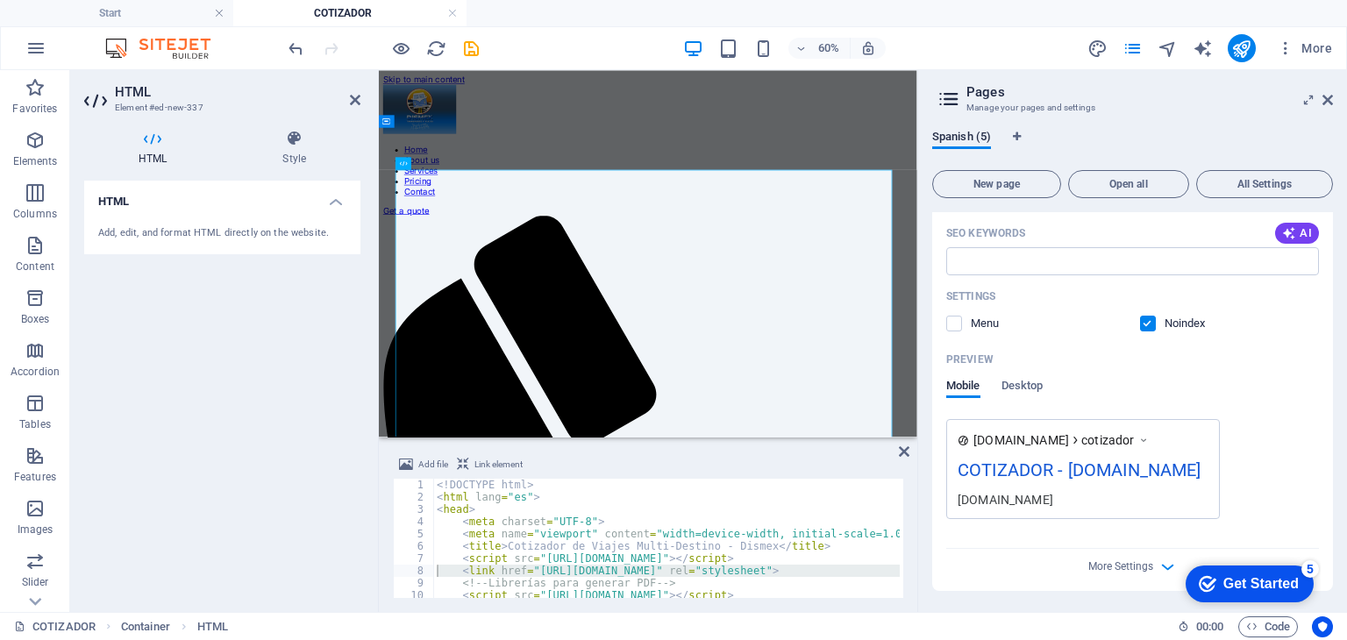
click at [0, 0] on input "checkbox" at bounding box center [0, 0] width 0 height 0
click at [1149, 321] on label at bounding box center [1148, 324] width 16 height 16
click at [0, 0] on input "checkbox" at bounding box center [0, 0] width 0 height 0
click at [1028, 385] on span "Desktop" at bounding box center [1022, 387] width 42 height 25
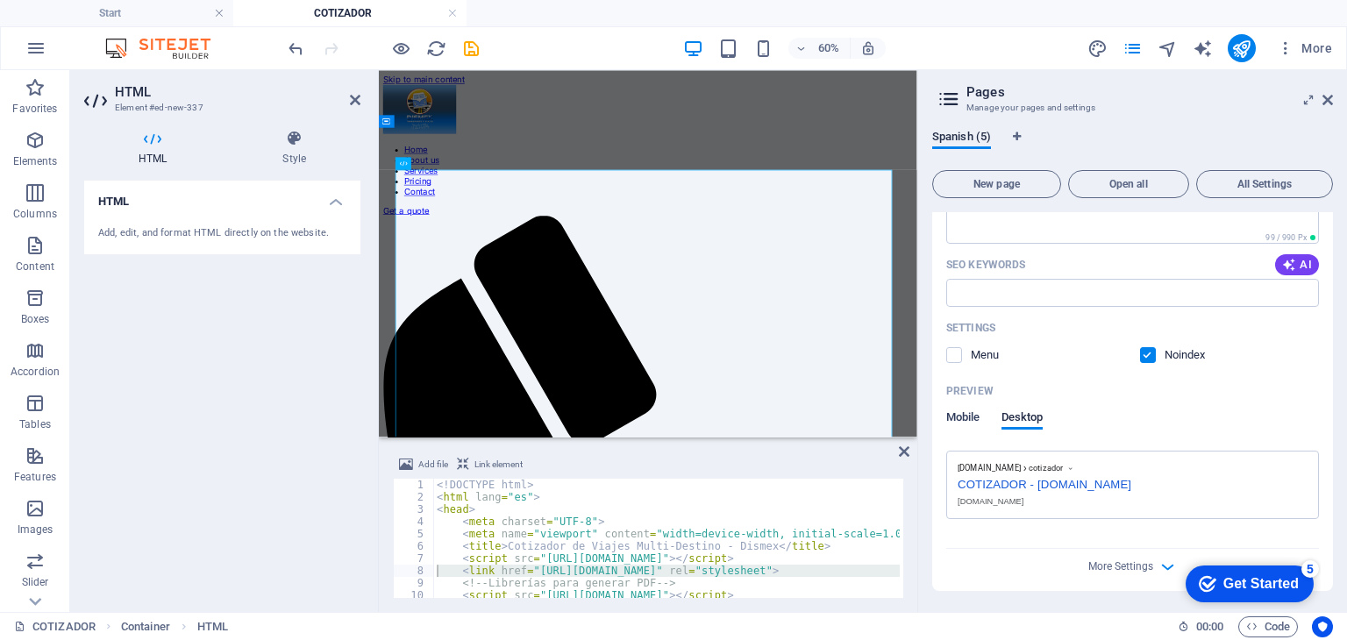
click at [968, 418] on span "Mobile" at bounding box center [963, 419] width 34 height 25
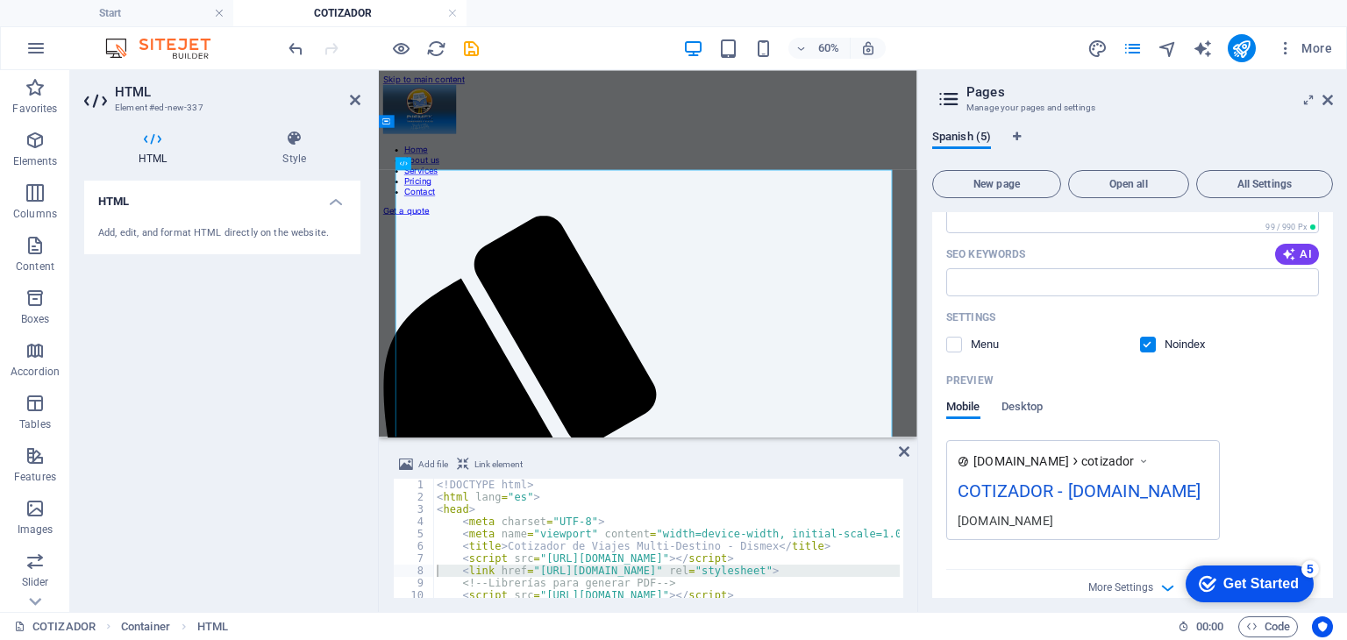
scroll to position [544, 0]
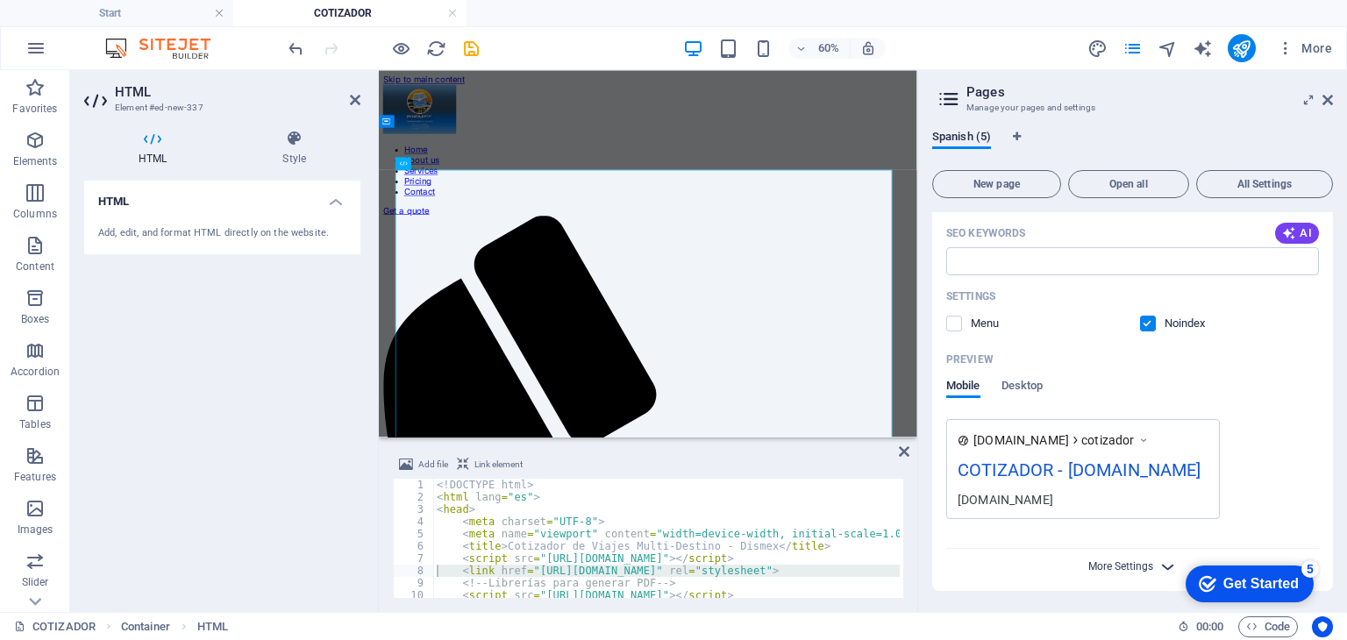
click at [1127, 563] on span "More Settings" at bounding box center [1120, 566] width 65 height 12
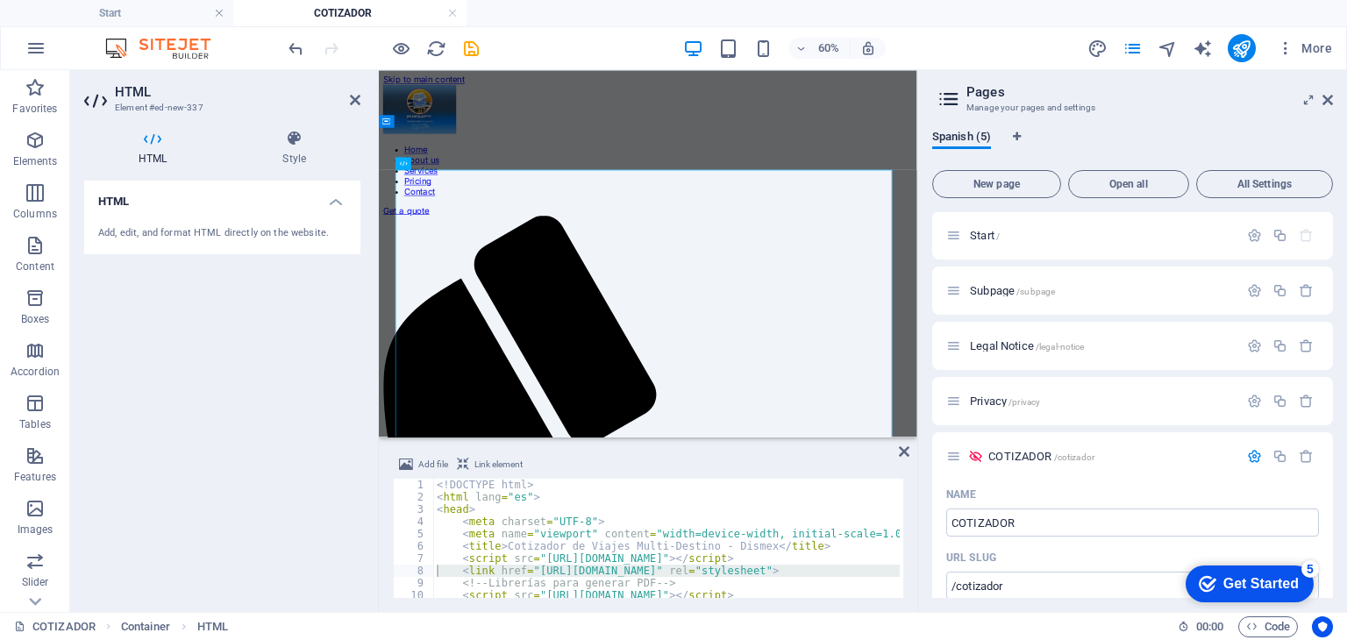
scroll to position [0, 0]
click at [1244, 48] on icon "publish" at bounding box center [1241, 49] width 20 height 20
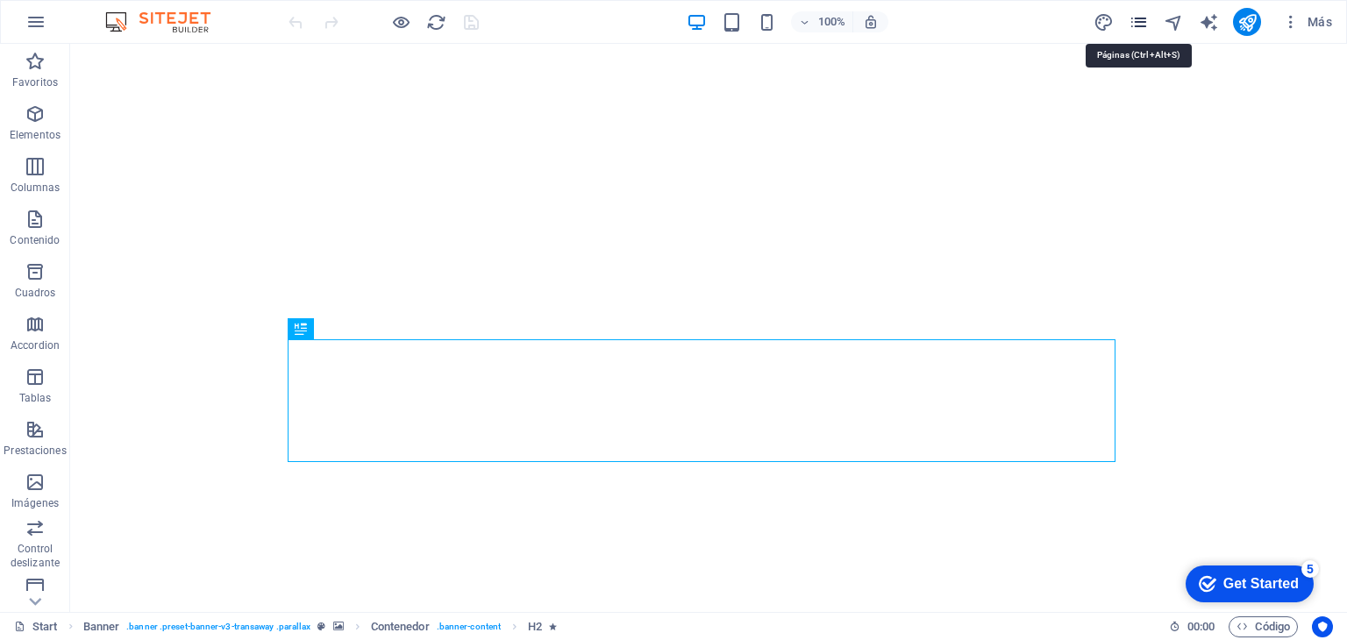
click at [1140, 13] on icon "pages" at bounding box center [1138, 22] width 20 height 20
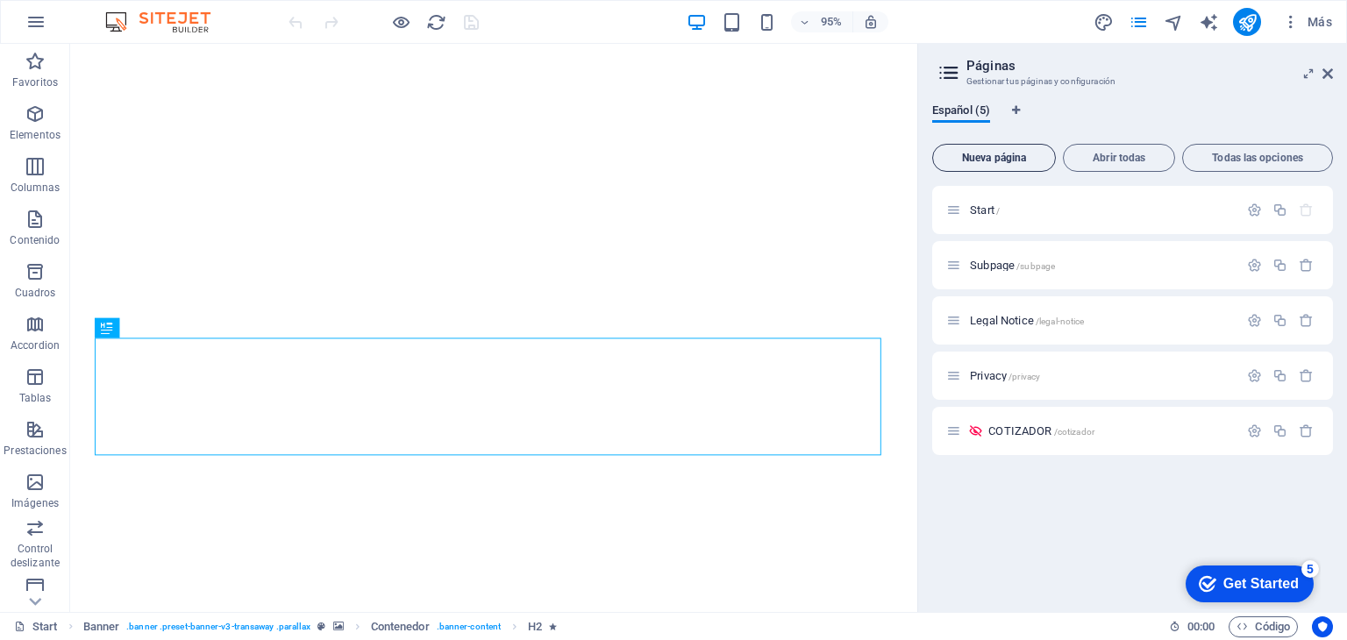
click at [1035, 153] on span "Nueva página" at bounding box center [994, 158] width 108 height 11
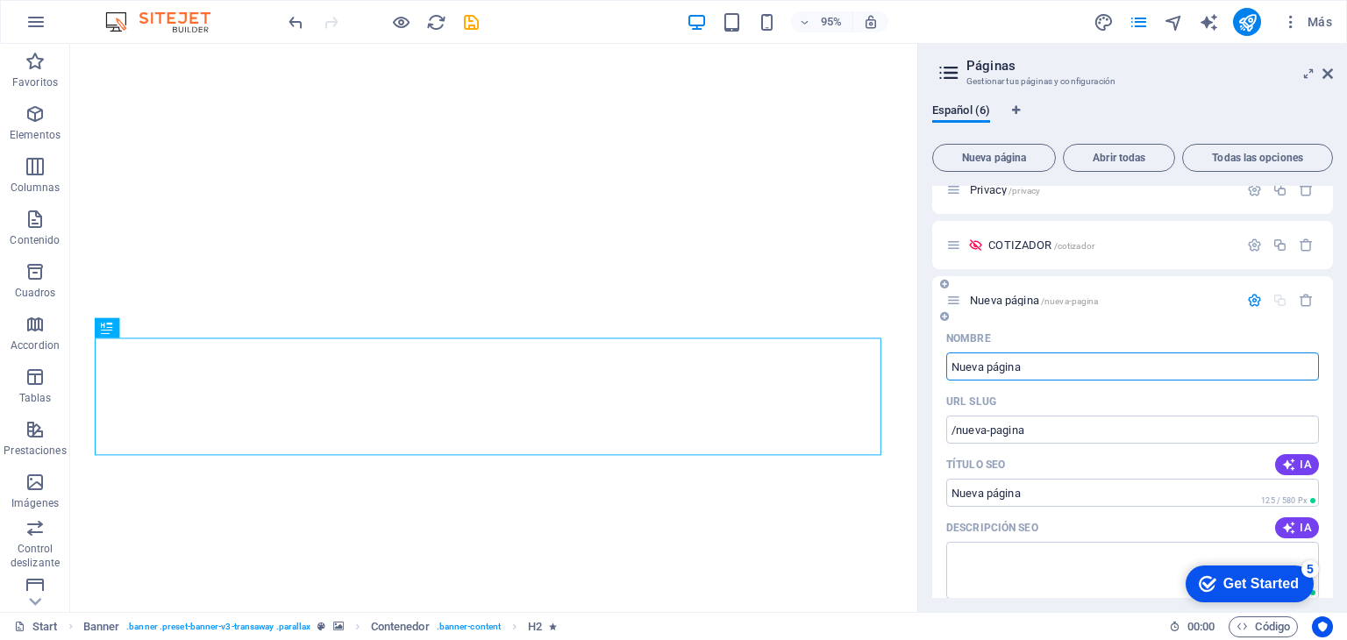
scroll to position [180, 0]
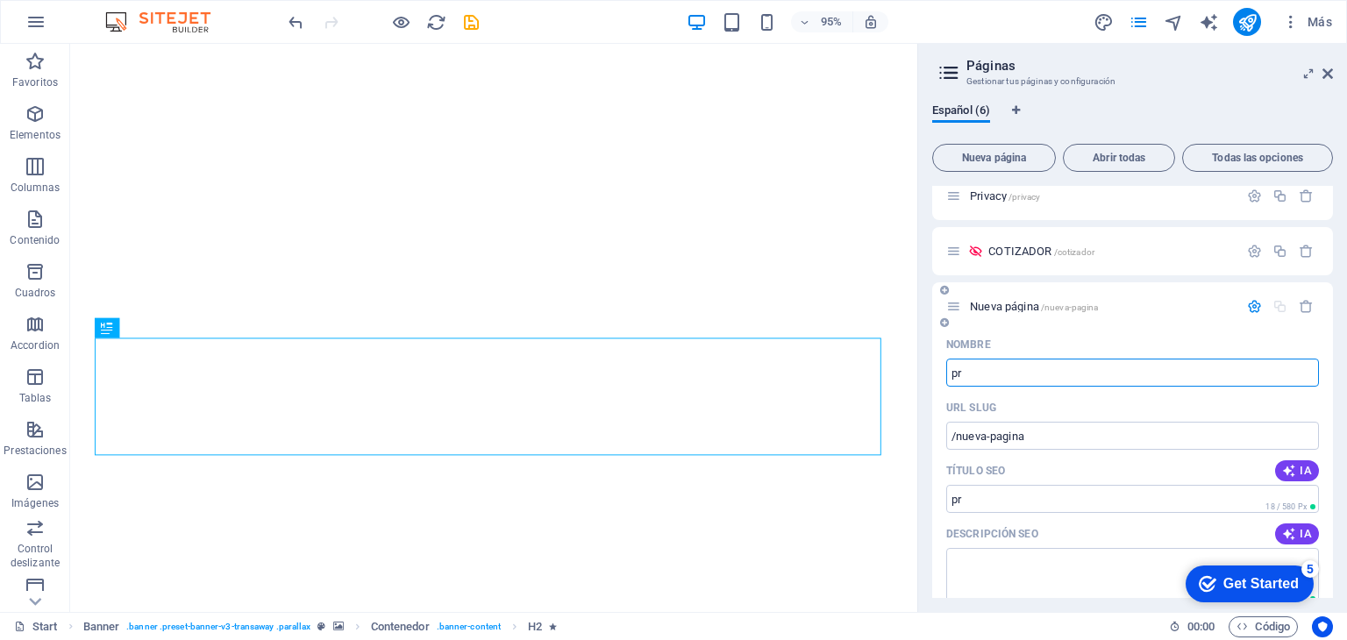
type input "p"
type input "/pr"
type input "PRO"
type input "/pro"
type input "PROY"
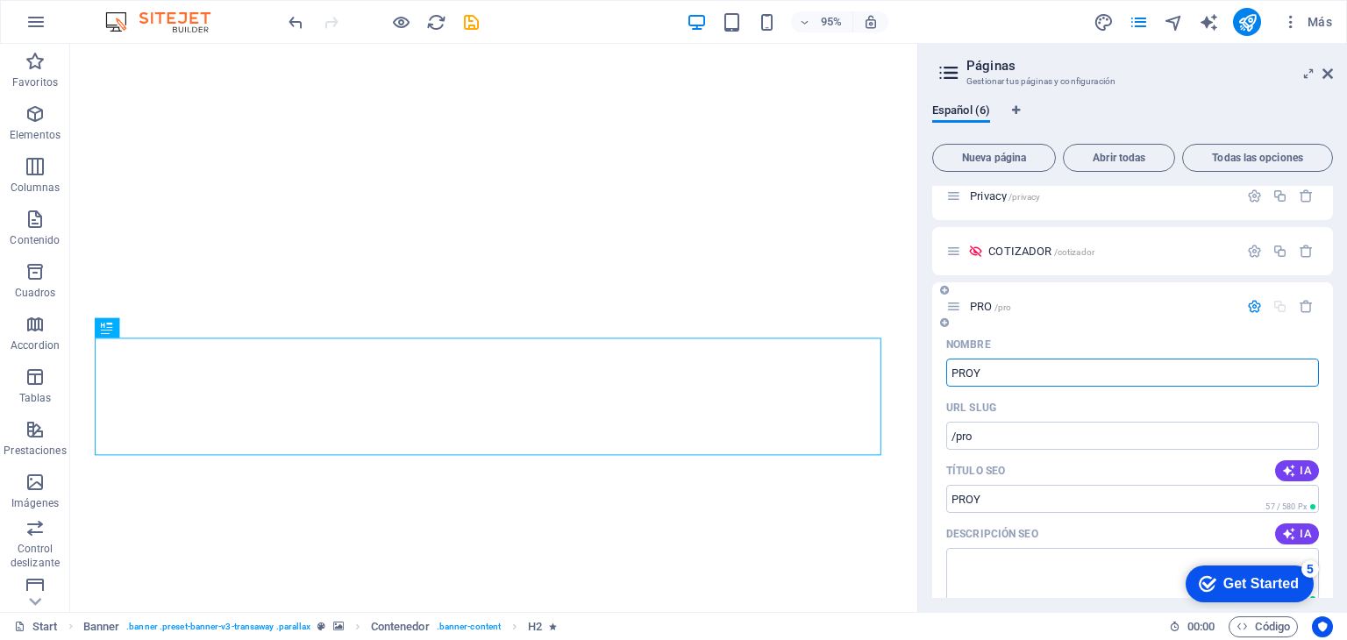
type input "/proy"
type input "P"
type input "v"
type input "/"
type input "v"
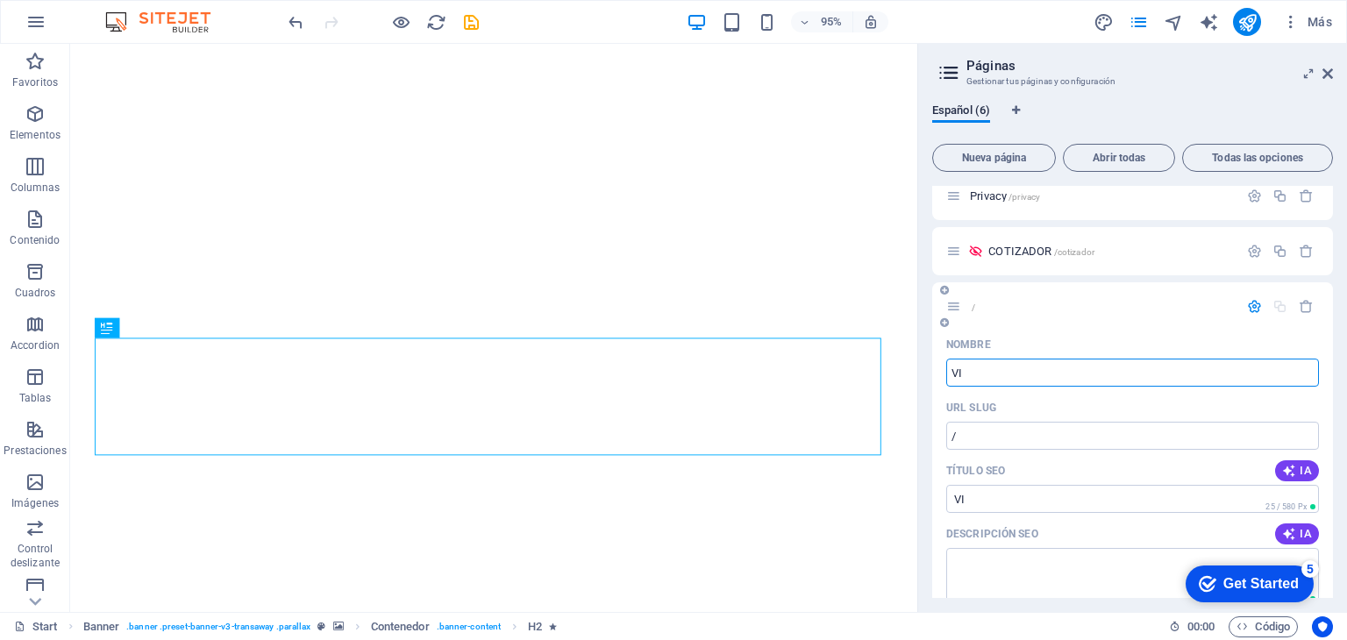
type input "VIJ"
type input "/vi"
type input "VI"
type input "VIAJE"
type input "/via"
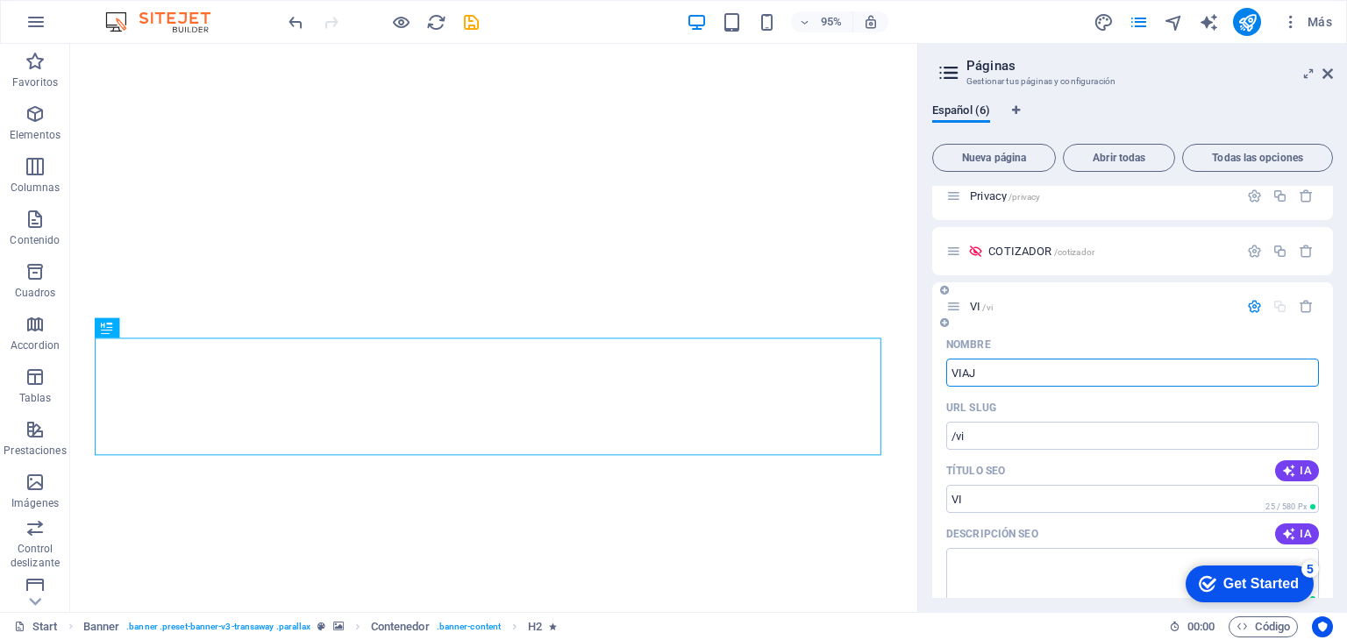
type input "VIA"
type input "VIAJES"
type input "/viajes"
type input "VIAJES"
